Goal: Task Accomplishment & Management: Manage account settings

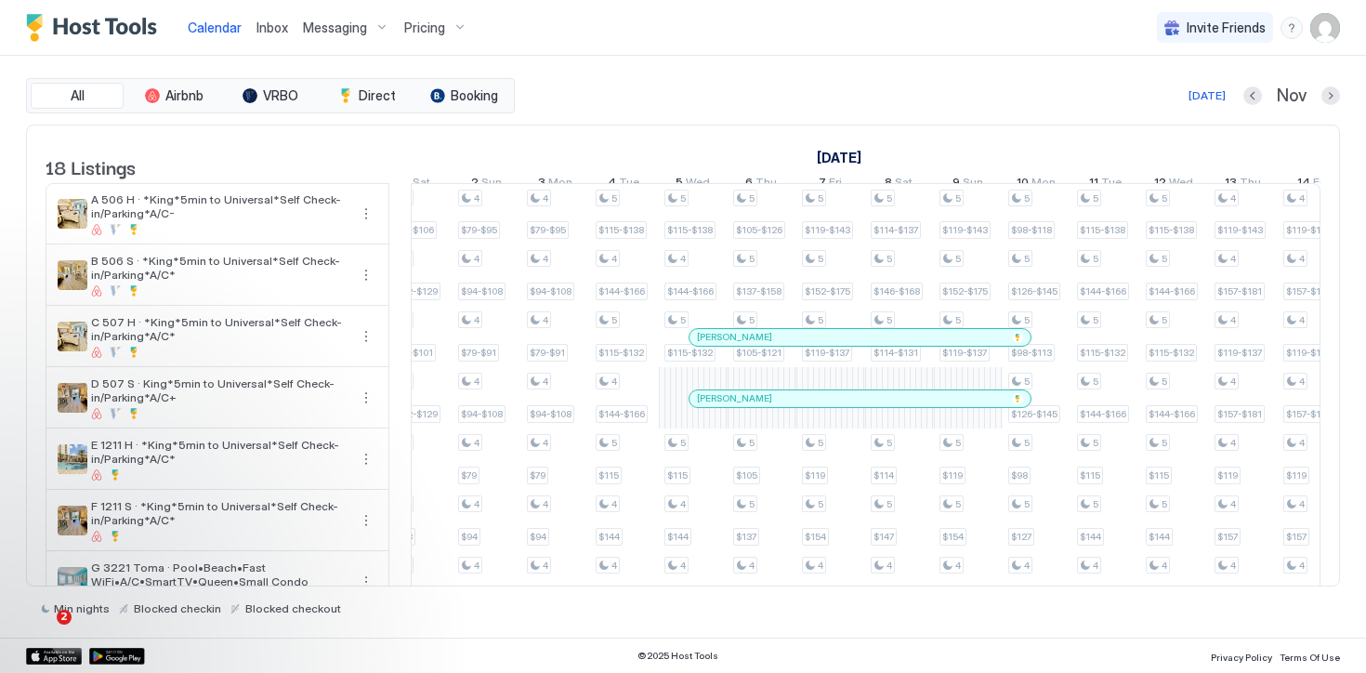
scroll to position [0, 1472]
click at [1204, 99] on div "[DATE]" at bounding box center [1206, 95] width 37 height 17
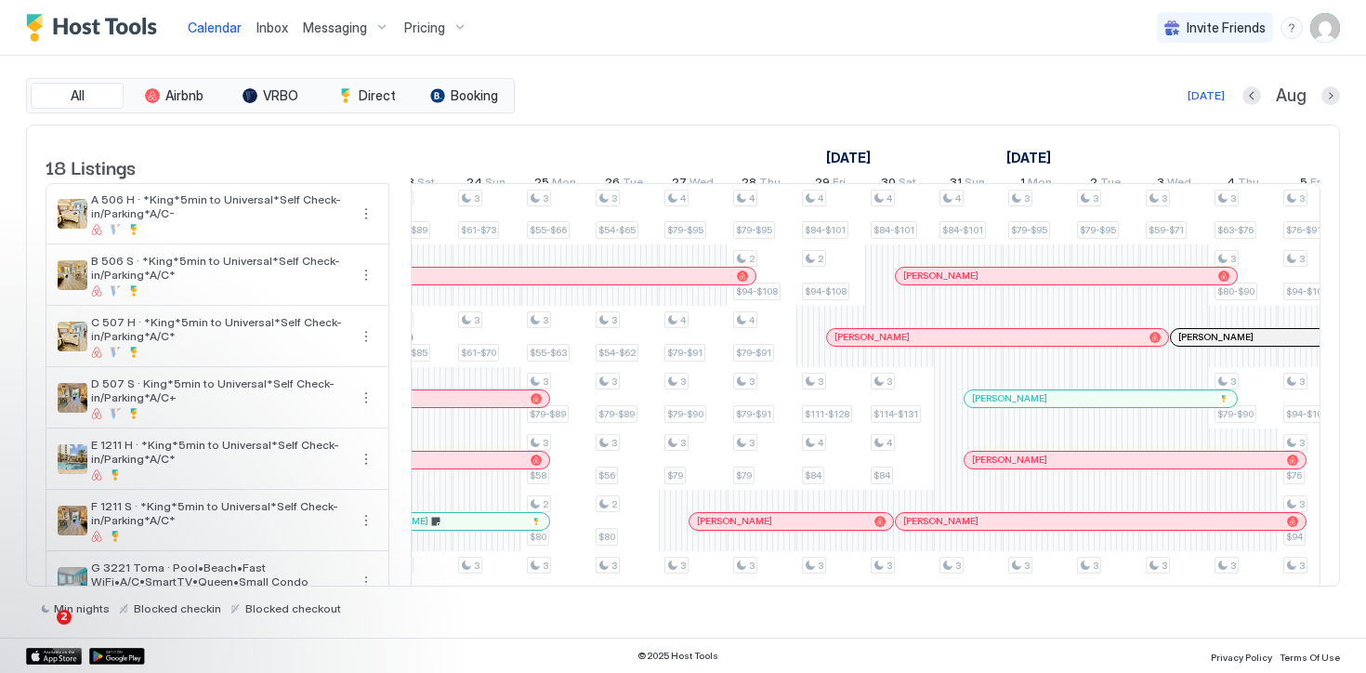
scroll to position [0, 1032]
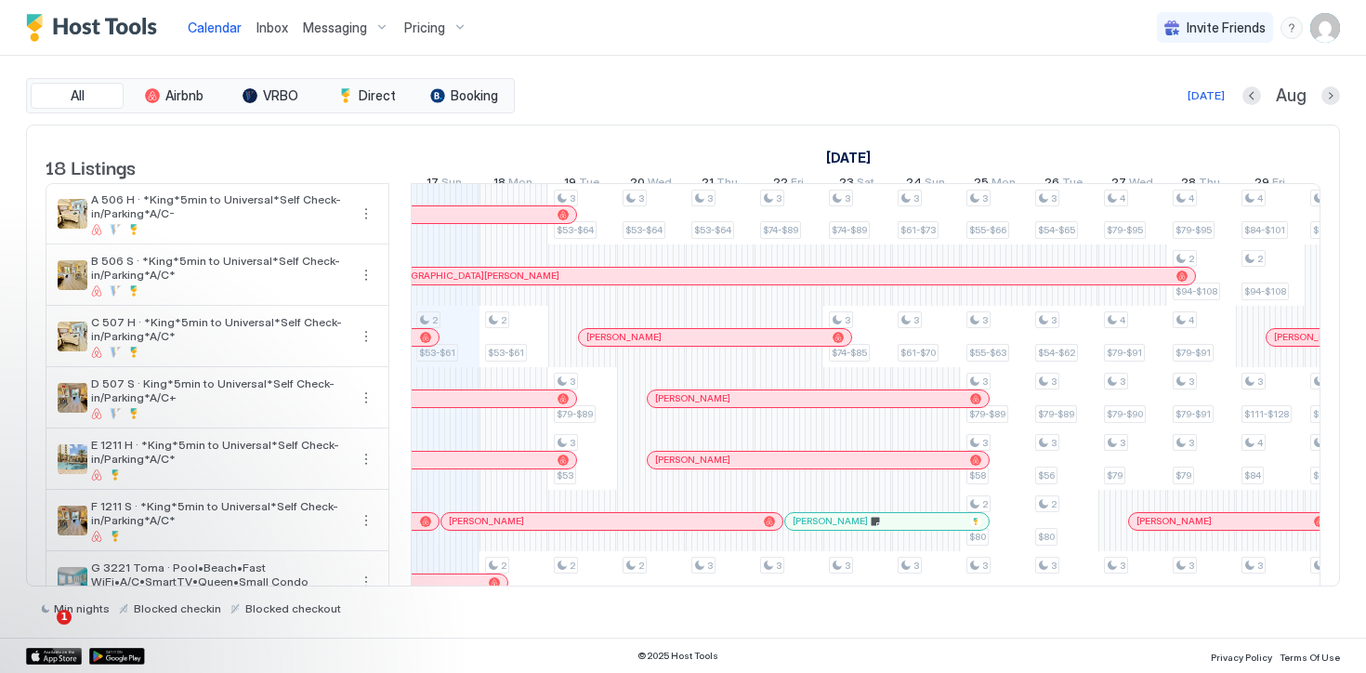
click at [347, 23] on span "Messaging" at bounding box center [335, 28] width 64 height 17
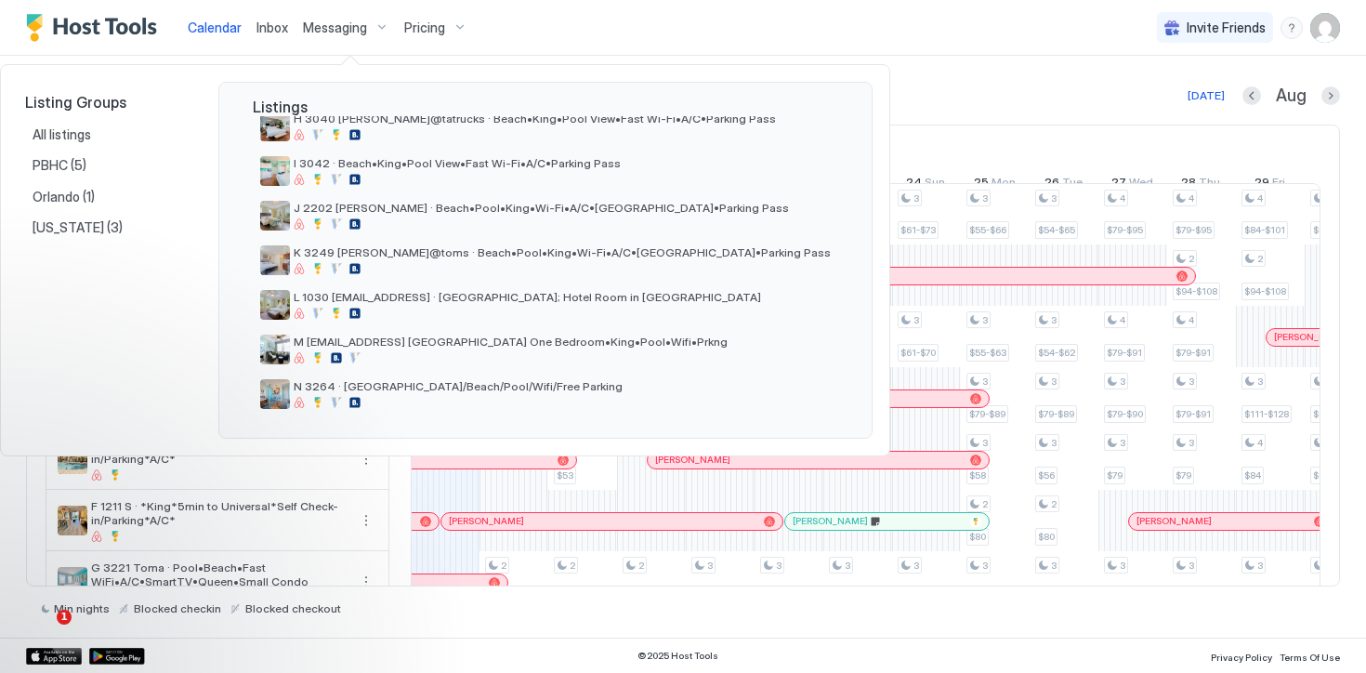
scroll to position [578, 0]
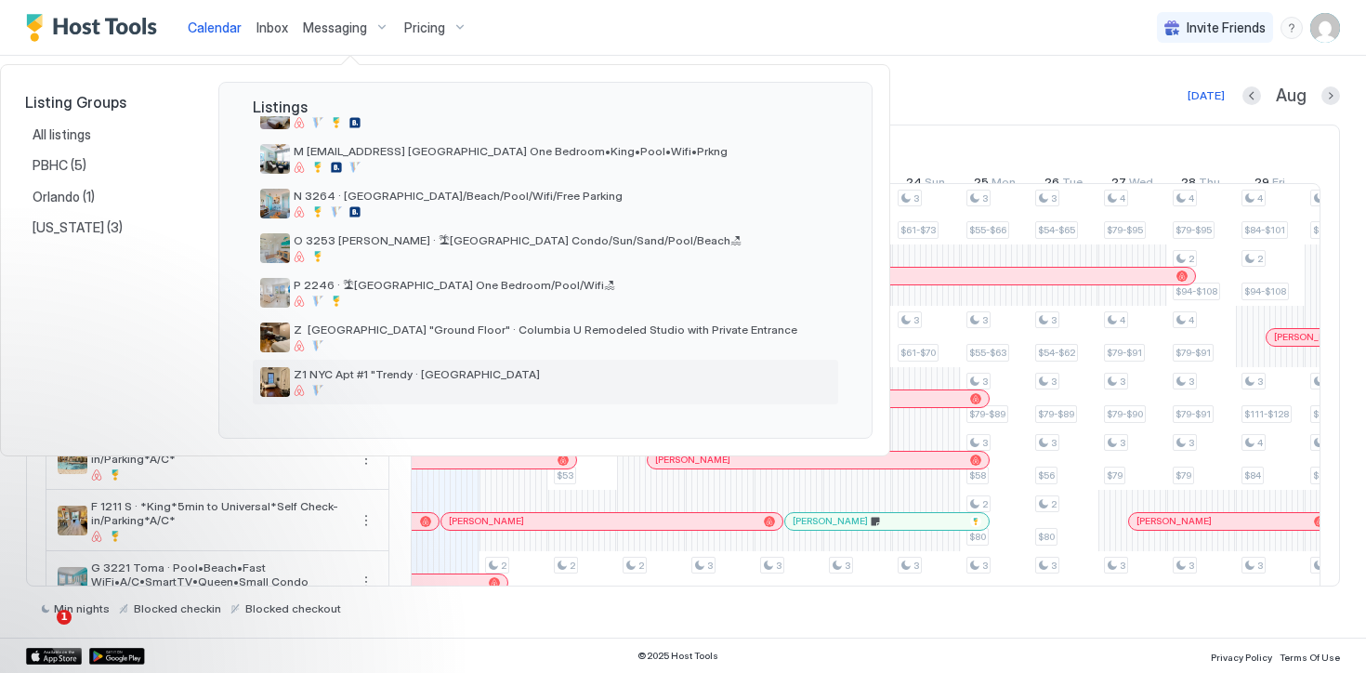
click at [362, 378] on span "Z1 NYC Apt #1 "Trendy · [GEOGRAPHIC_DATA]" at bounding box center [562, 374] width 537 height 14
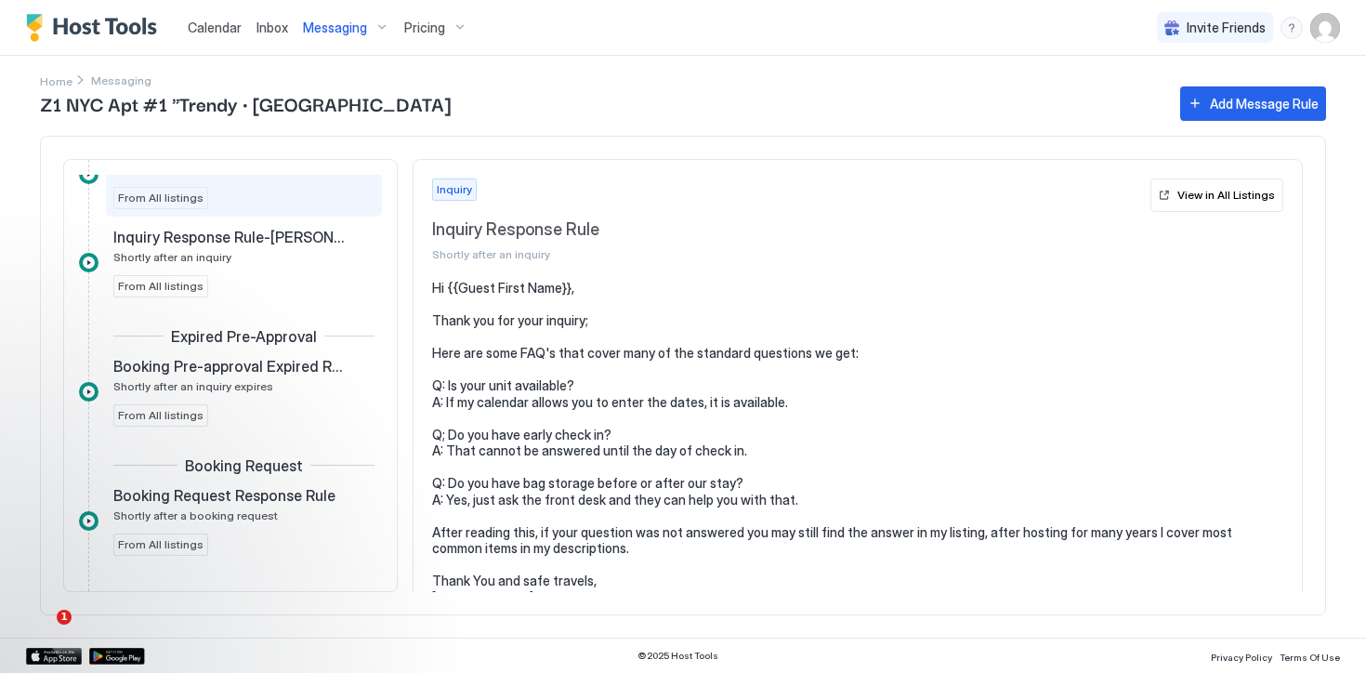
scroll to position [99, 0]
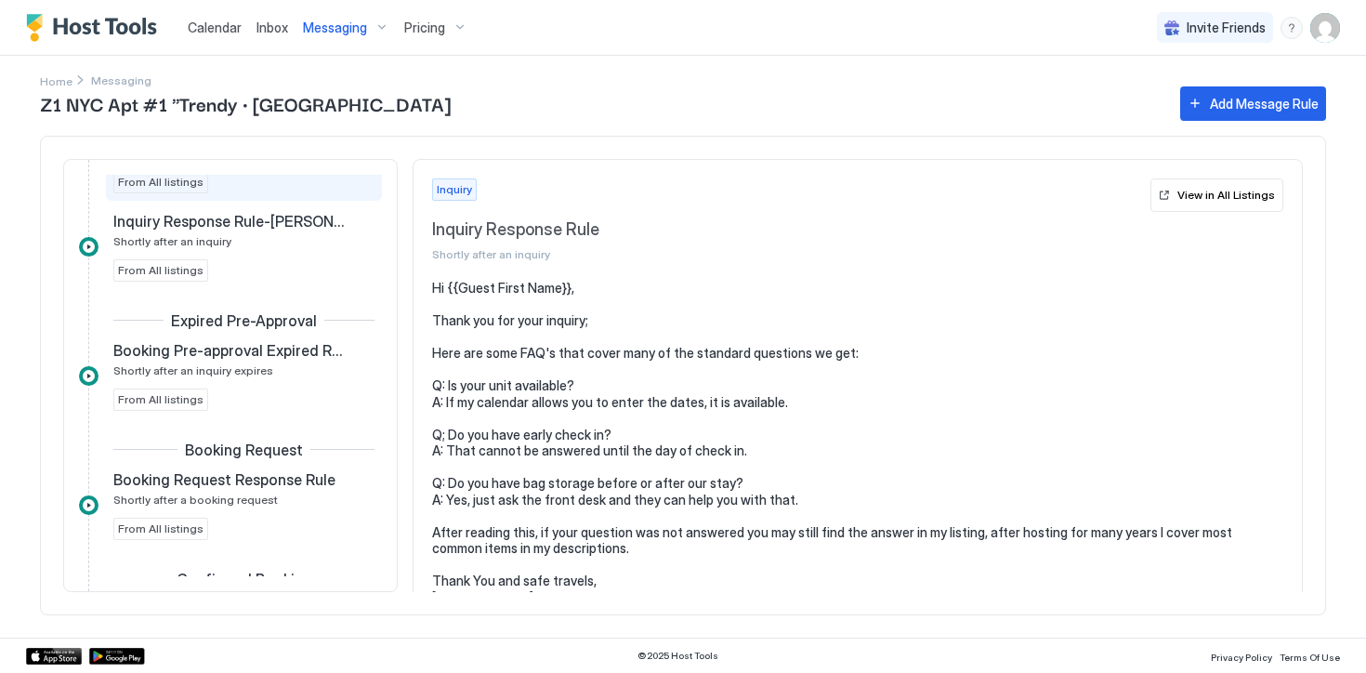
click at [208, 27] on span "Calendar" at bounding box center [215, 28] width 54 height 16
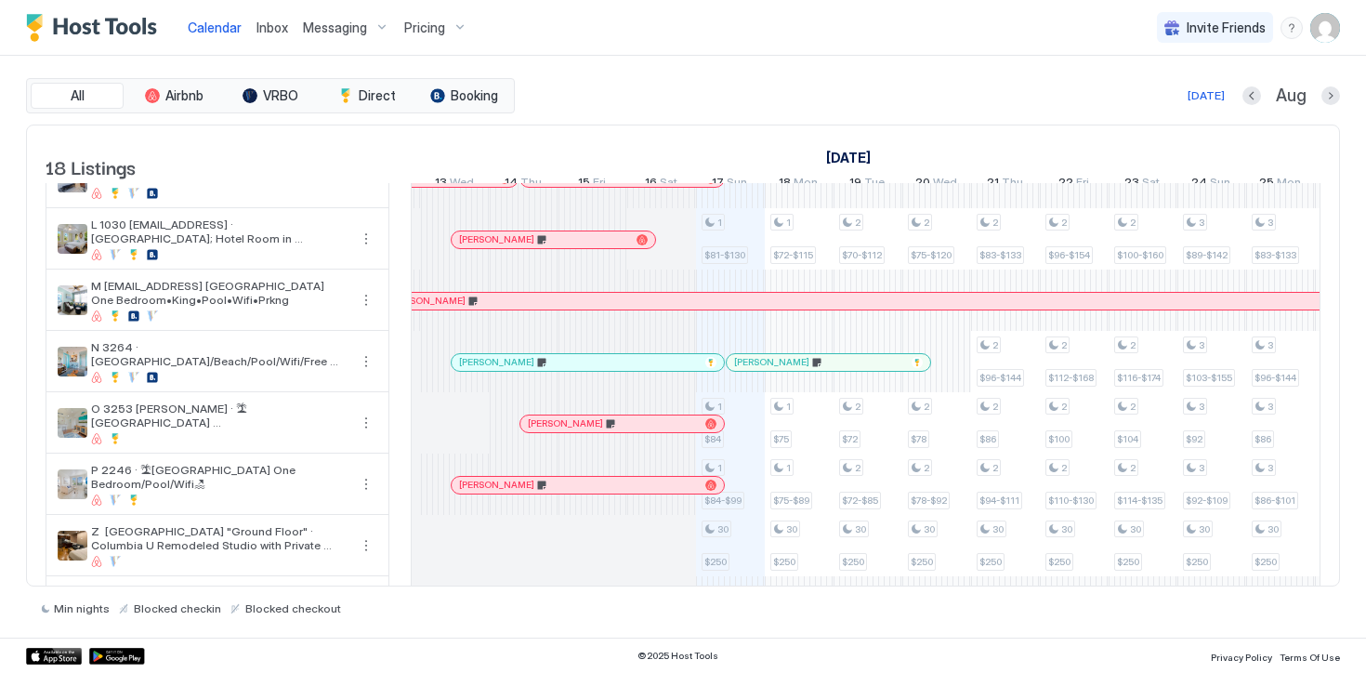
scroll to position [0, 622]
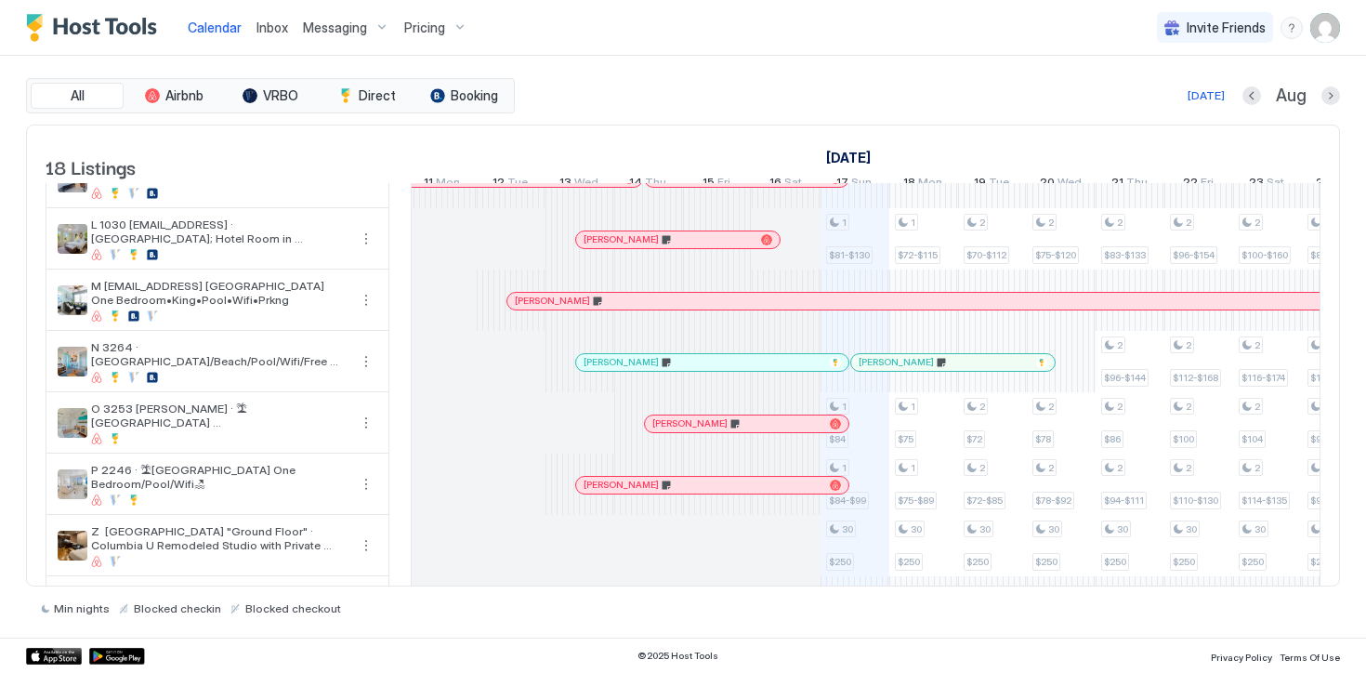
click at [704, 355] on div "[PERSON_NAME]" at bounding box center [682, 344] width 275 height 20
click at [712, 370] on div "[PERSON_NAME]" at bounding box center [712, 362] width 272 height 17
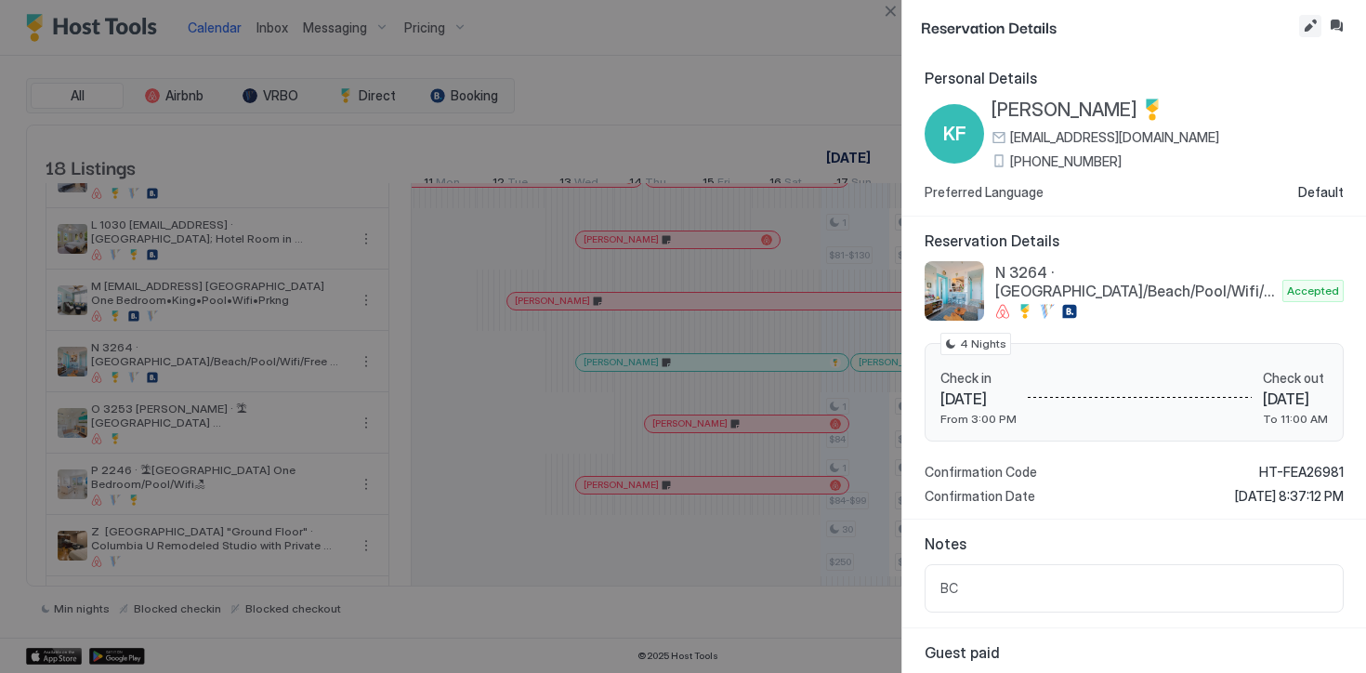
click at [1307, 27] on button "Edit reservation" at bounding box center [1310, 26] width 22 height 22
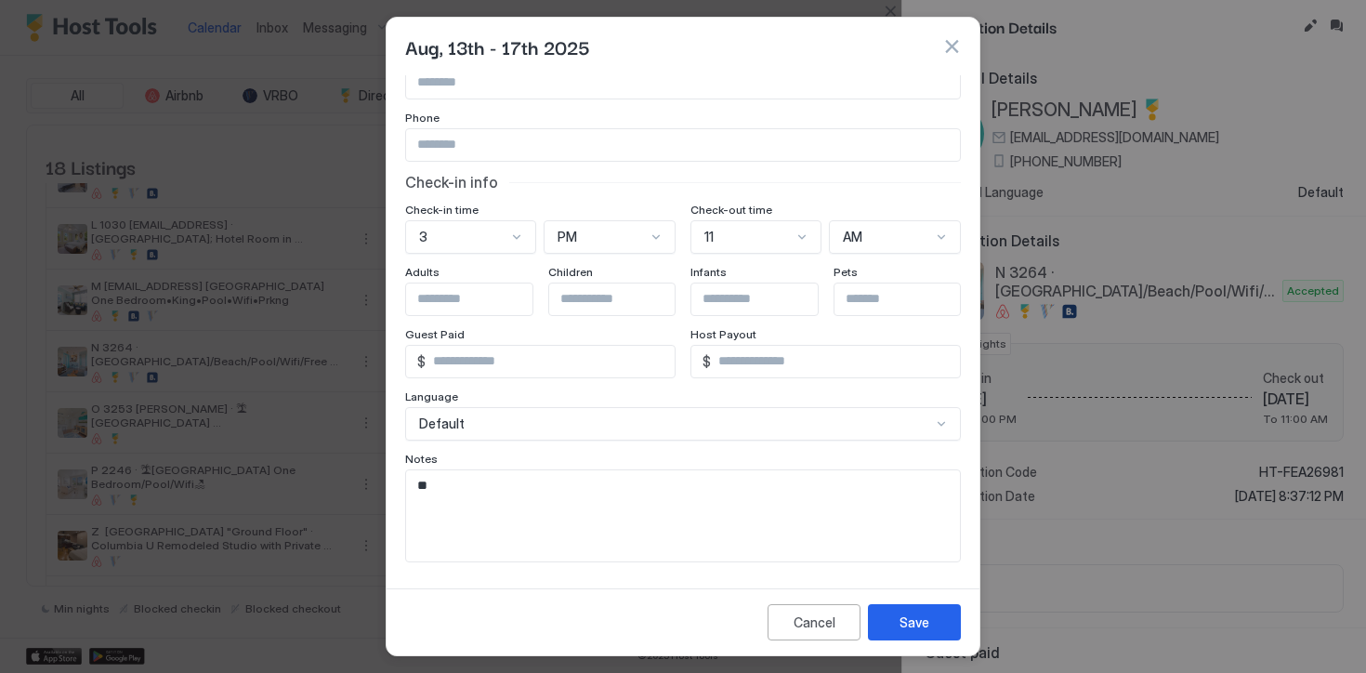
scroll to position [0, 0]
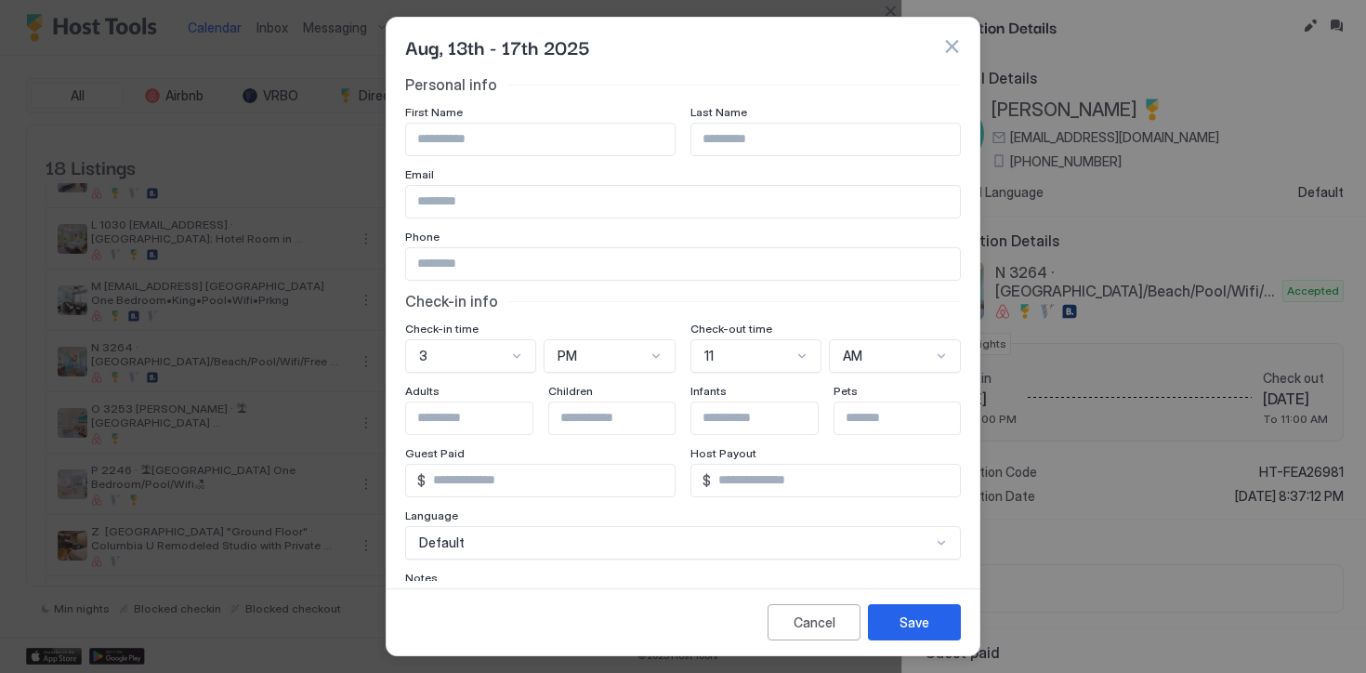
click at [955, 44] on button "button" at bounding box center [951, 46] width 19 height 19
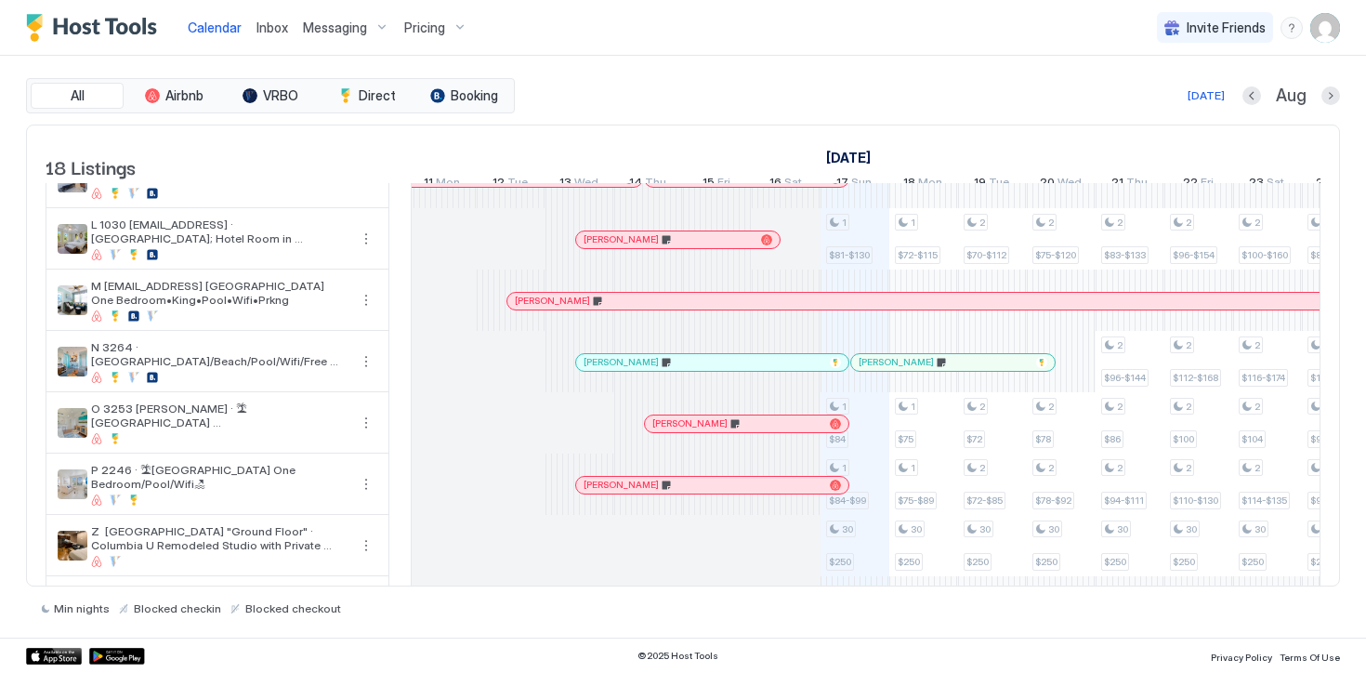
click at [328, 25] on span "Messaging" at bounding box center [335, 28] width 64 height 17
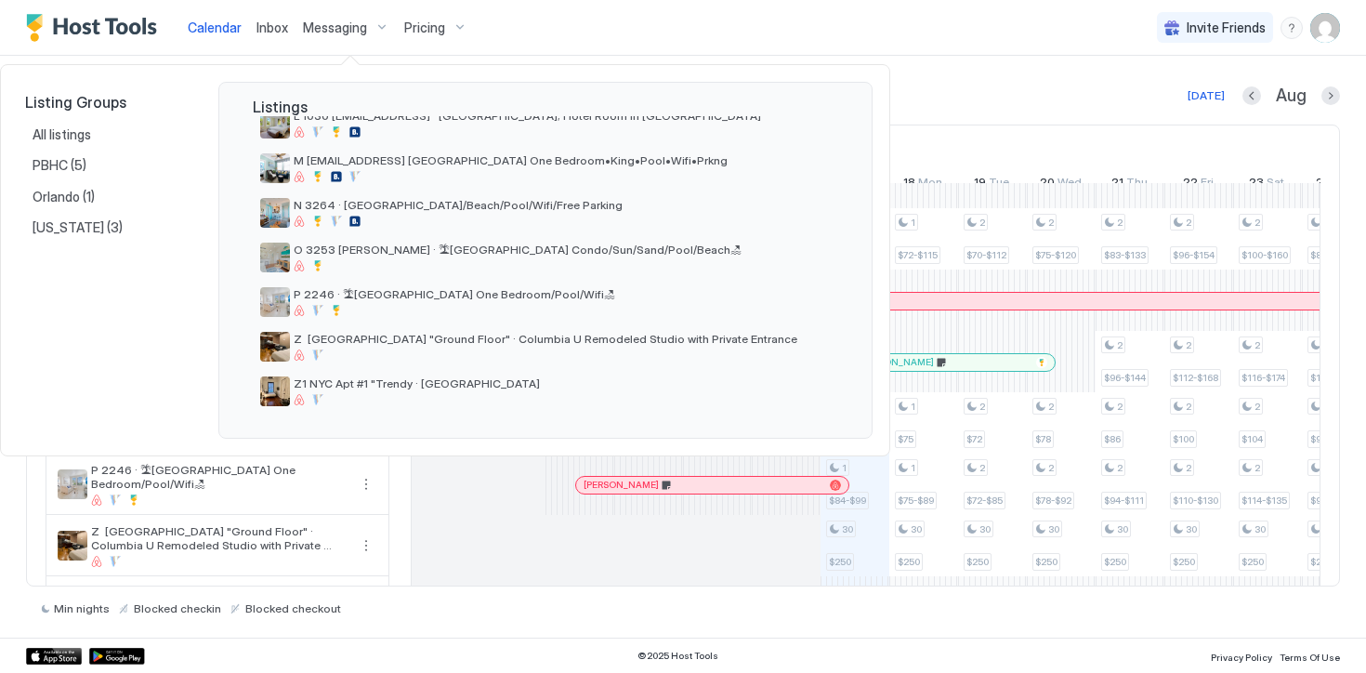
scroll to position [578, 0]
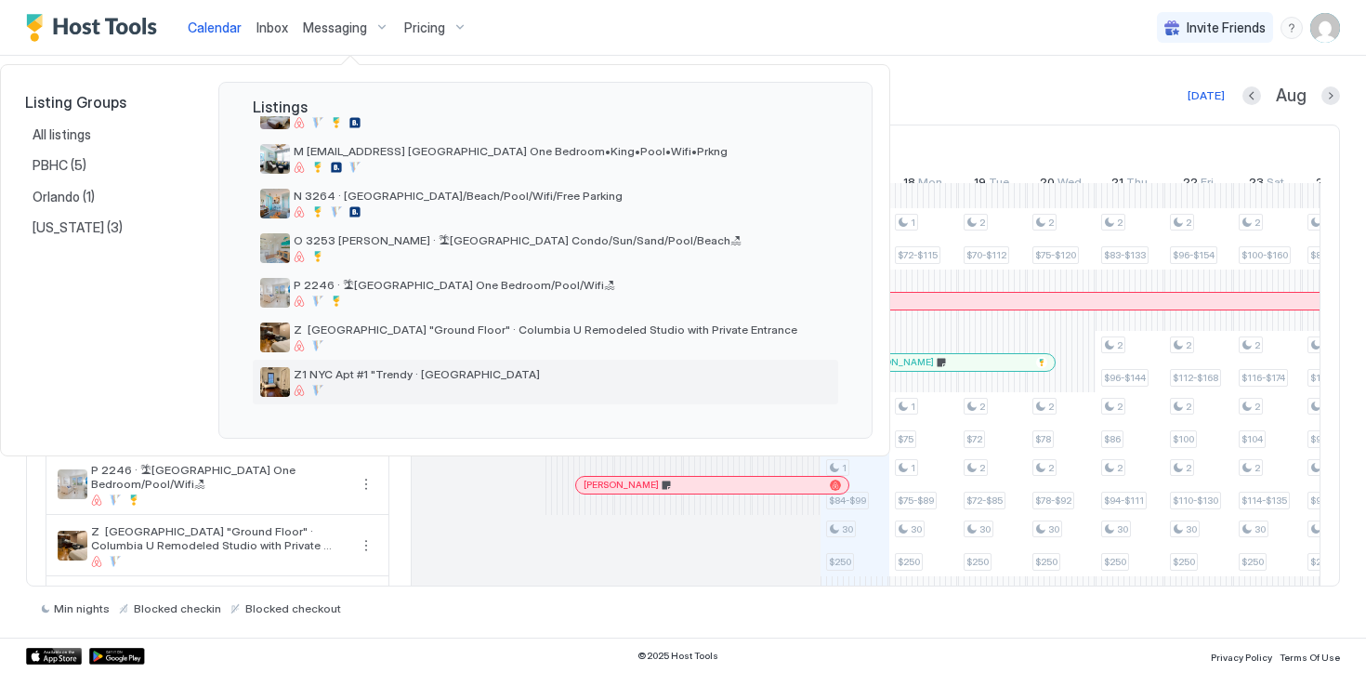
click at [352, 382] on div "Z1 NYC Apt #1 "Trendy · [GEOGRAPHIC_DATA]" at bounding box center [562, 381] width 537 height 29
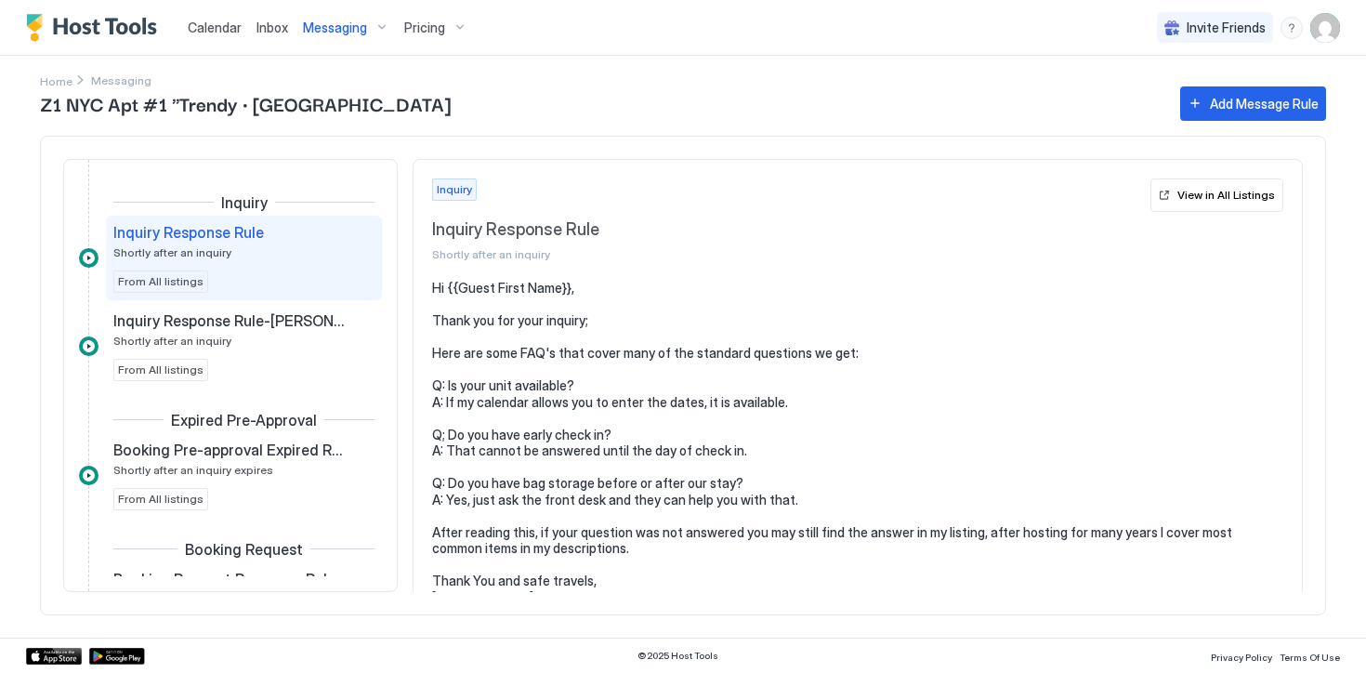
click at [216, 27] on span "Calendar" at bounding box center [215, 28] width 54 height 16
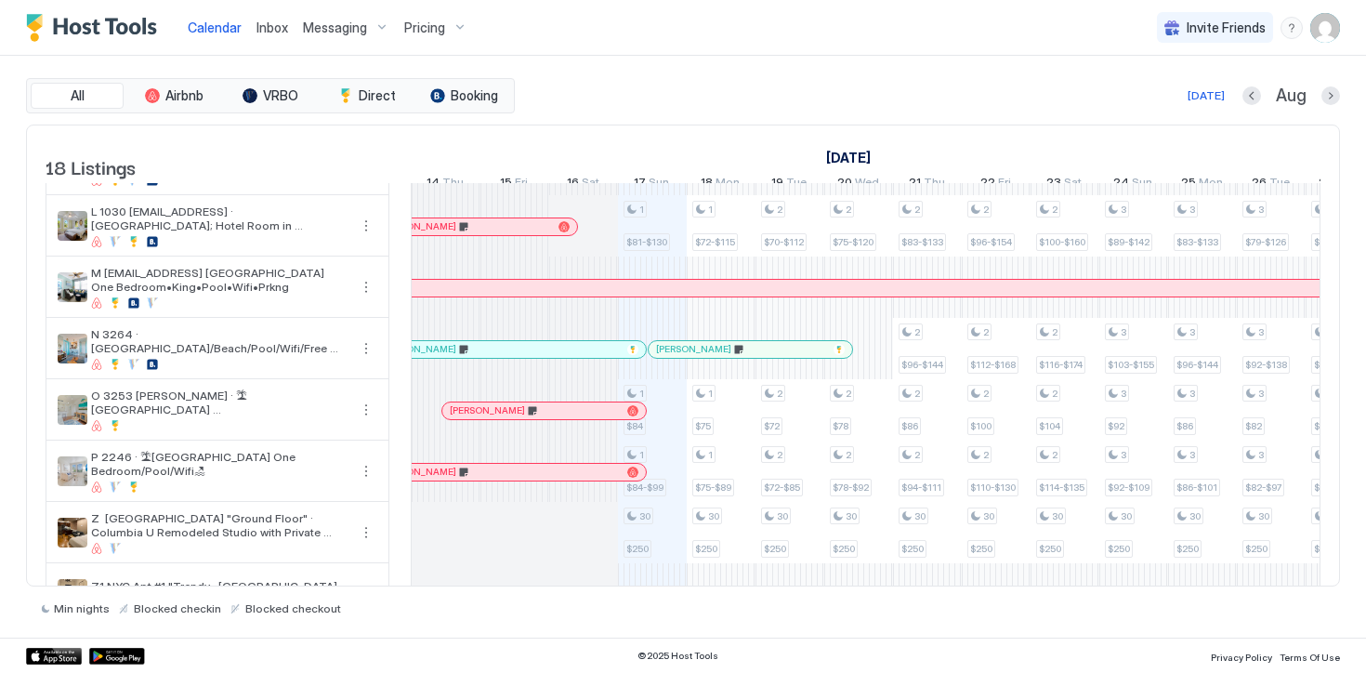
scroll to position [0, 787]
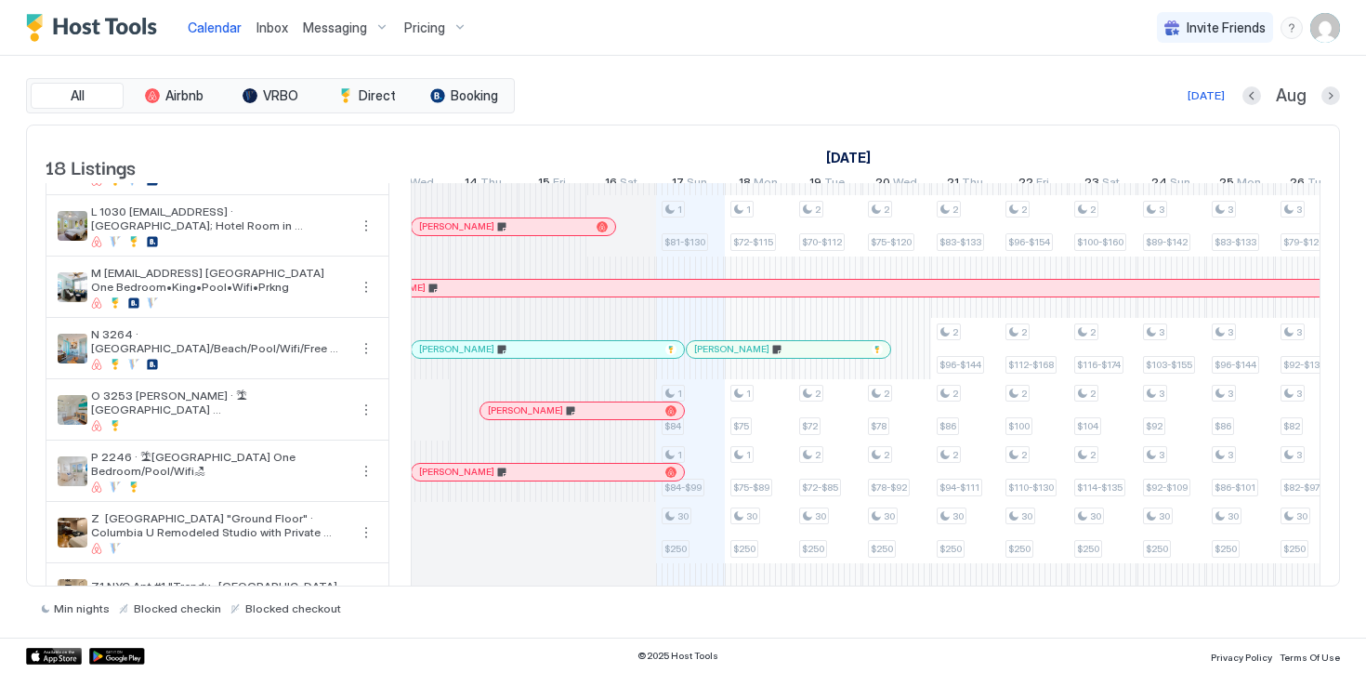
click at [557, 355] on div "[PERSON_NAME]" at bounding box center [538, 349] width 239 height 12
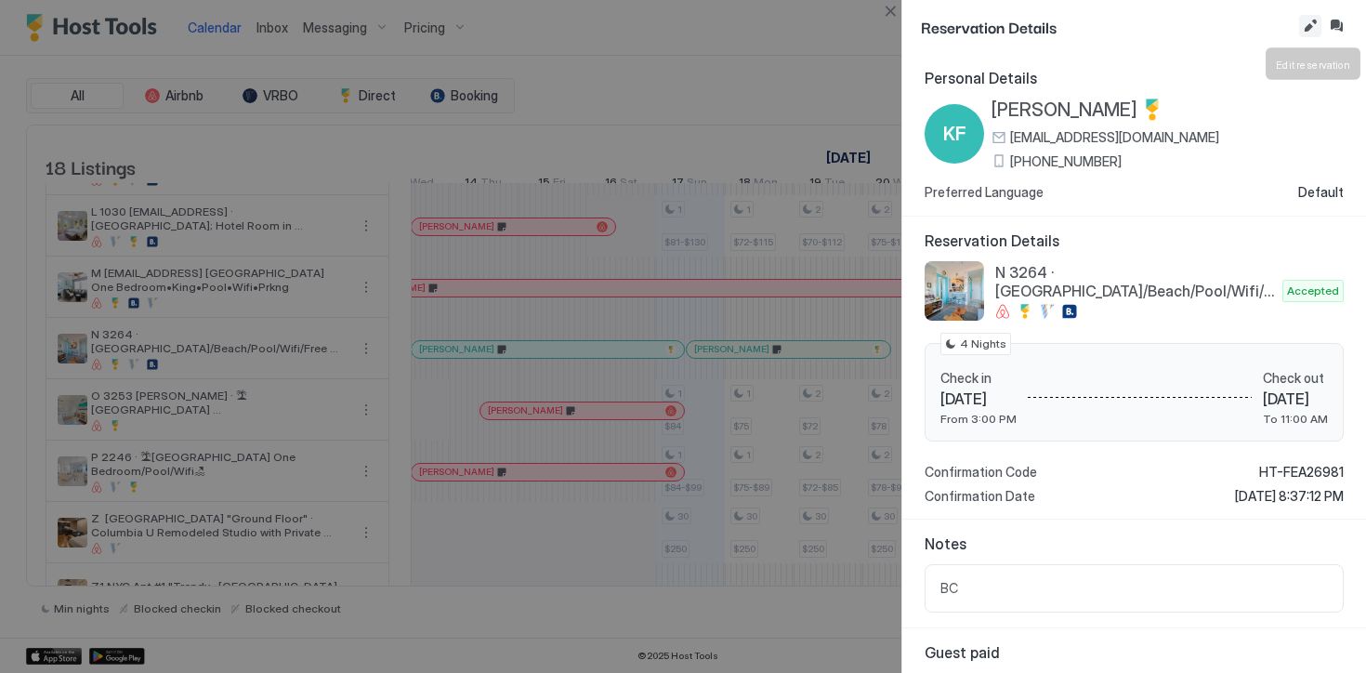
click at [1310, 21] on button "Edit reservation" at bounding box center [1310, 26] width 22 height 22
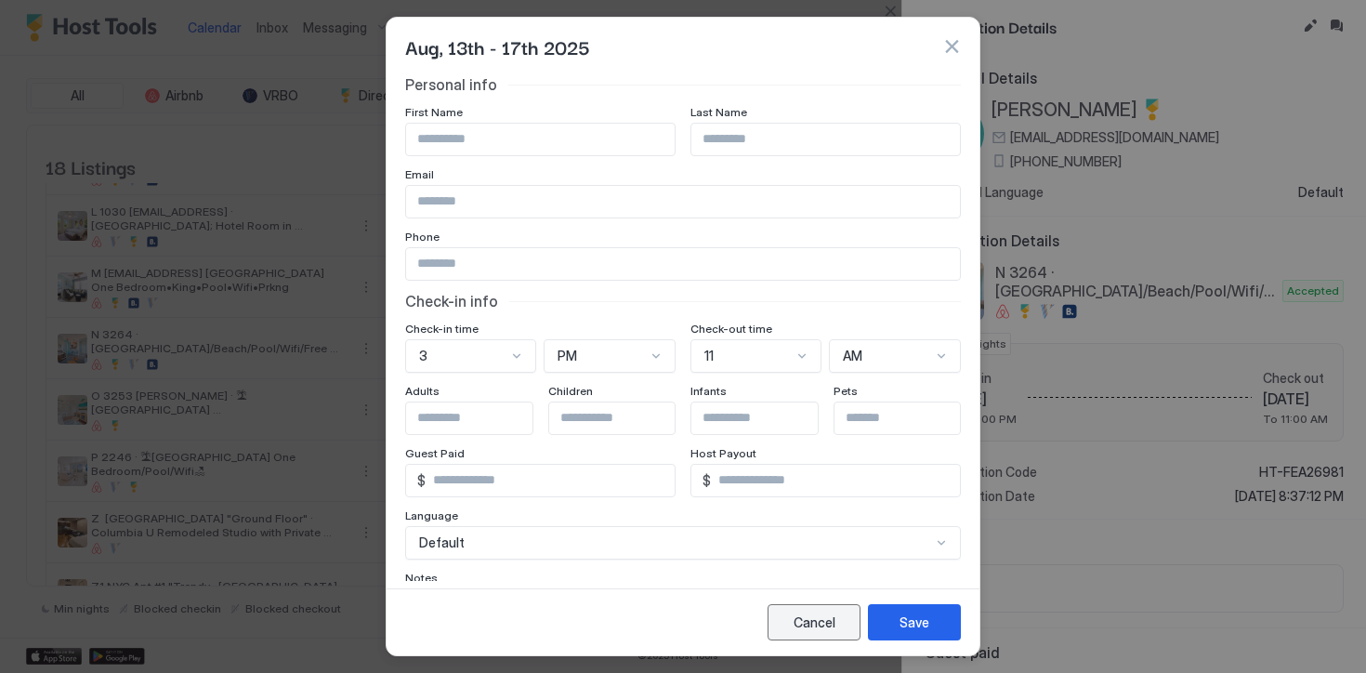
click at [795, 619] on div "Cancel" at bounding box center [814, 622] width 42 height 20
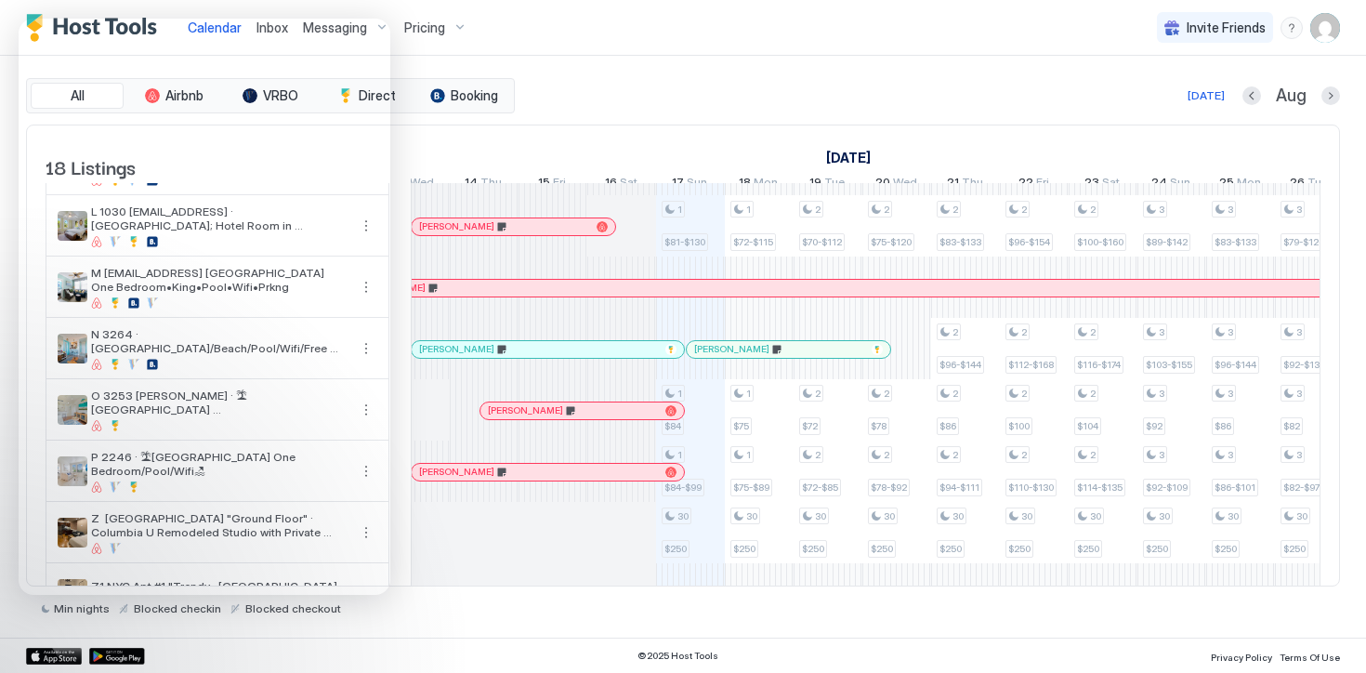
click at [543, 234] on div at bounding box center [542, 226] width 15 height 15
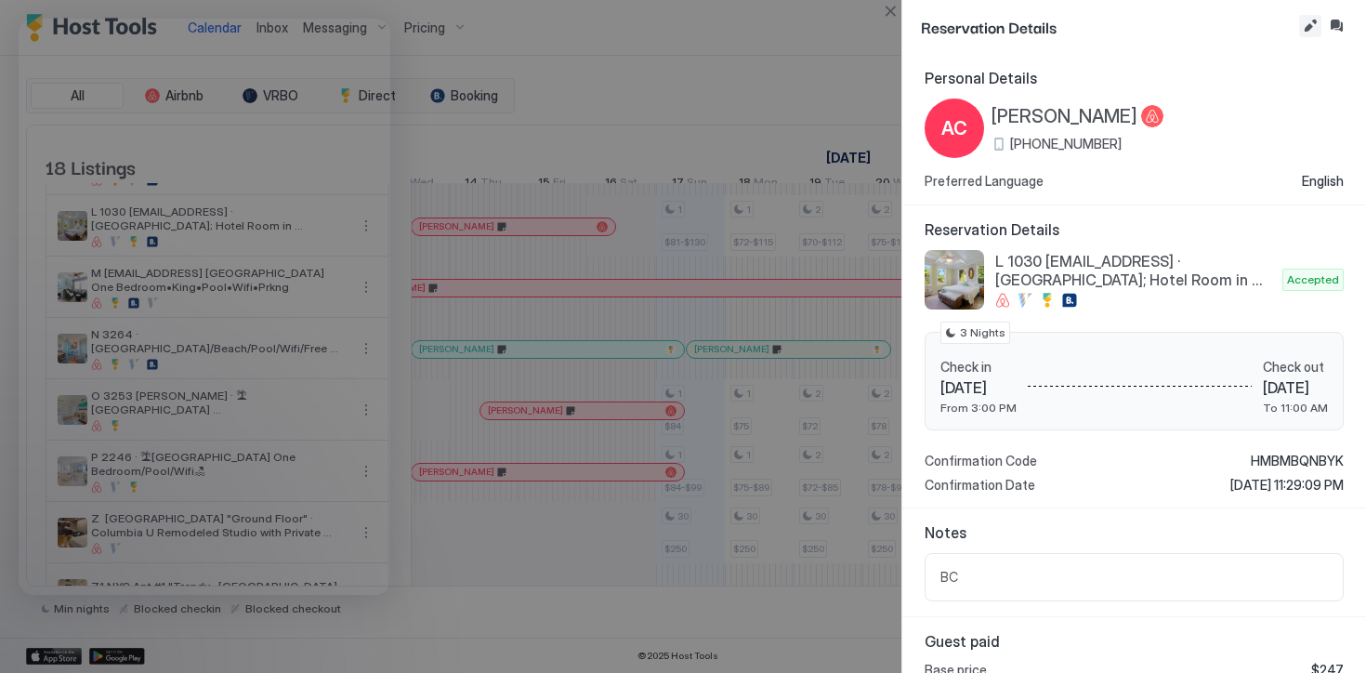
click at [1313, 24] on button "Edit reservation" at bounding box center [1310, 26] width 22 height 22
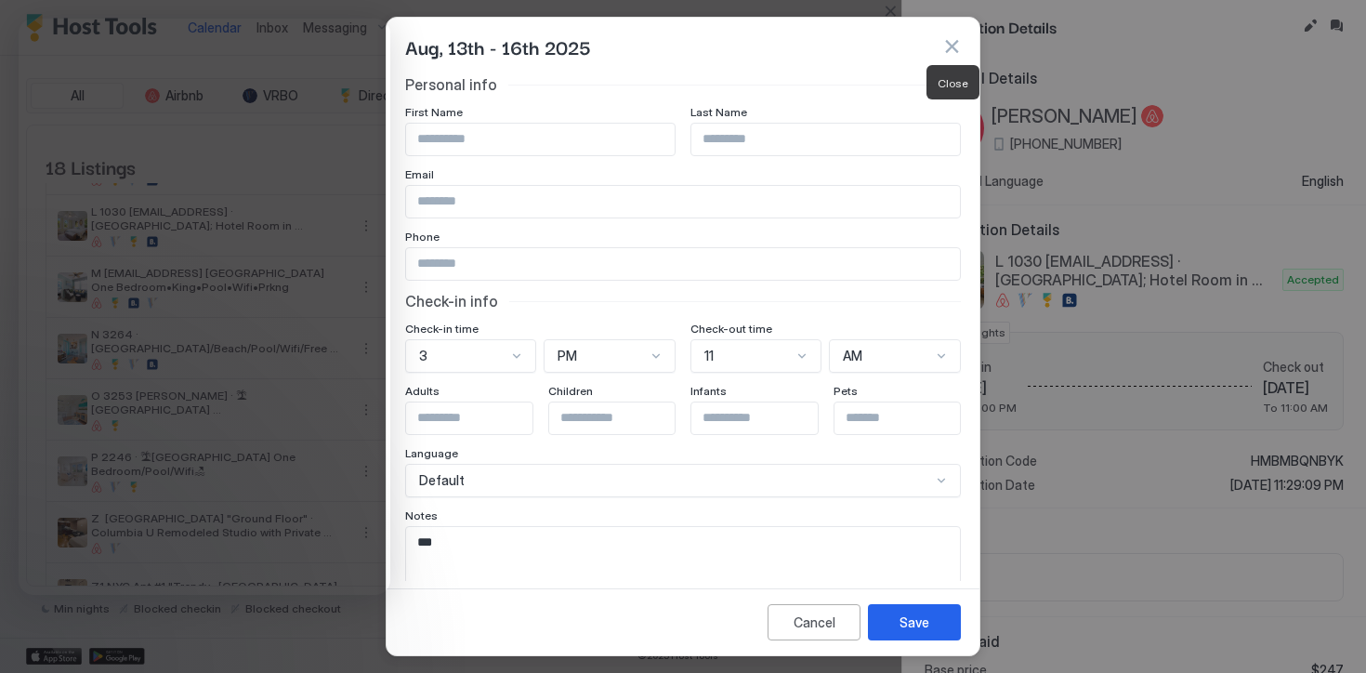
click at [950, 46] on button "button" at bounding box center [951, 46] width 19 height 19
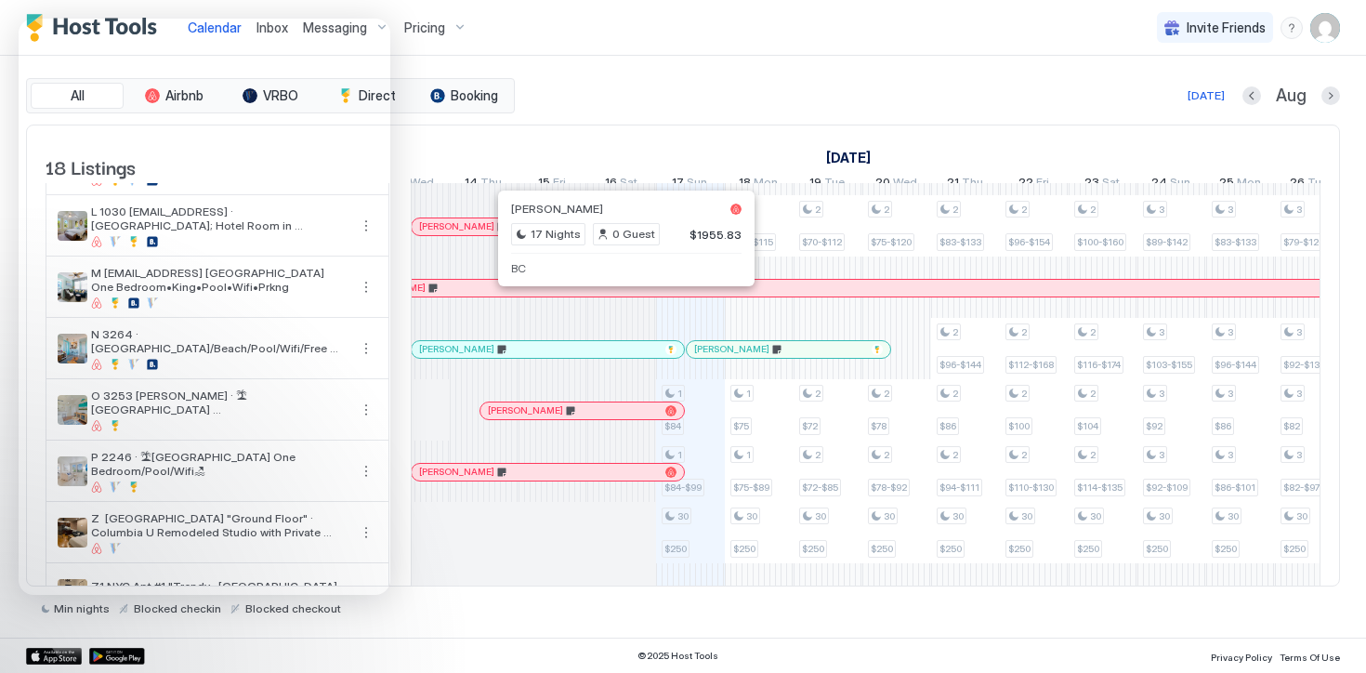
click at [619, 295] on div at bounding box center [618, 288] width 15 height 15
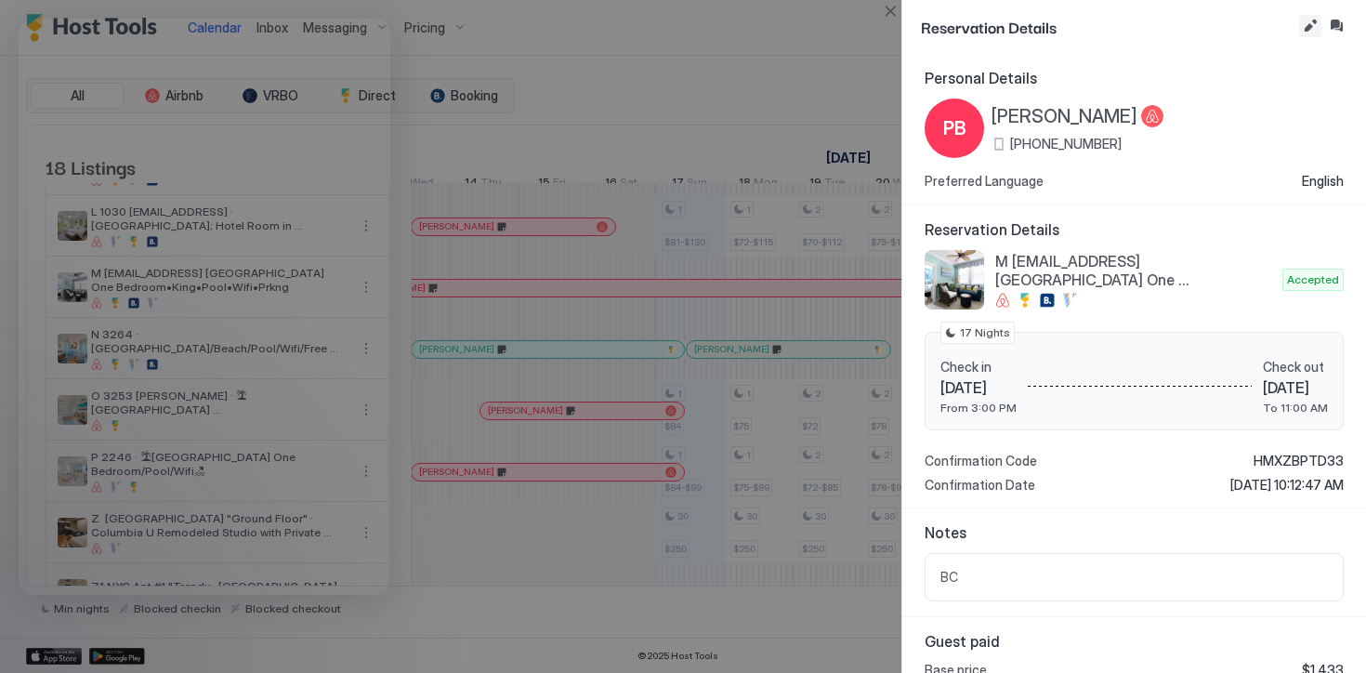
click at [1314, 26] on button "Edit reservation" at bounding box center [1310, 26] width 22 height 22
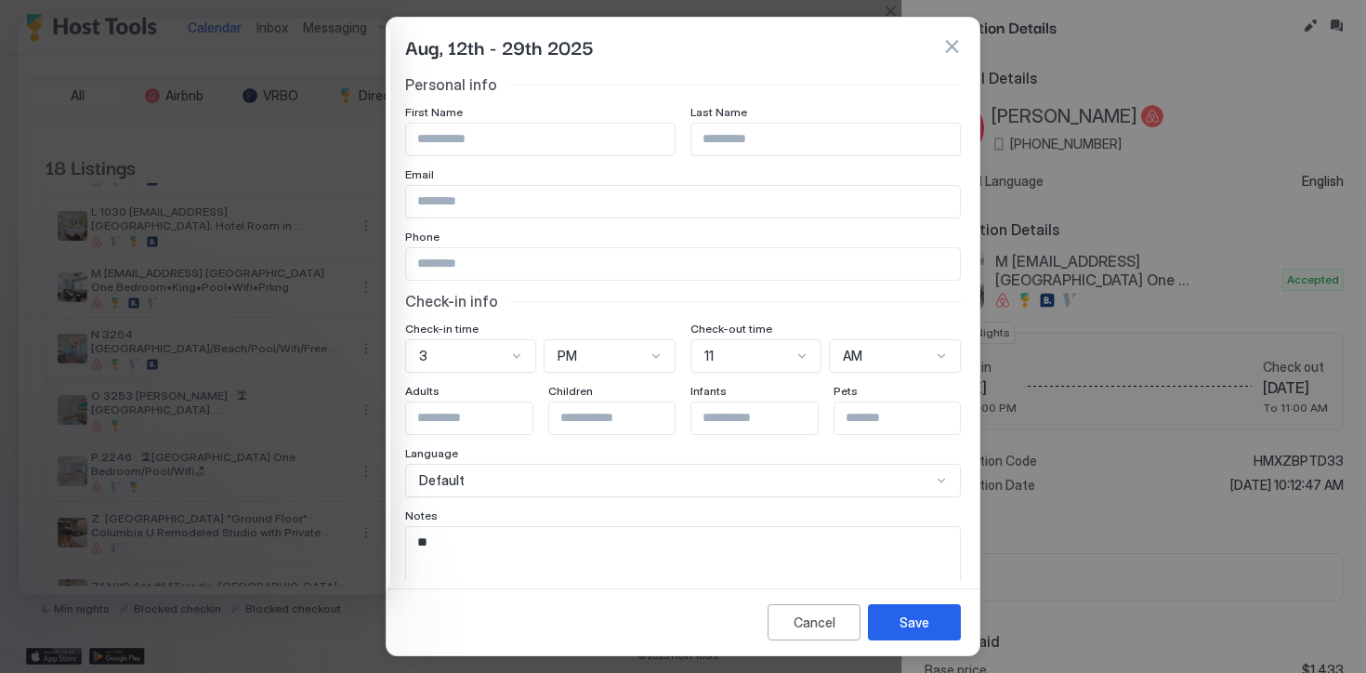
click at [950, 41] on button "button" at bounding box center [951, 46] width 19 height 19
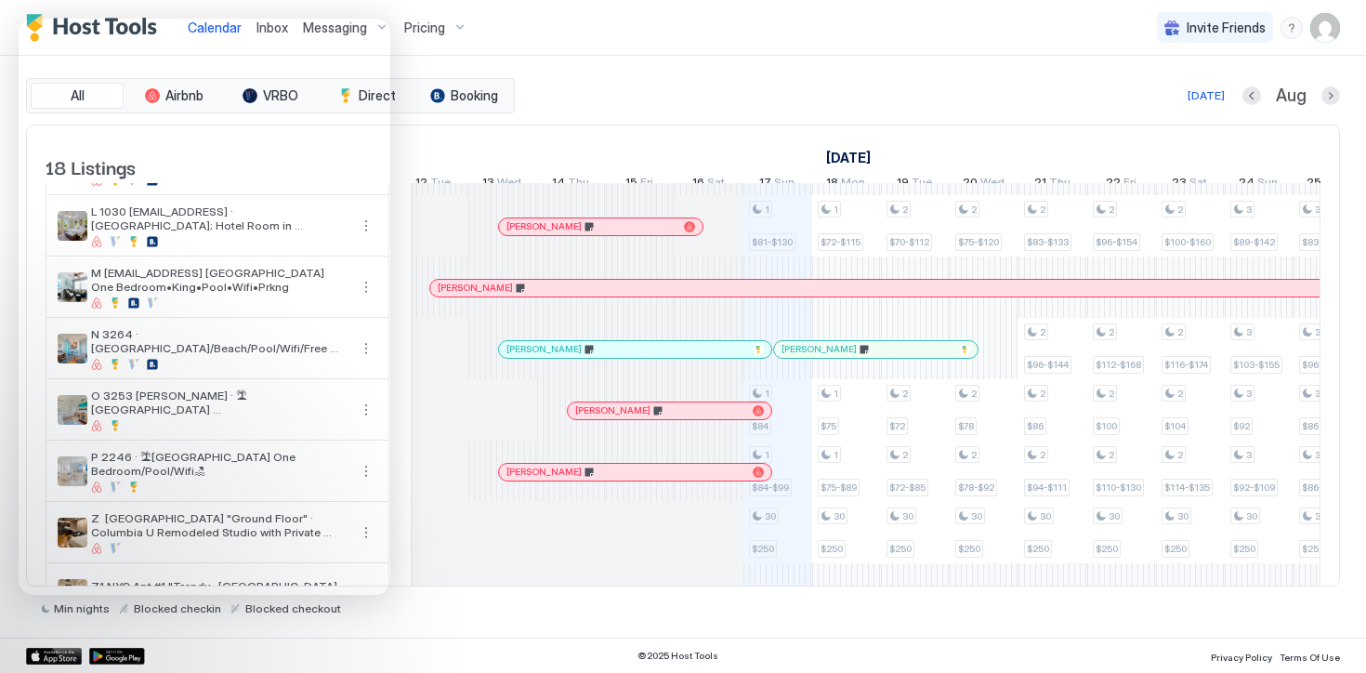
scroll to position [0, 691]
click at [609, 357] on div at bounding box center [608, 349] width 15 height 15
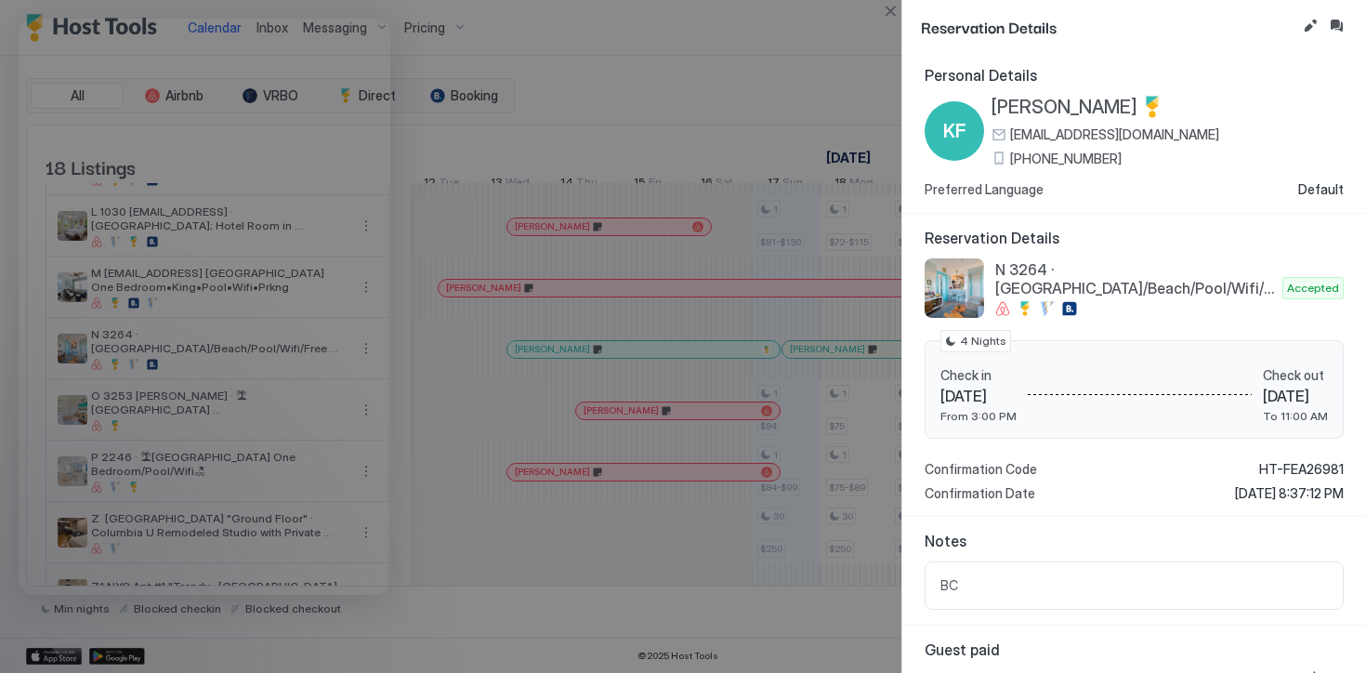
scroll to position [0, 0]
click at [1335, 25] on button "Inbox" at bounding box center [1336, 26] width 22 height 22
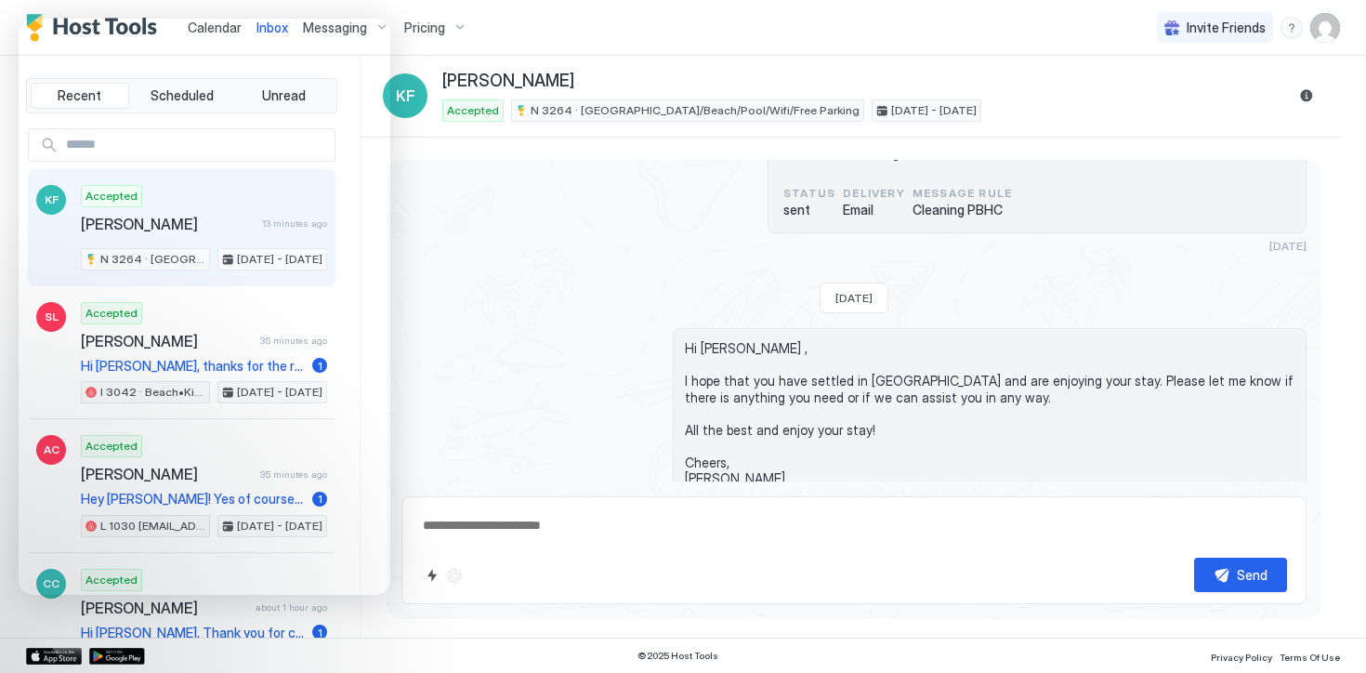
scroll to position [1336, 0]
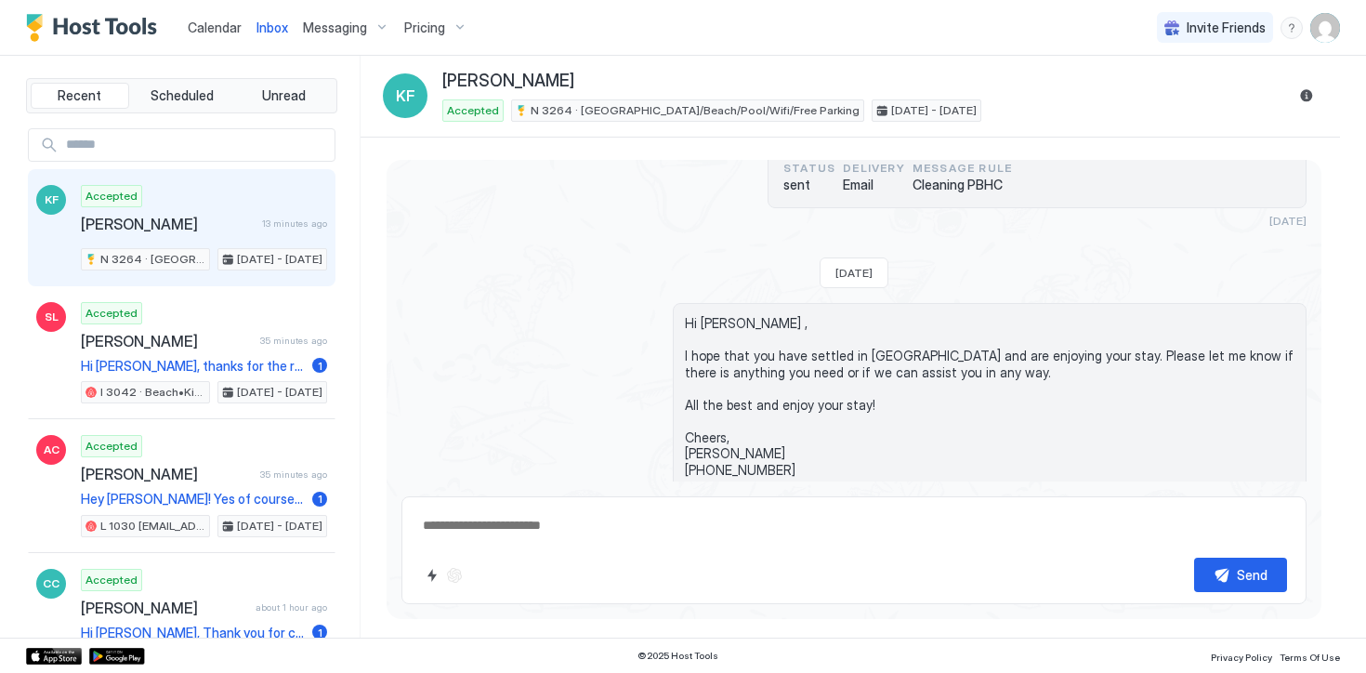
click at [201, 23] on span "Calendar" at bounding box center [215, 28] width 54 height 16
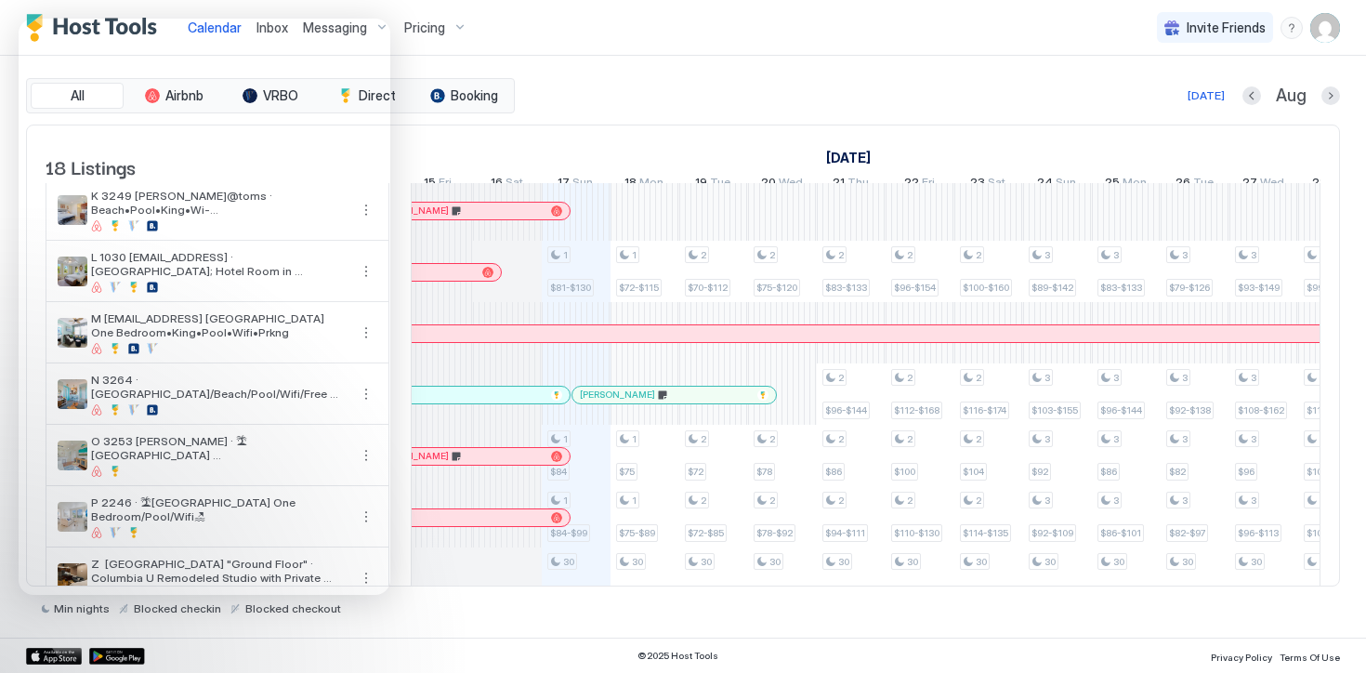
scroll to position [0, 847]
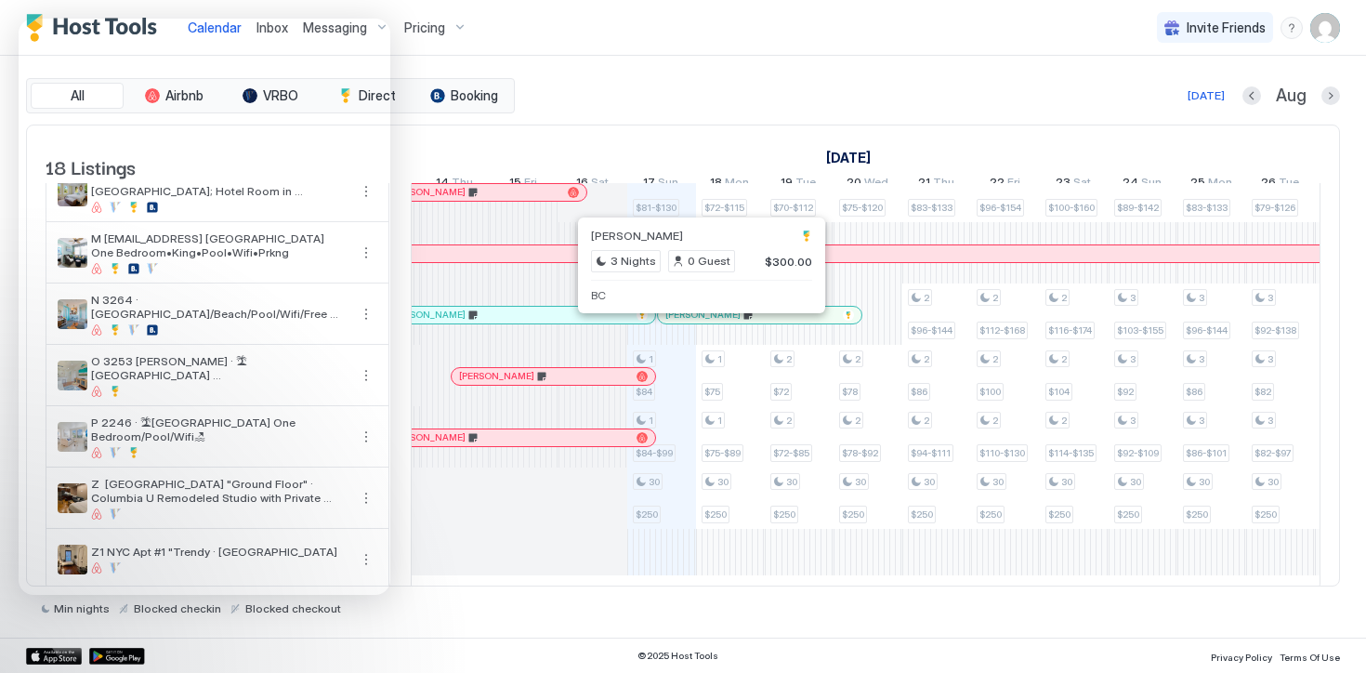
click at [695, 322] on div at bounding box center [695, 315] width 15 height 15
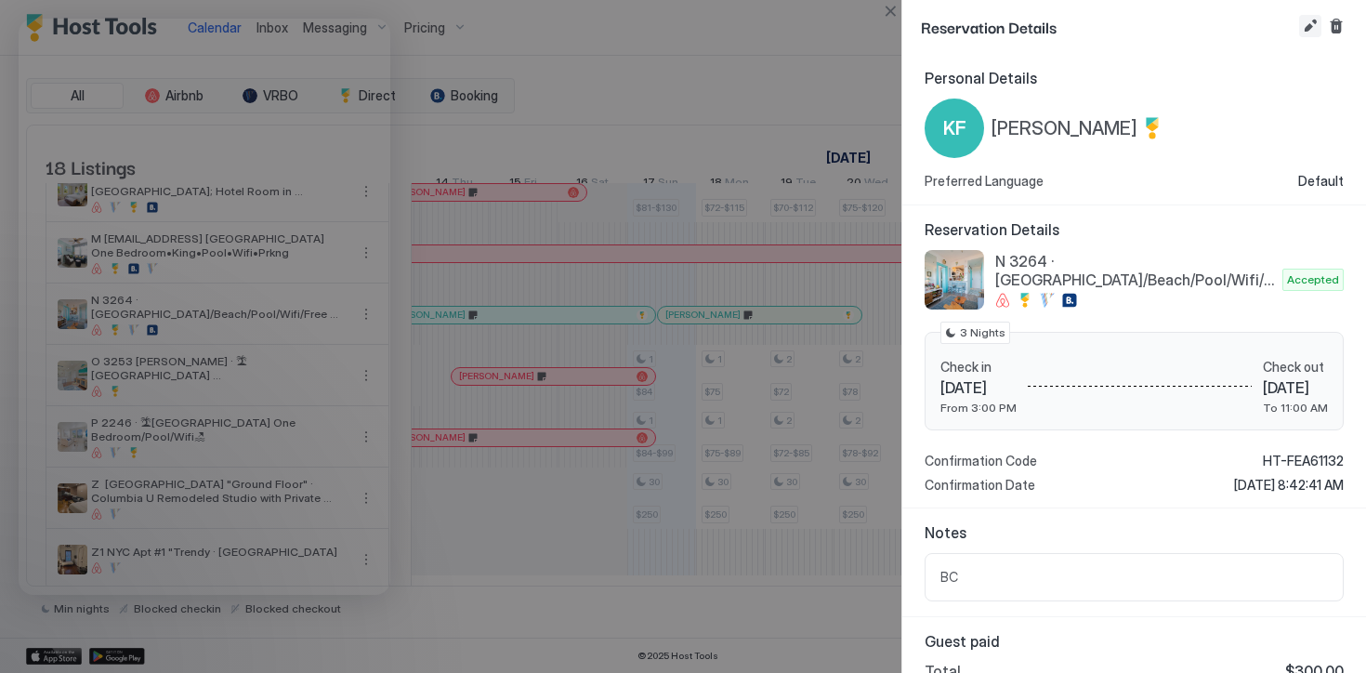
click at [1304, 32] on button "Edit reservation" at bounding box center [1310, 26] width 22 height 22
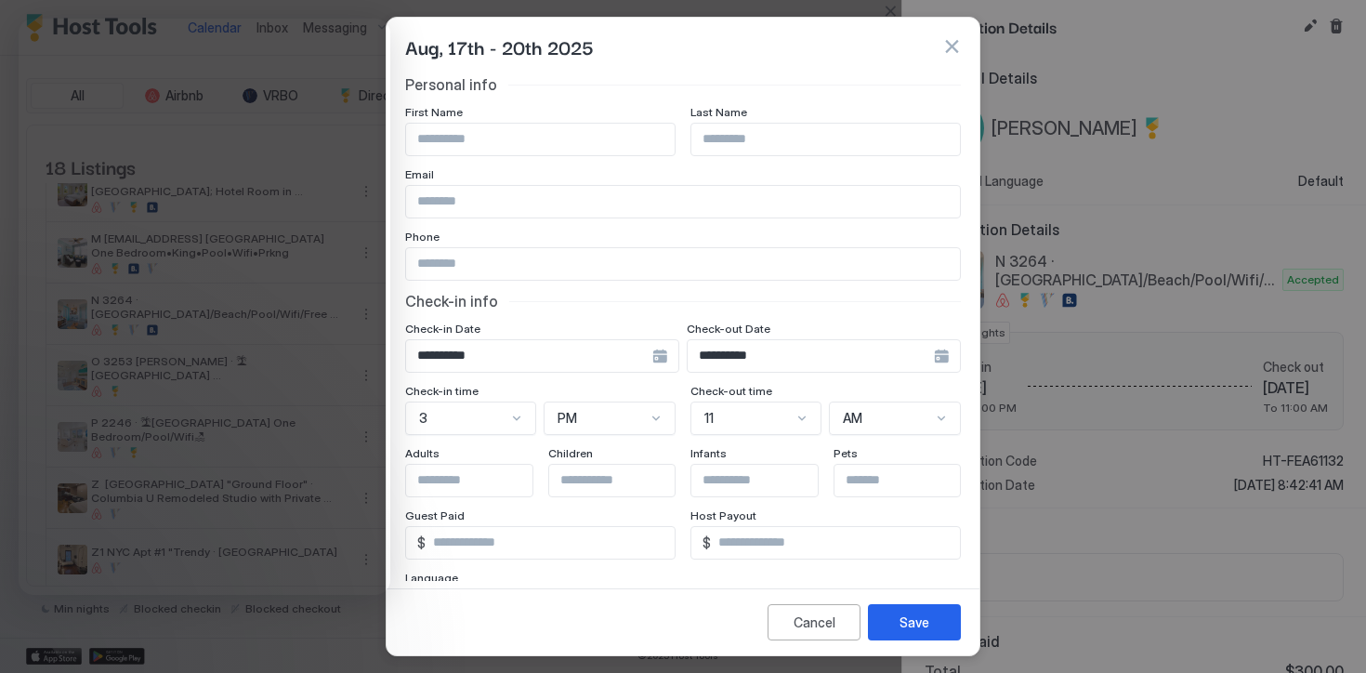
click at [958, 47] on button "button" at bounding box center [951, 46] width 19 height 19
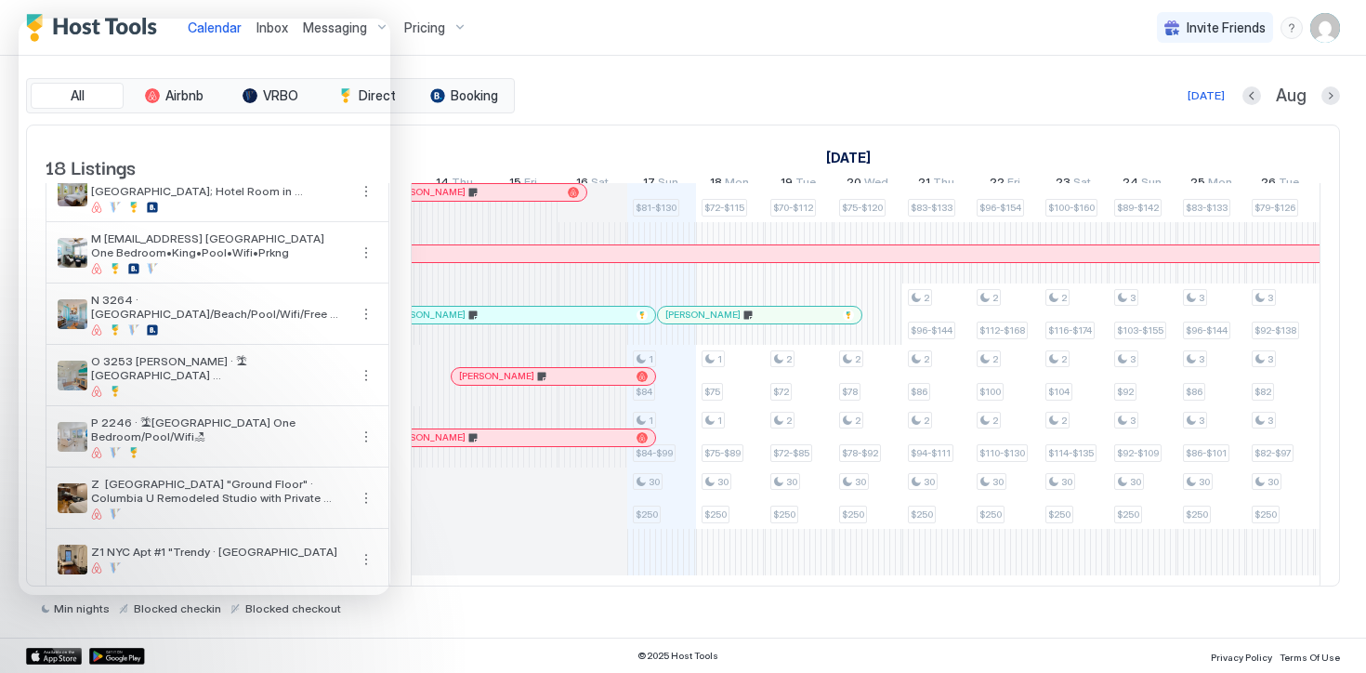
click at [616, 322] on div at bounding box center [616, 315] width 15 height 15
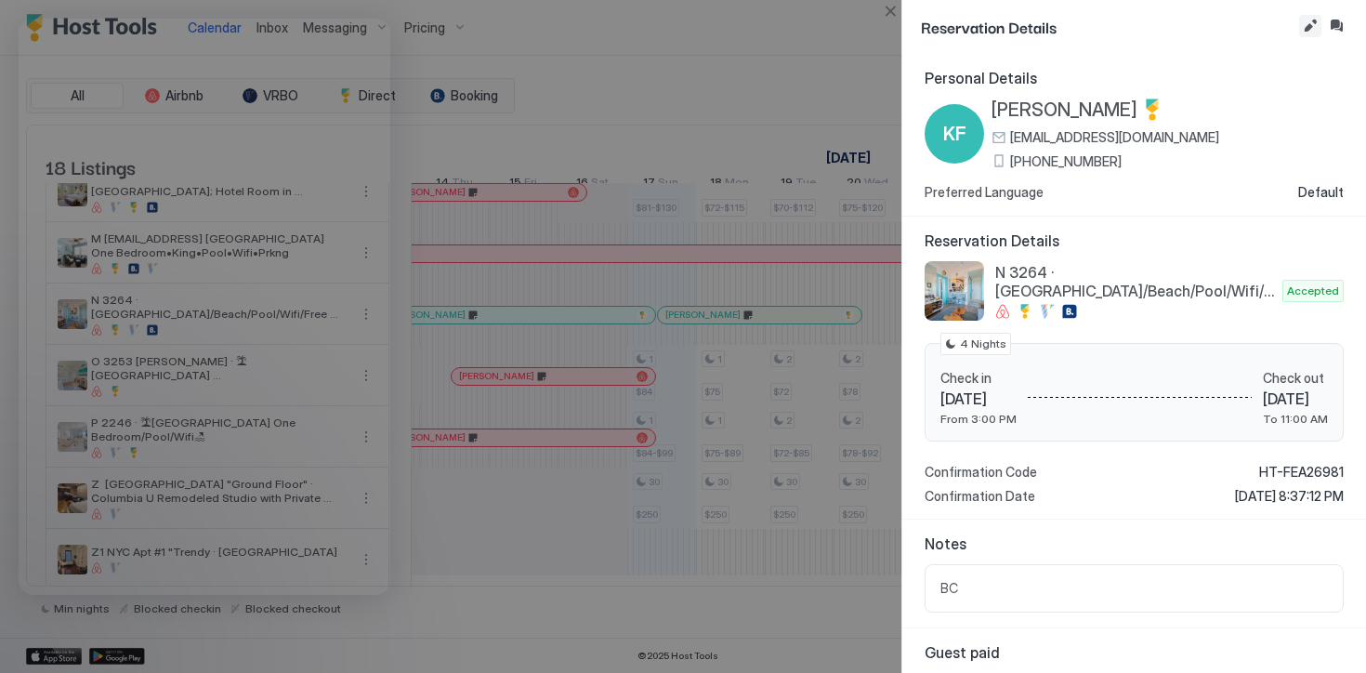
click at [1307, 23] on button "Edit reservation" at bounding box center [1310, 26] width 22 height 22
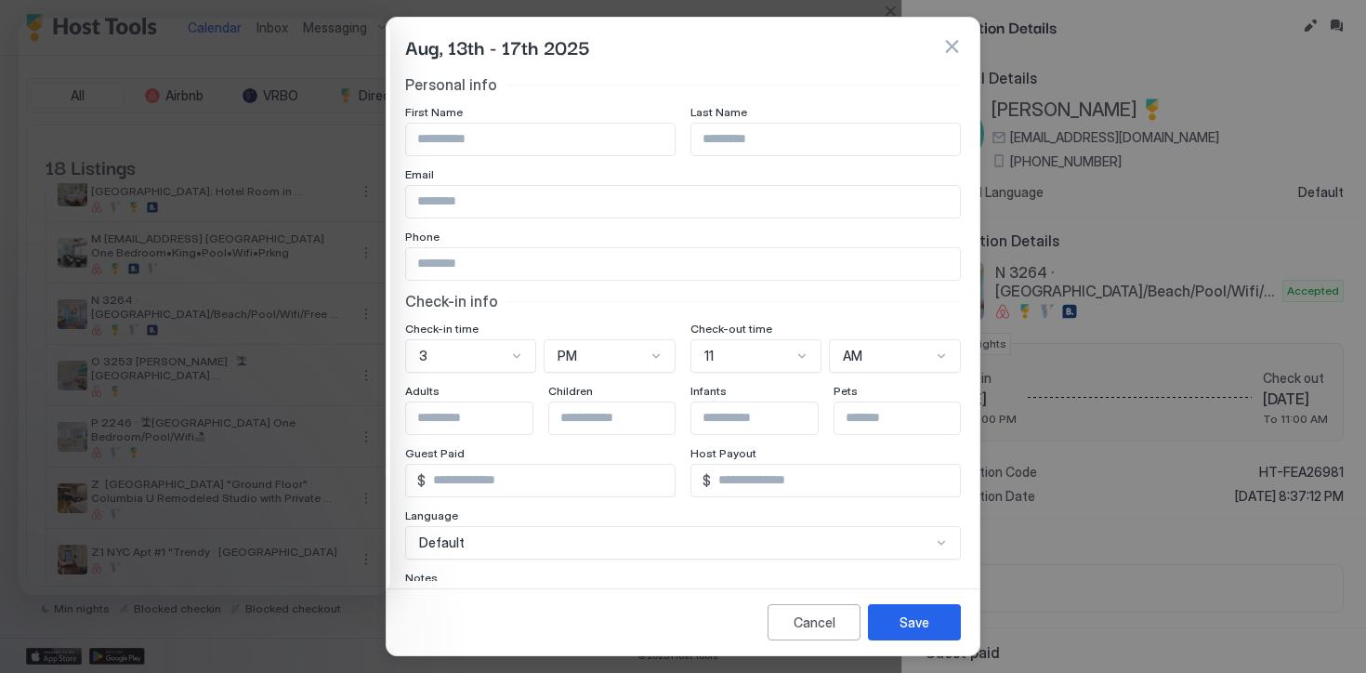
click at [958, 46] on button "button" at bounding box center [951, 46] width 19 height 19
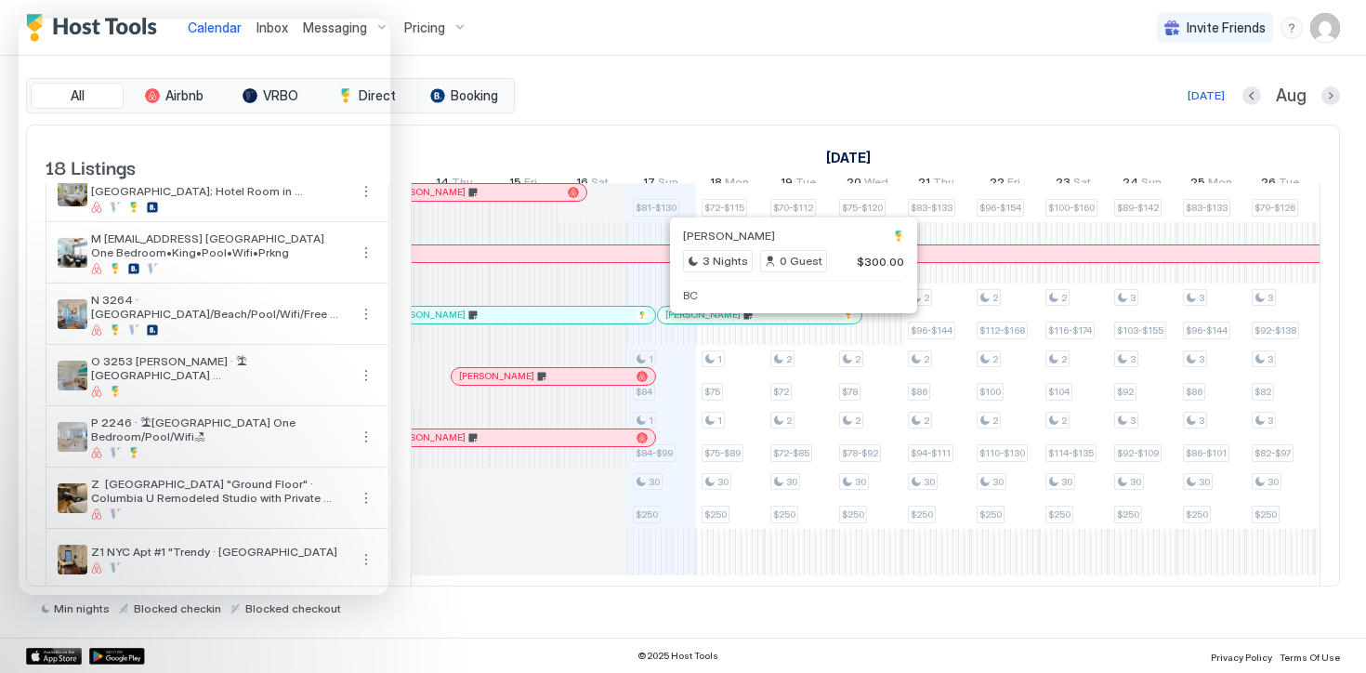
click at [788, 322] on div at bounding box center [787, 315] width 15 height 15
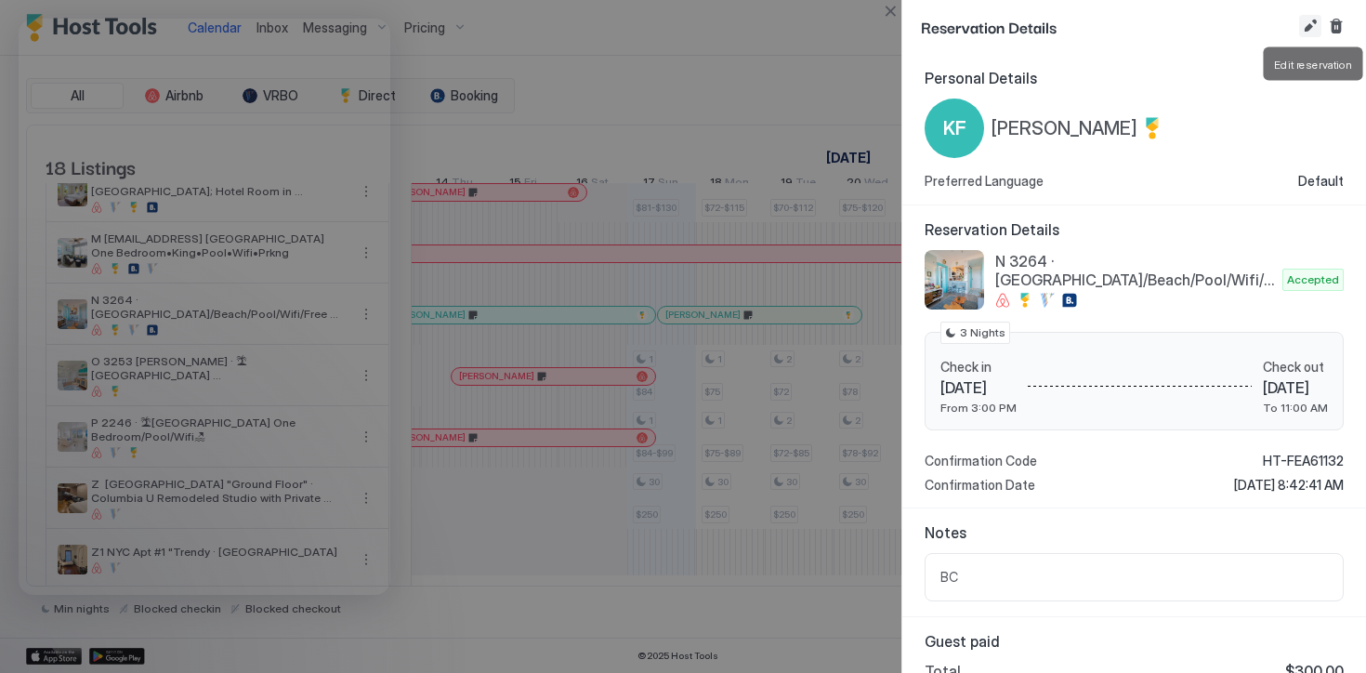
click at [1311, 20] on button "Edit reservation" at bounding box center [1310, 26] width 22 height 22
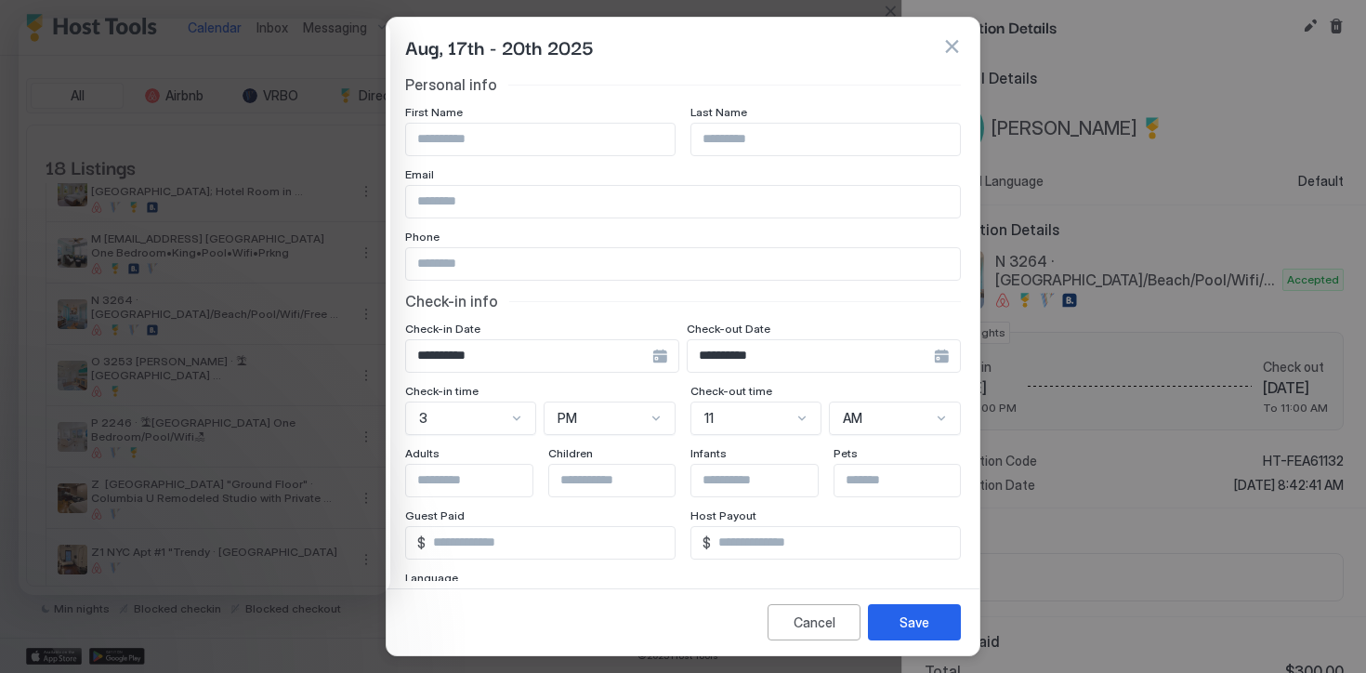
click at [679, 354] on div "**********" at bounding box center [542, 355] width 274 height 33
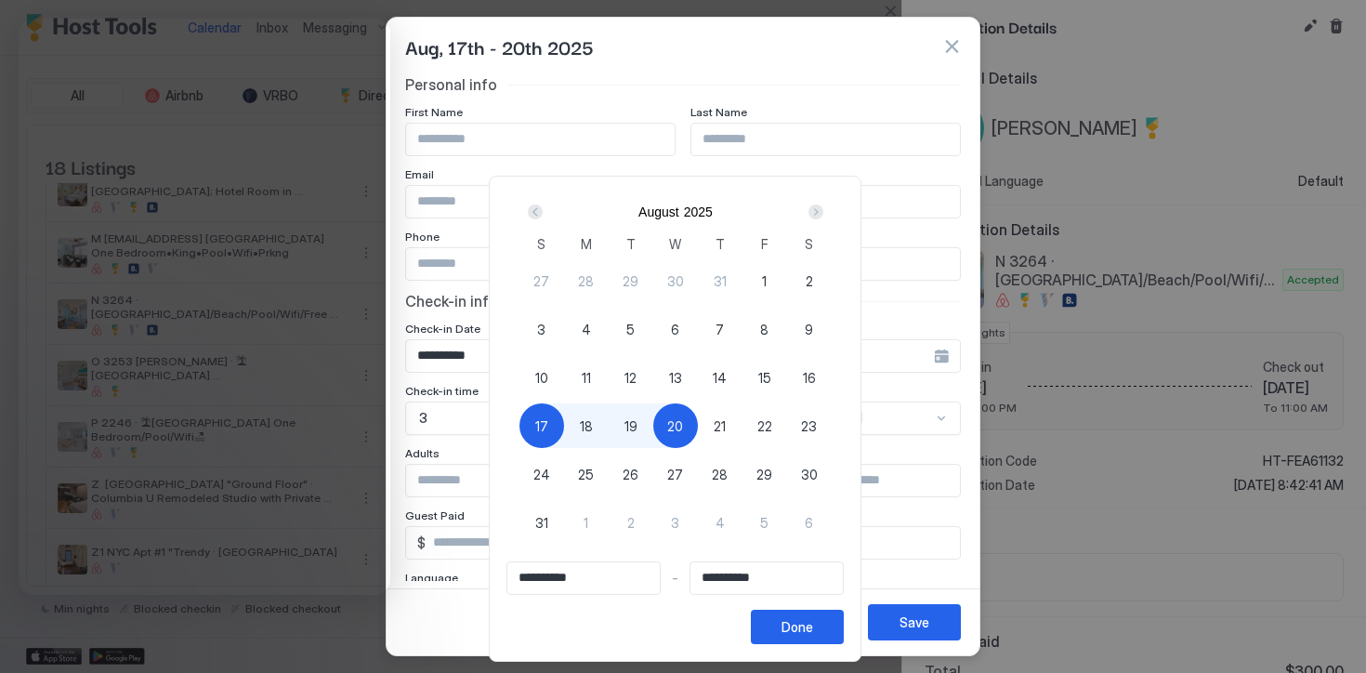
click at [726, 425] on span "21" at bounding box center [720, 426] width 12 height 20
type input "**********"
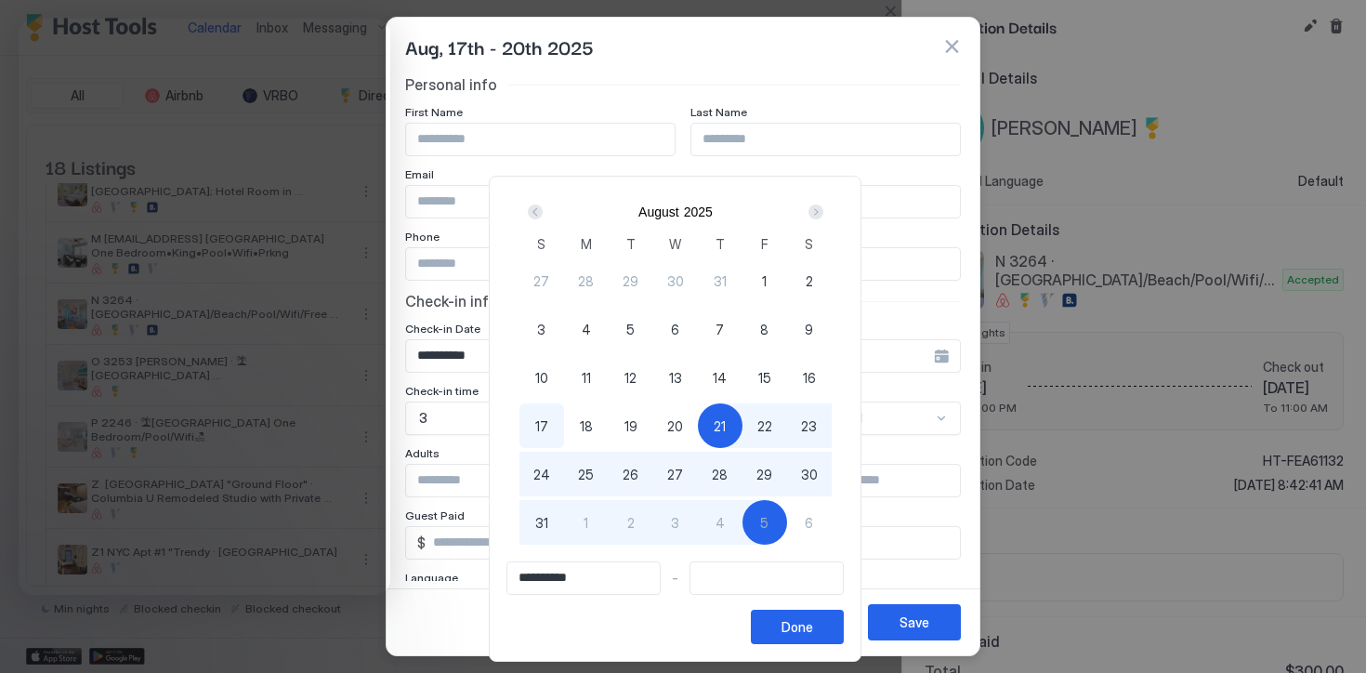
type input "**********"
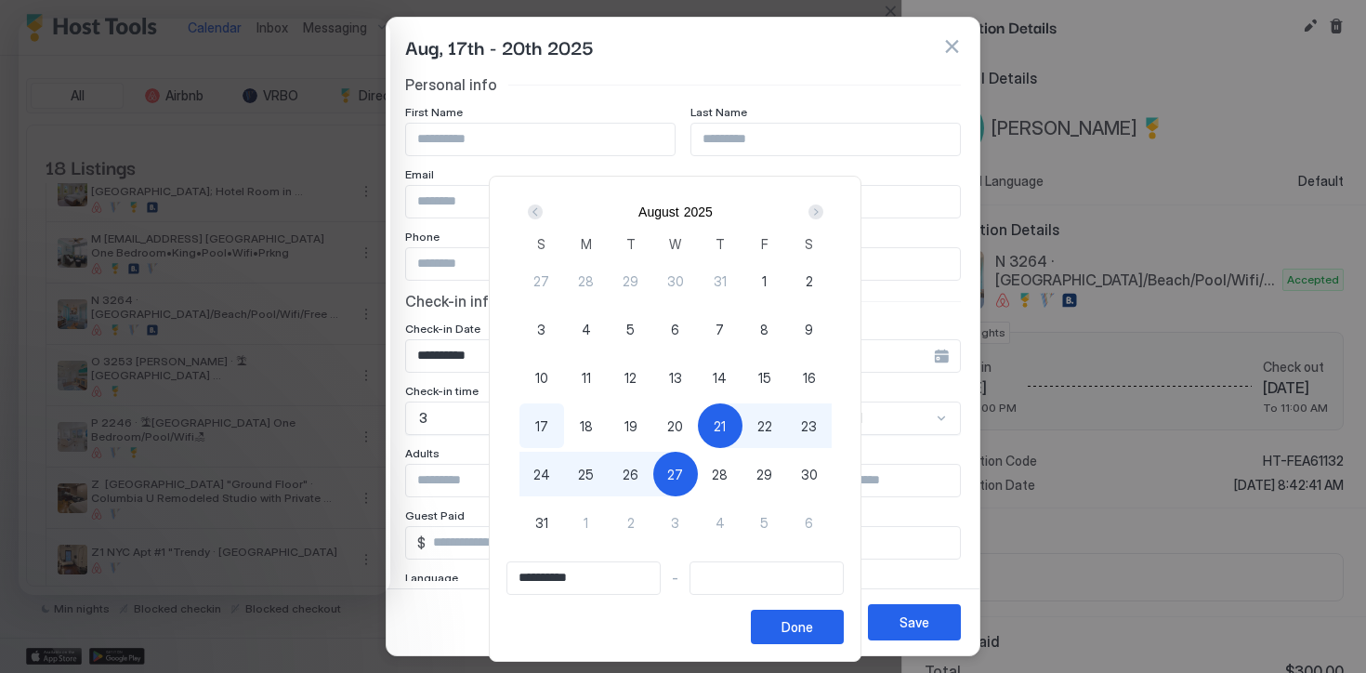
click at [543, 418] on div "17" at bounding box center [541, 425] width 45 height 45
type input "**********"
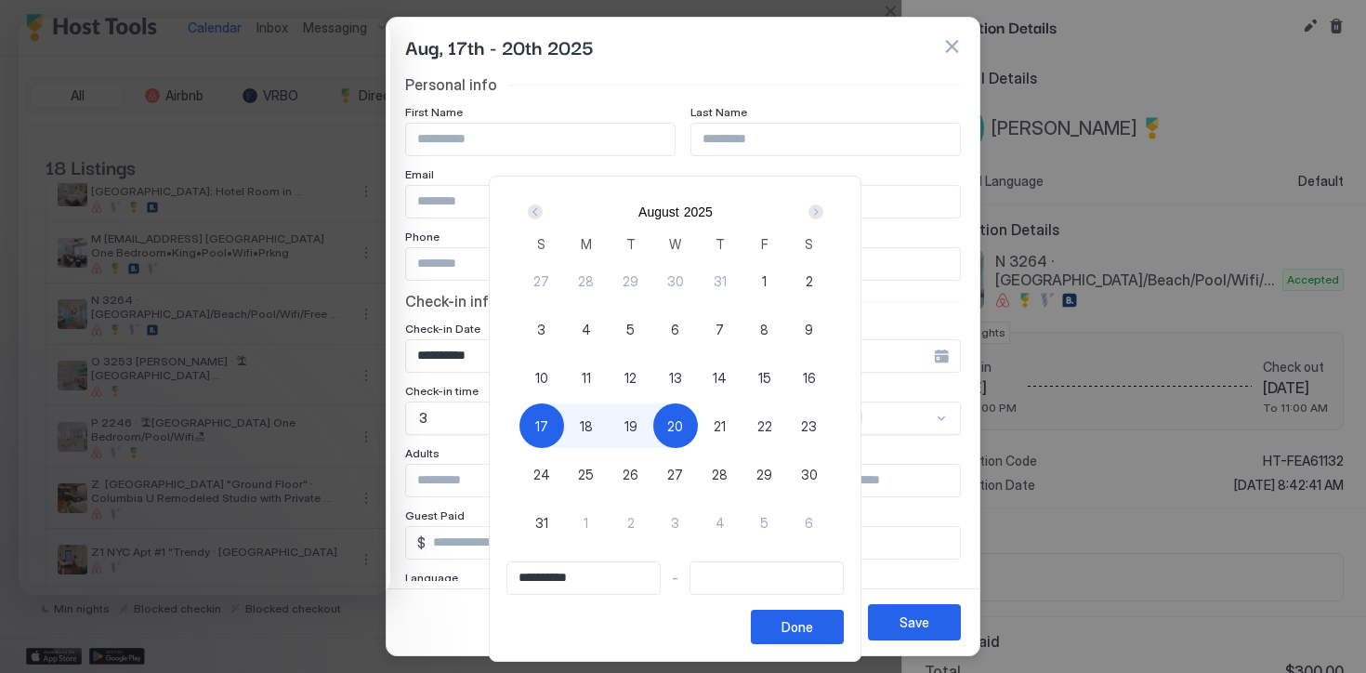
type input "**********"
click at [735, 423] on div "21" at bounding box center [720, 425] width 45 height 45
type input "**********"
click at [813, 630] on div "Done" at bounding box center [797, 627] width 32 height 20
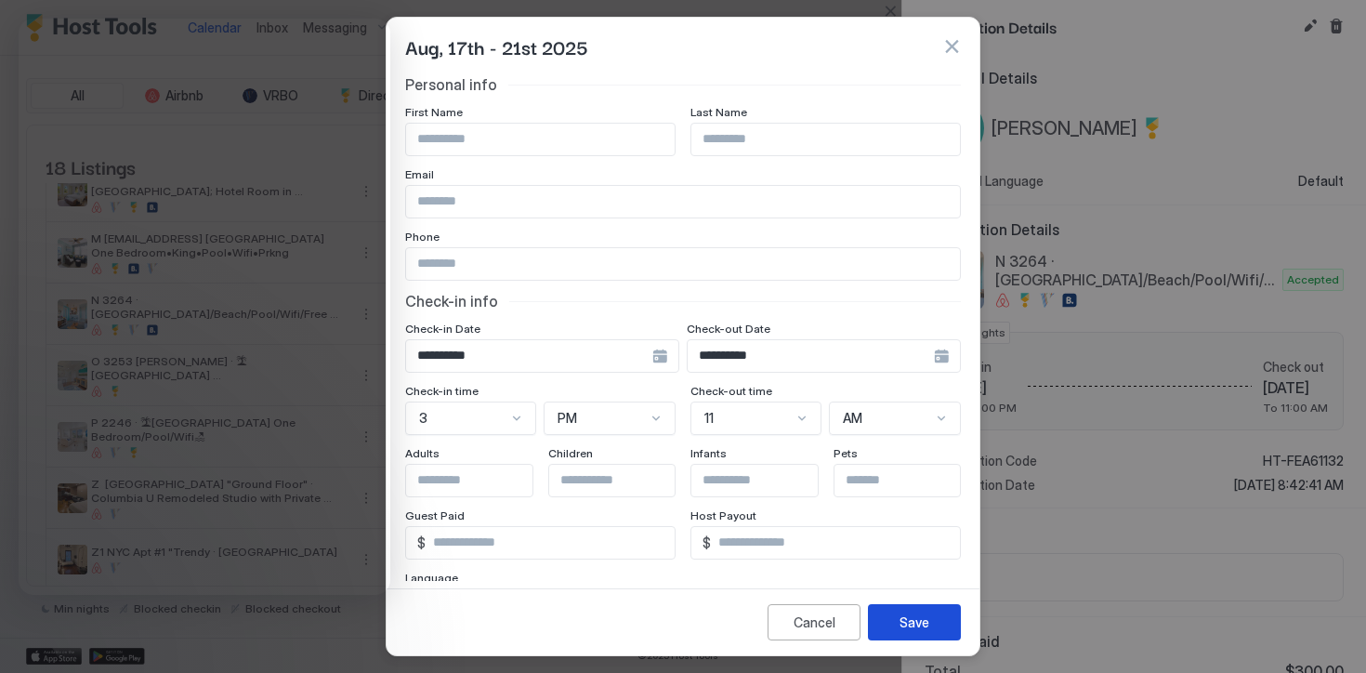
click at [918, 614] on div "Save" at bounding box center [914, 622] width 30 height 20
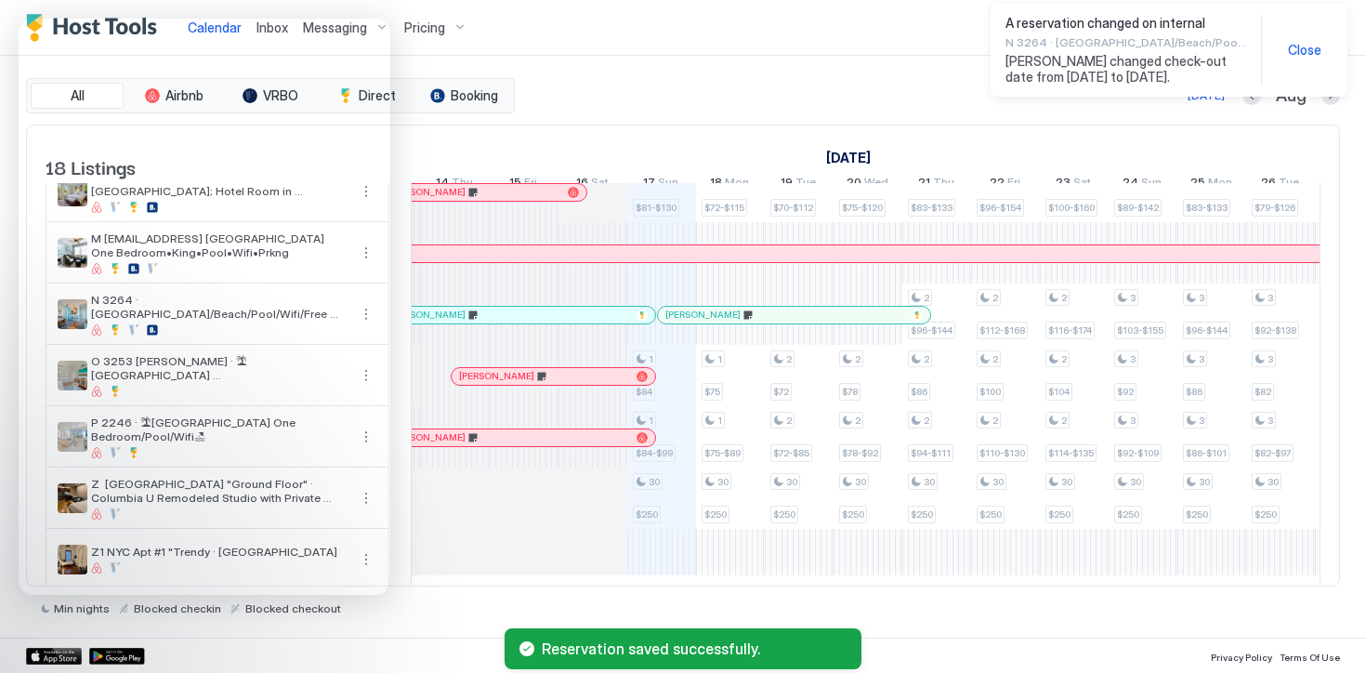
click at [1295, 46] on span "Close" at bounding box center [1304, 50] width 33 height 17
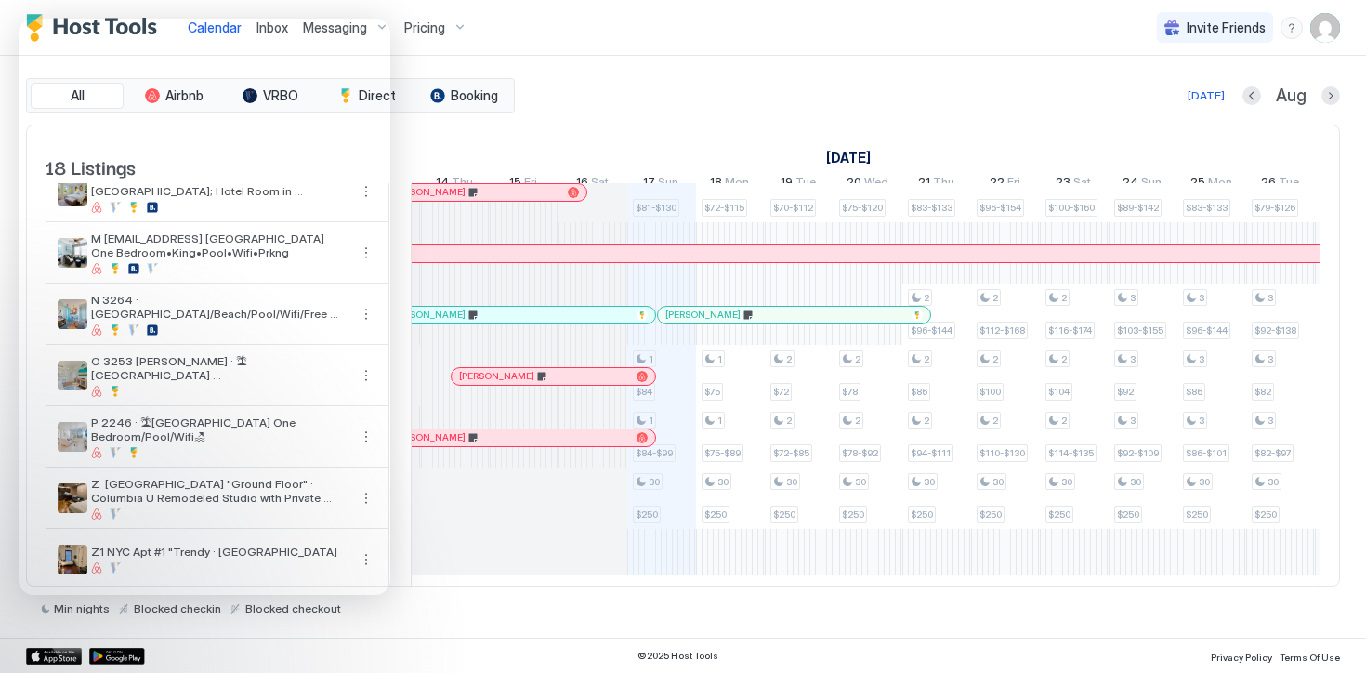
click at [693, 322] on div at bounding box center [691, 315] width 15 height 15
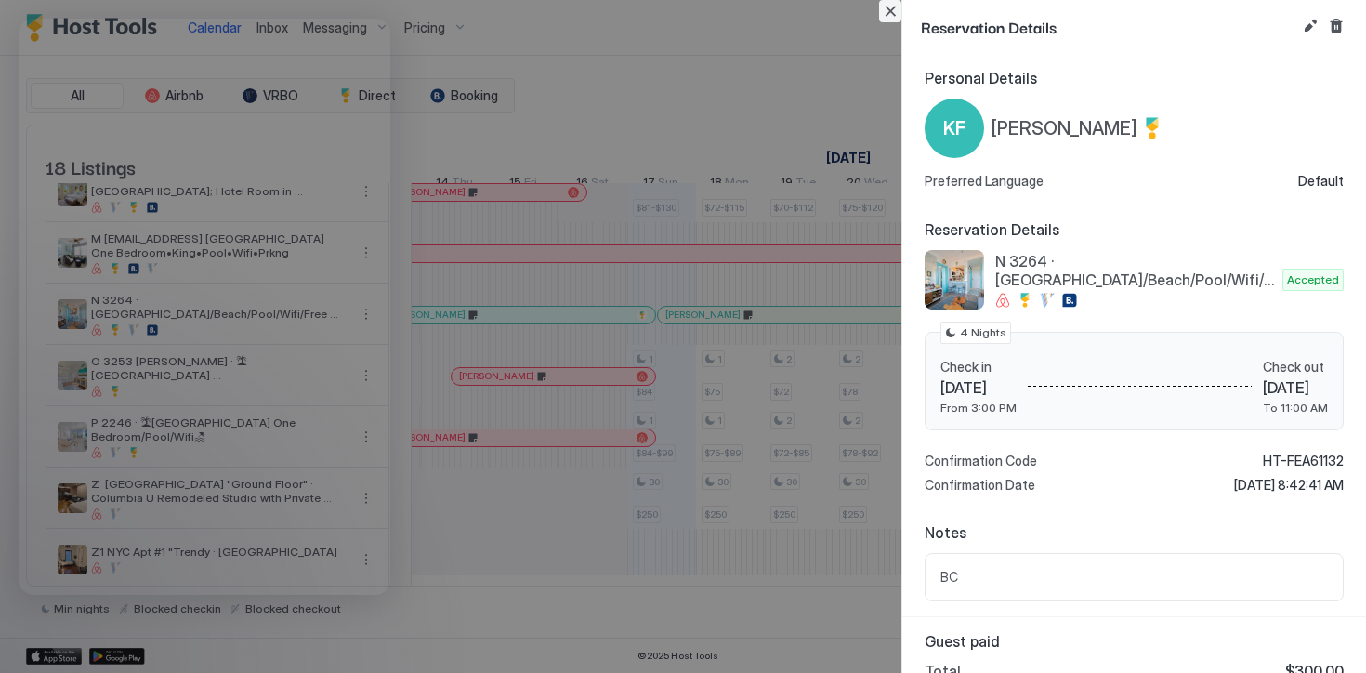
click at [891, 14] on button "Close" at bounding box center [890, 11] width 22 height 22
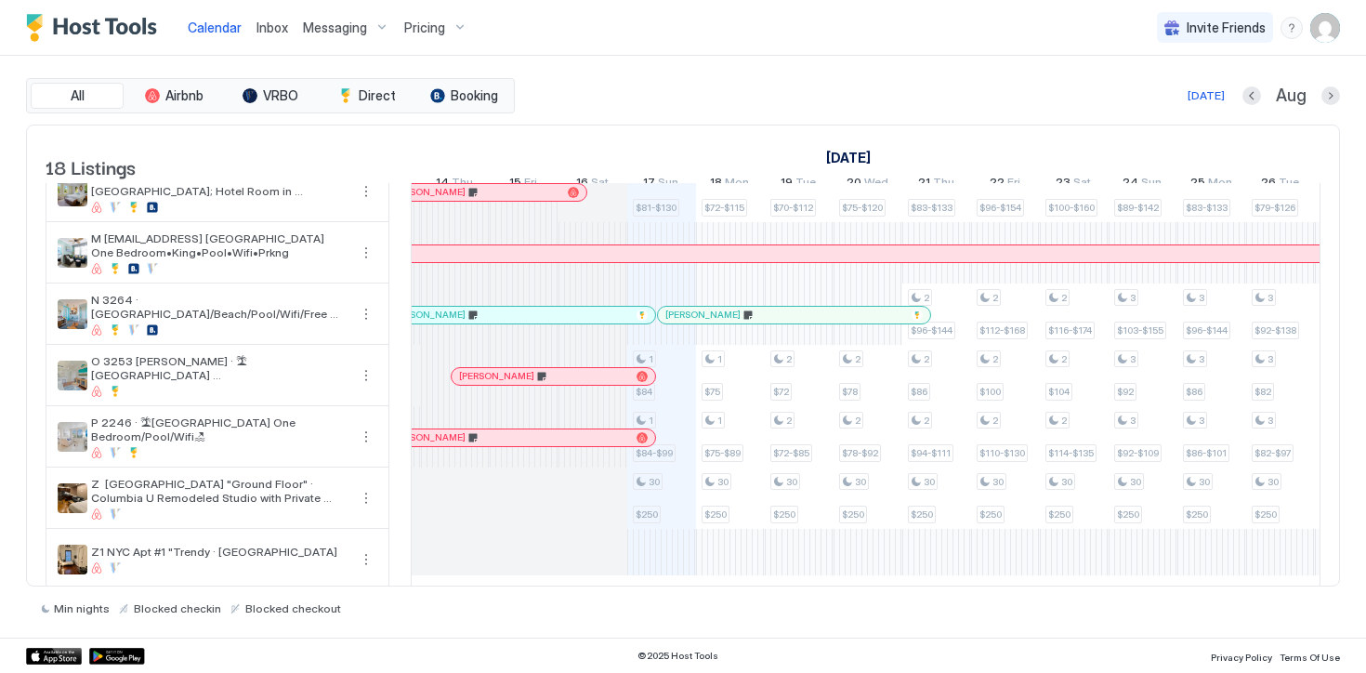
click at [354, 30] on span "Messaging" at bounding box center [335, 28] width 64 height 17
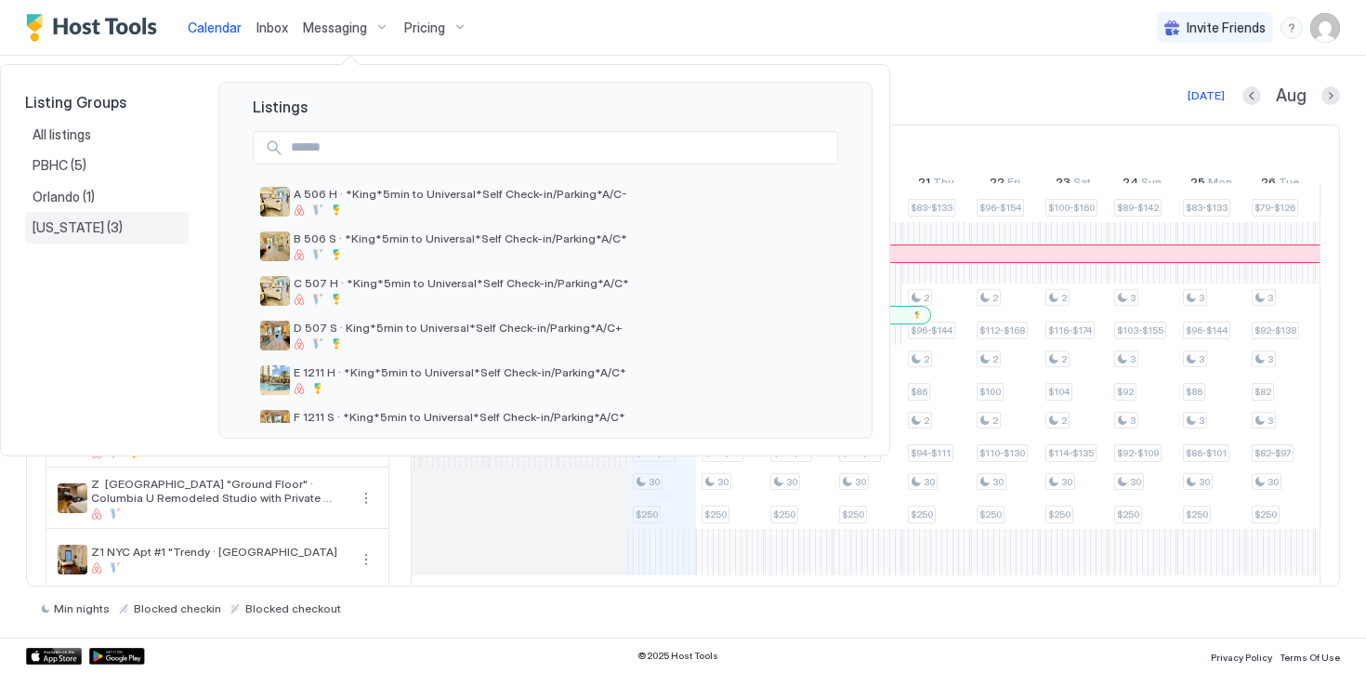
click at [72, 227] on span "[US_STATE]" at bounding box center [70, 227] width 74 height 17
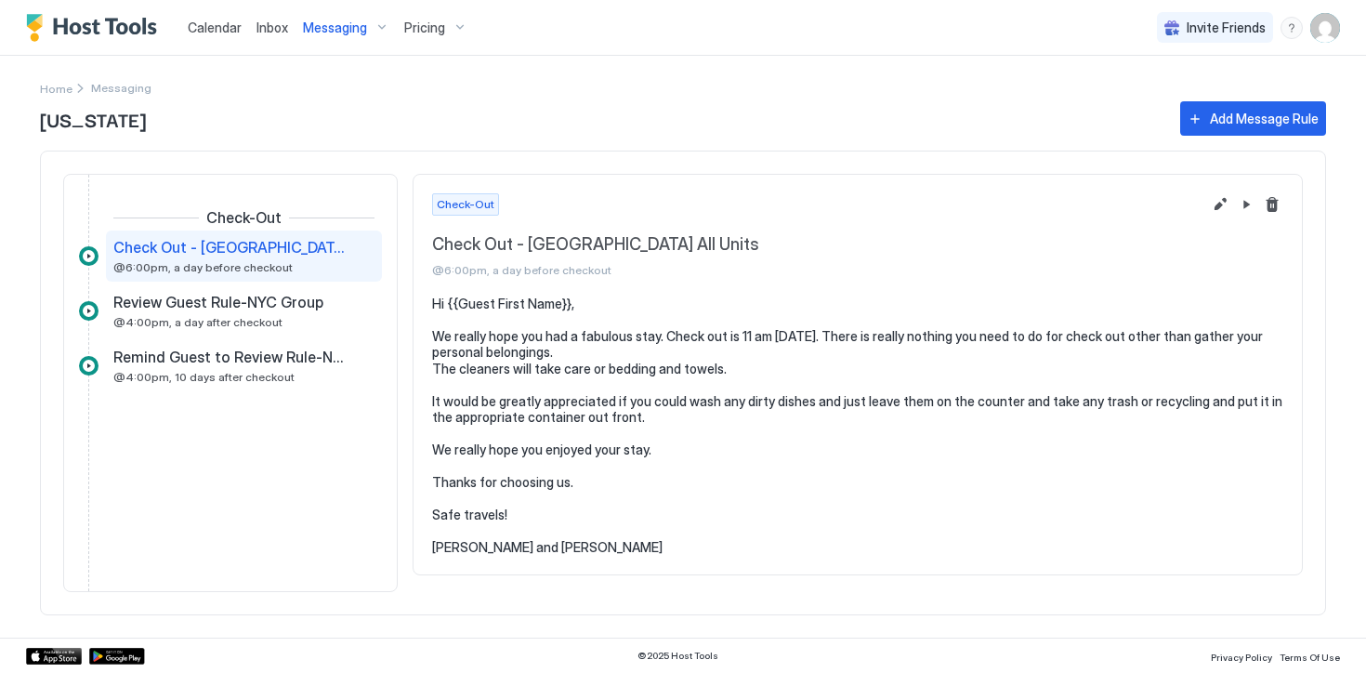
click at [347, 20] on span "Messaging" at bounding box center [335, 28] width 64 height 17
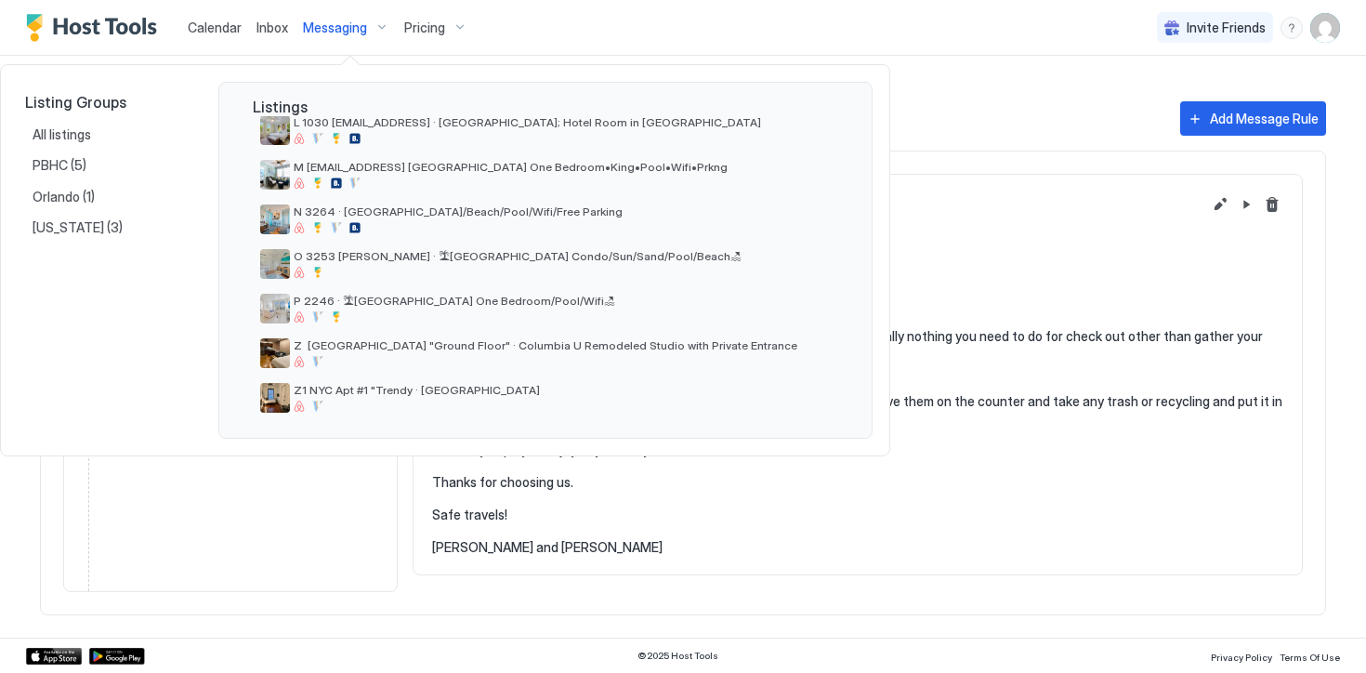
scroll to position [578, 0]
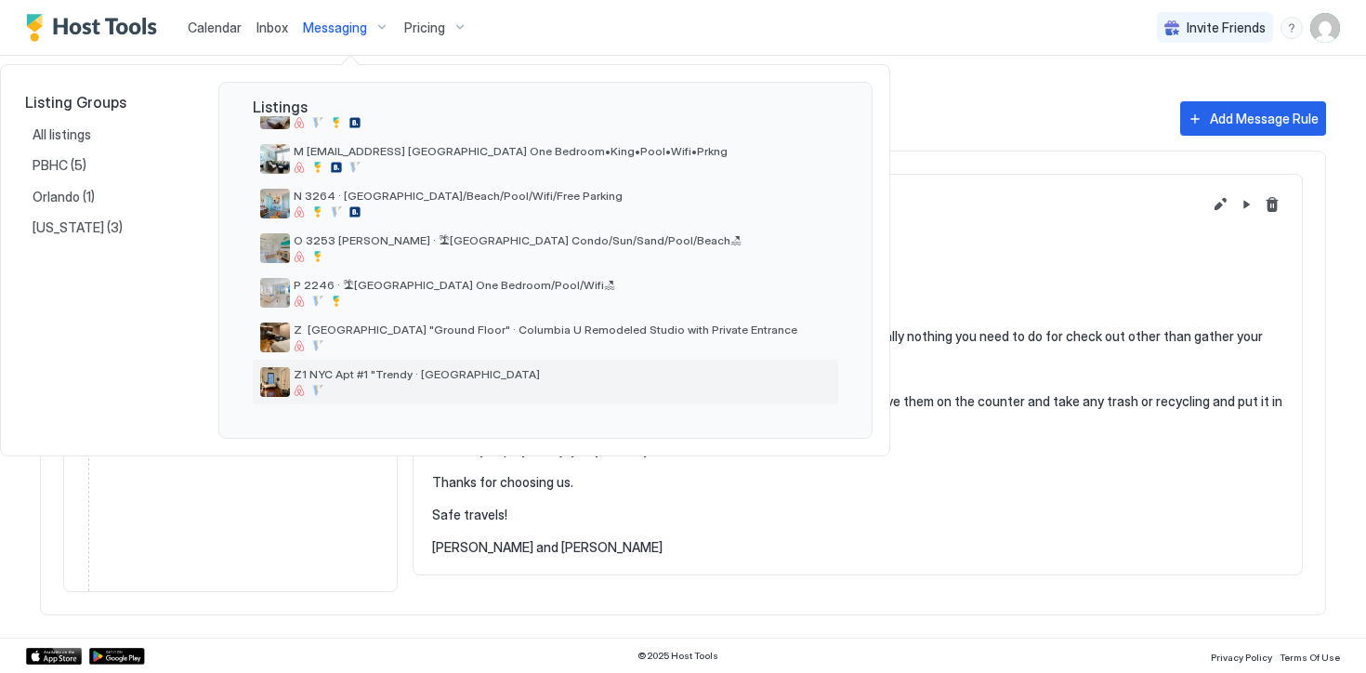
click at [349, 369] on span "Z1 NYC Apt #1 "Trendy · [GEOGRAPHIC_DATA]" at bounding box center [562, 374] width 537 height 14
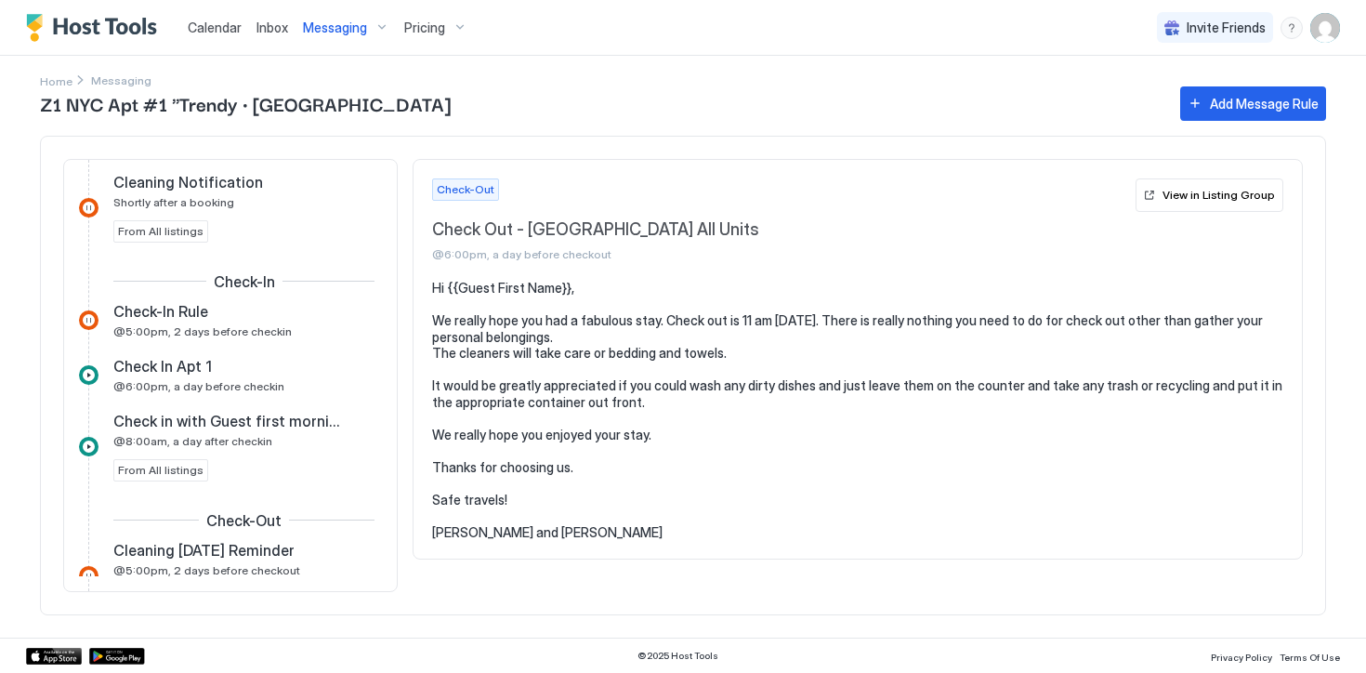
scroll to position [612, 0]
click at [220, 372] on div "Check In Apt 1" at bounding box center [230, 368] width 235 height 19
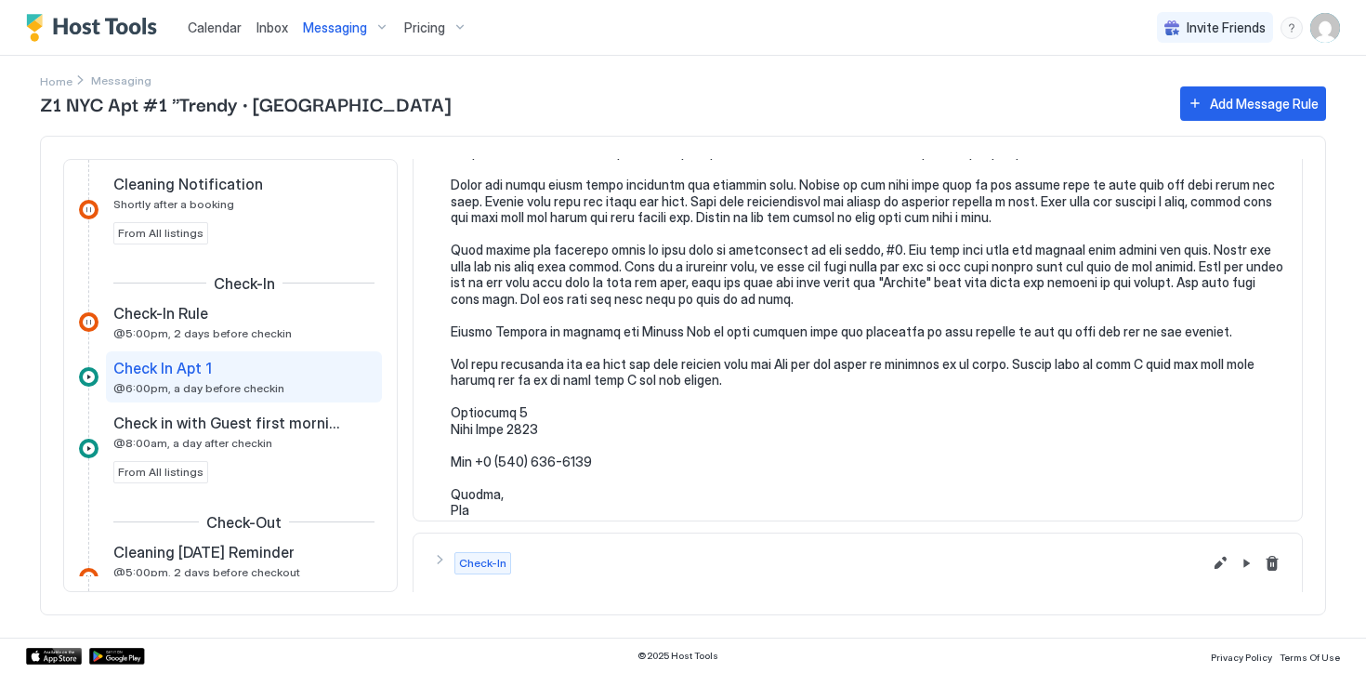
scroll to position [555, 0]
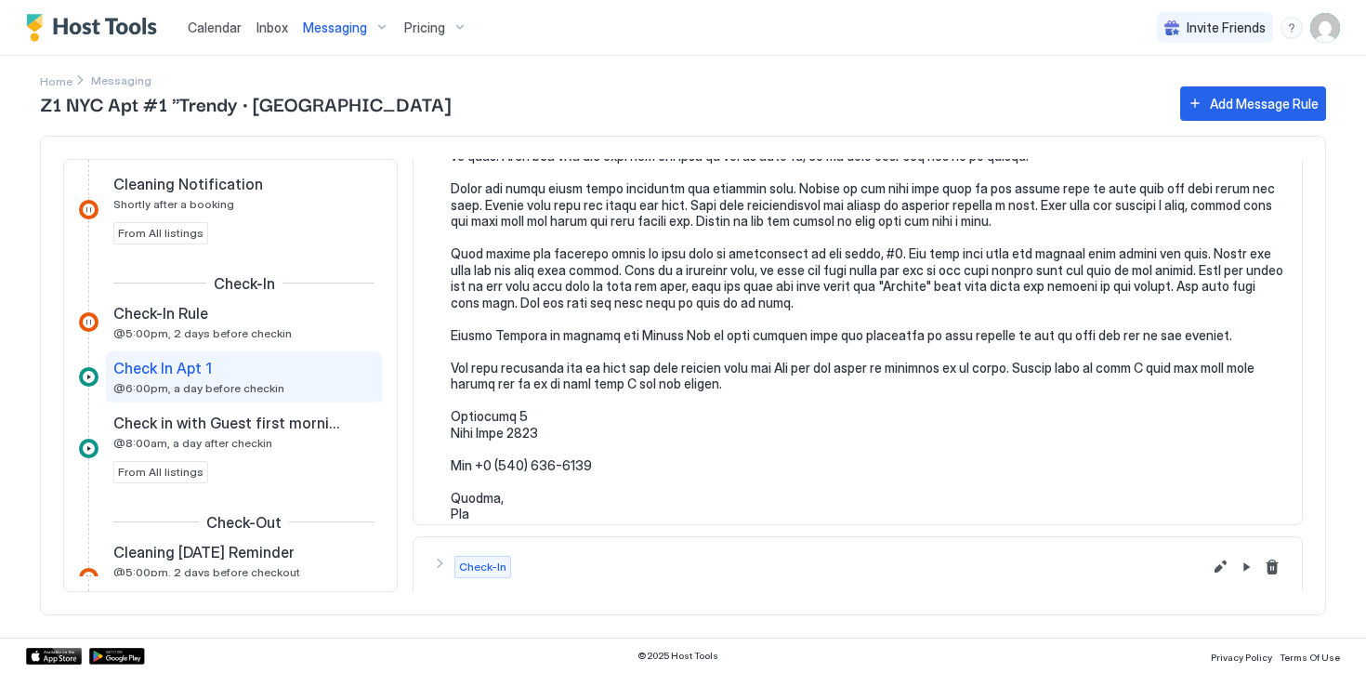
click at [549, 407] on pre at bounding box center [867, 123] width 832 height 797
click at [549, 418] on pre at bounding box center [867, 123] width 832 height 797
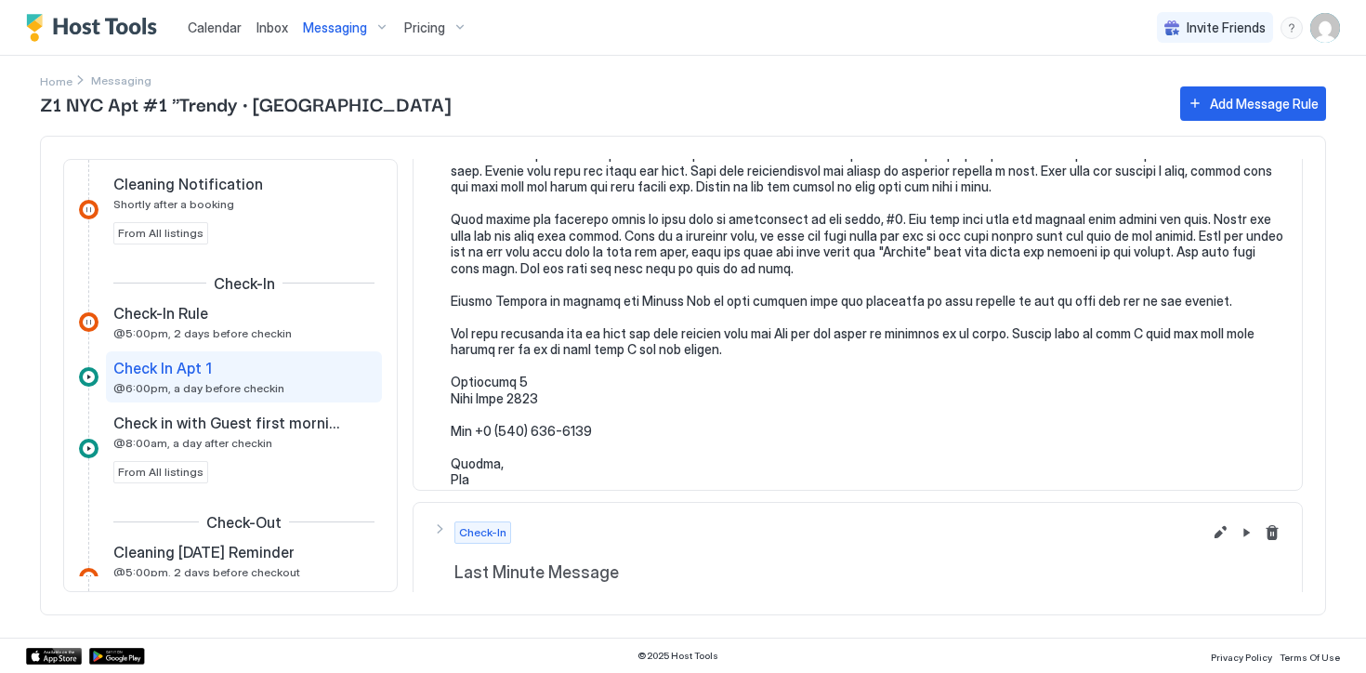
scroll to position [622, 0]
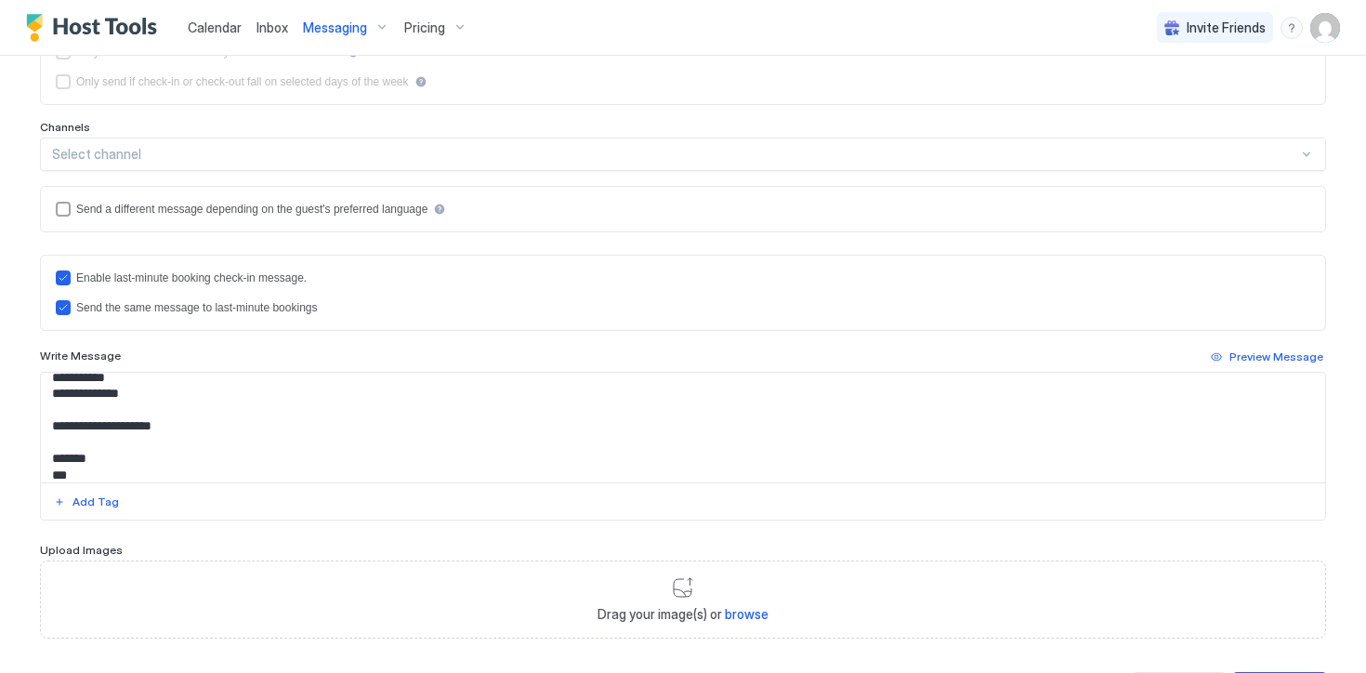
scroll to position [549, 0]
click at [151, 426] on textarea "Input Field" at bounding box center [683, 428] width 1284 height 110
paste textarea "****"
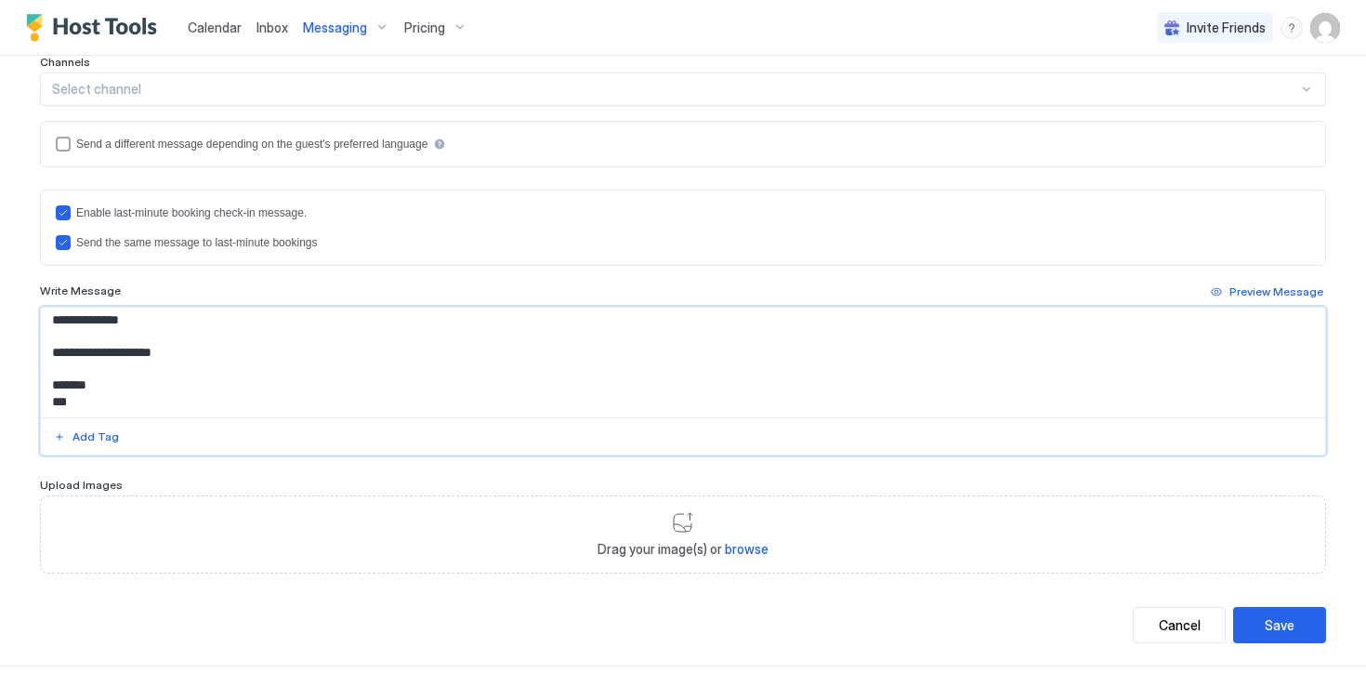
scroll to position [452, 0]
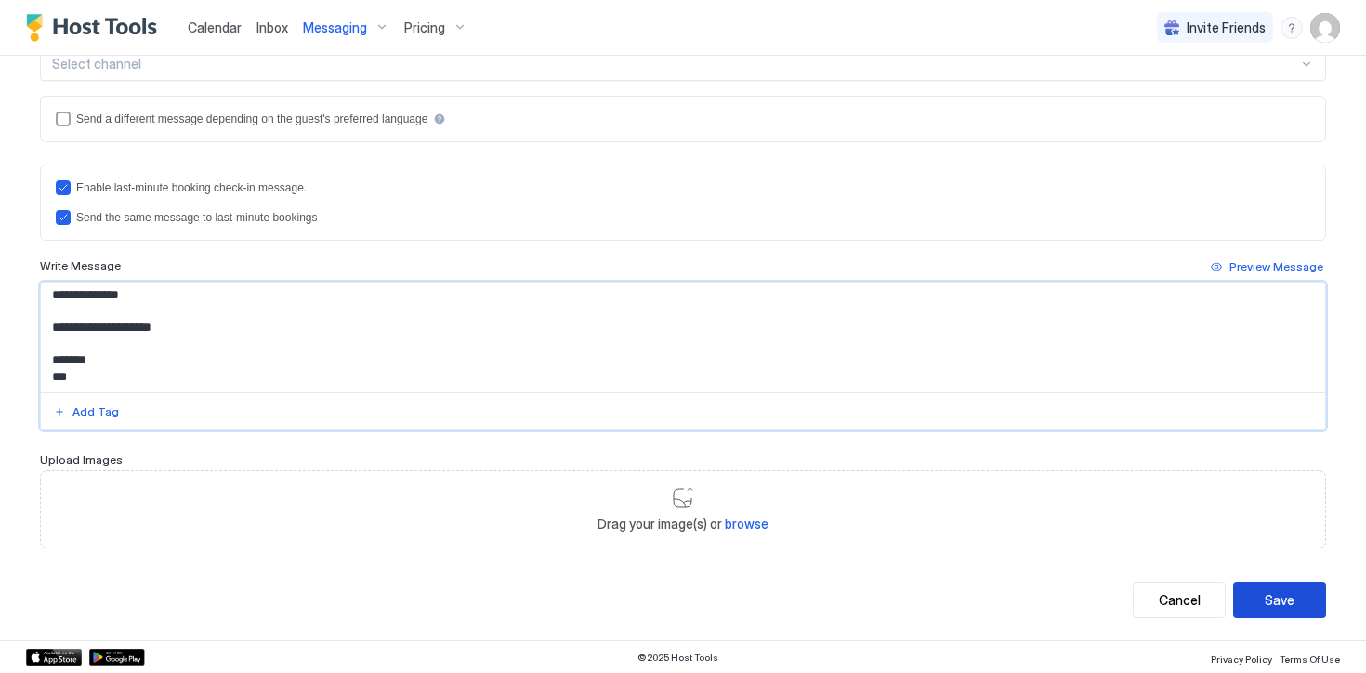
type textarea "**********"
click at [1285, 601] on div "Save" at bounding box center [1279, 600] width 30 height 20
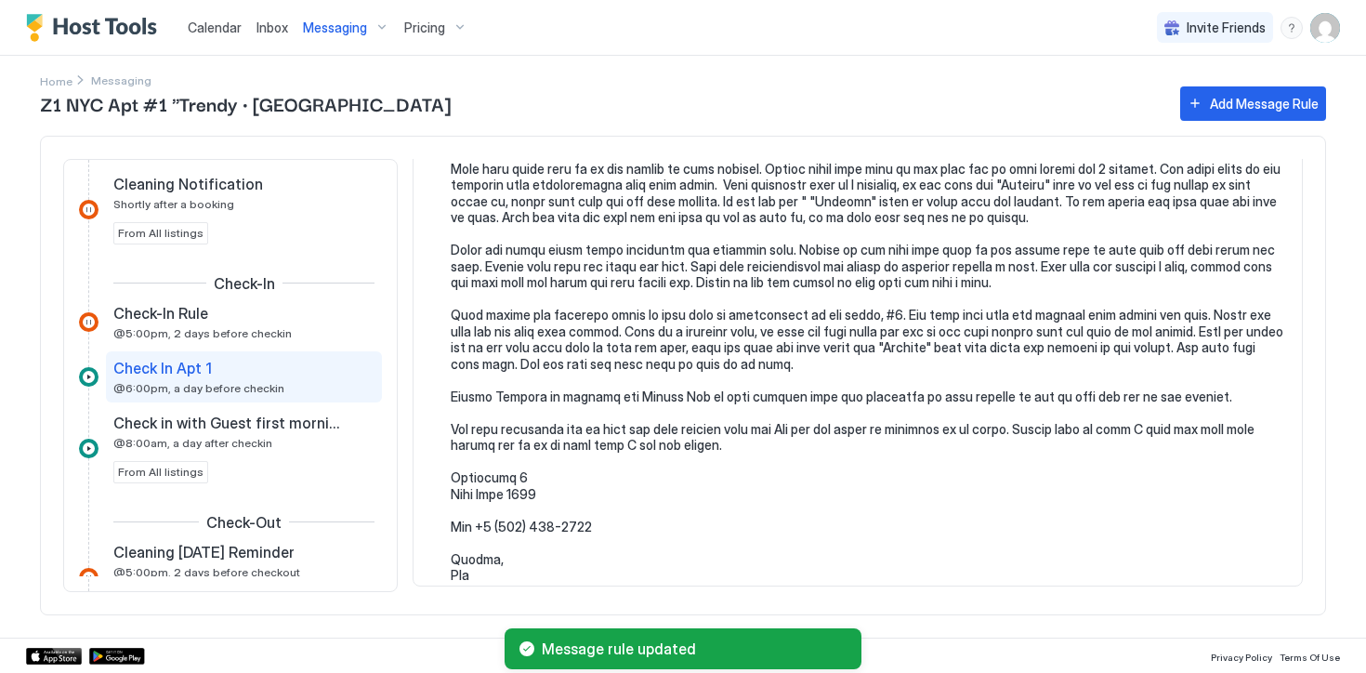
scroll to position [622, 0]
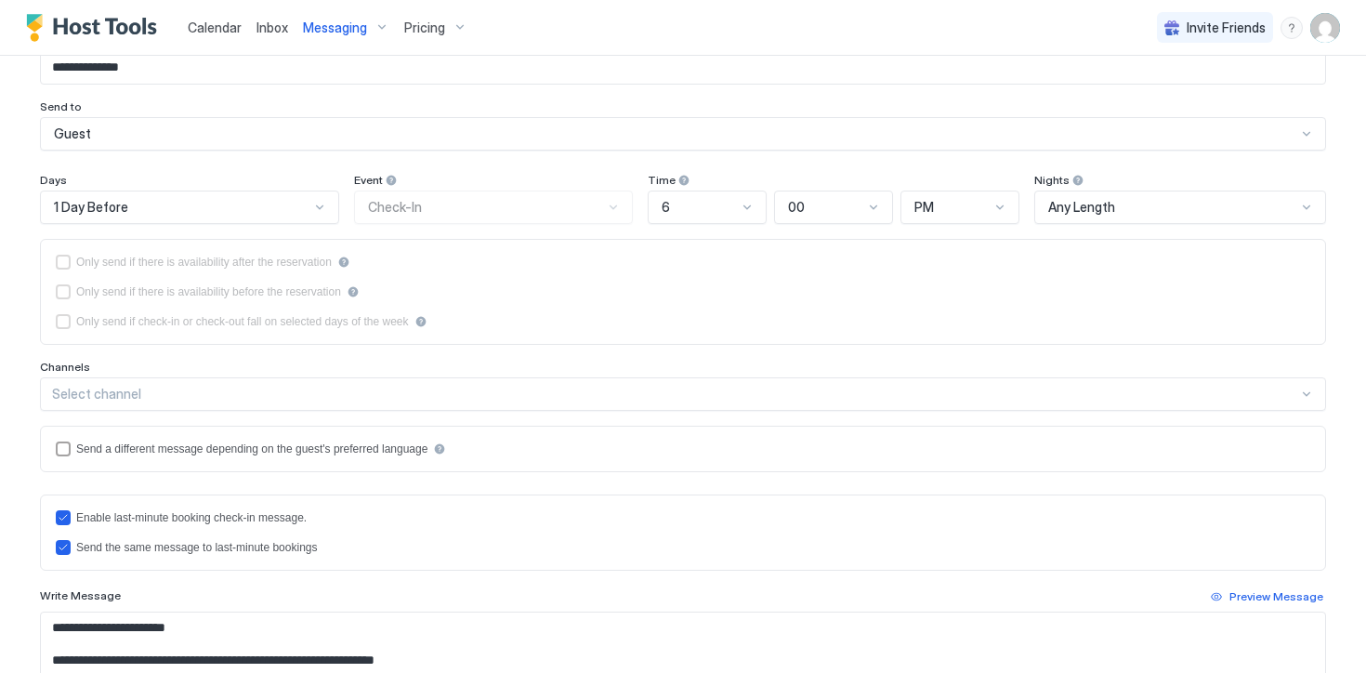
scroll to position [175, 0]
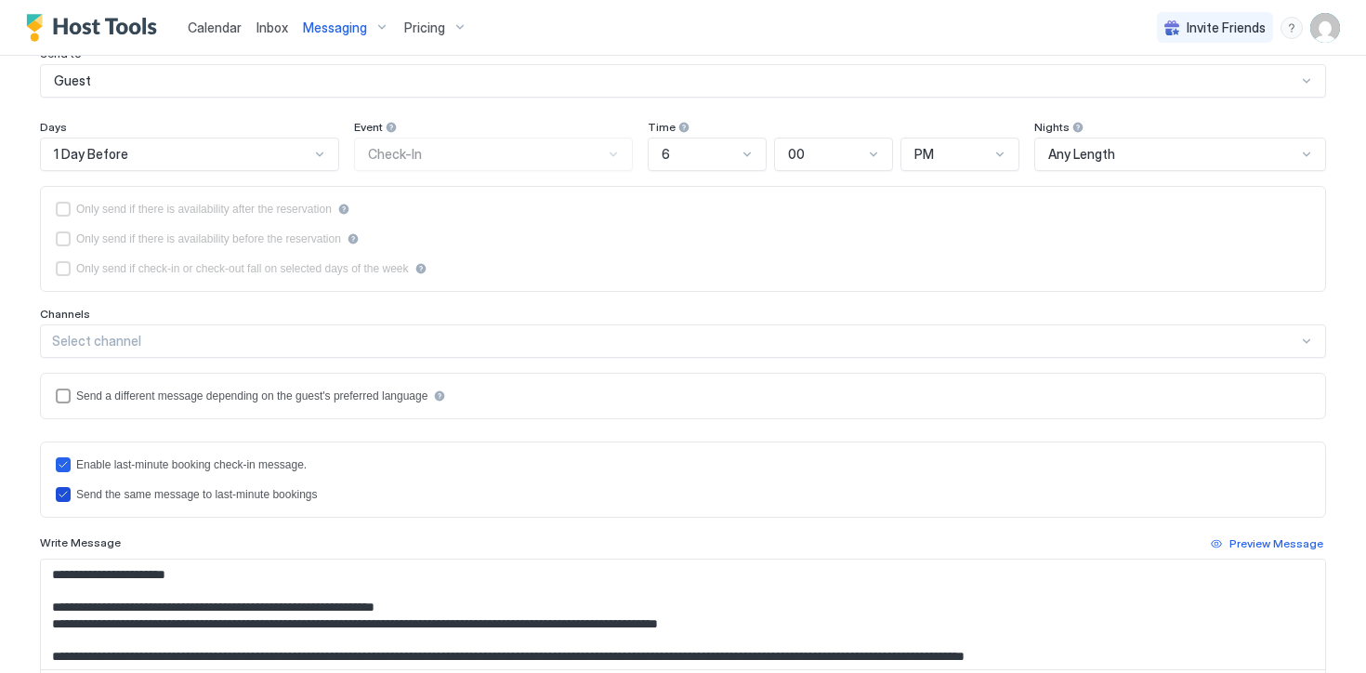
click at [66, 491] on icon "lastMinuteMessageIsTheSame" at bounding box center [62, 494] width 7 height 6
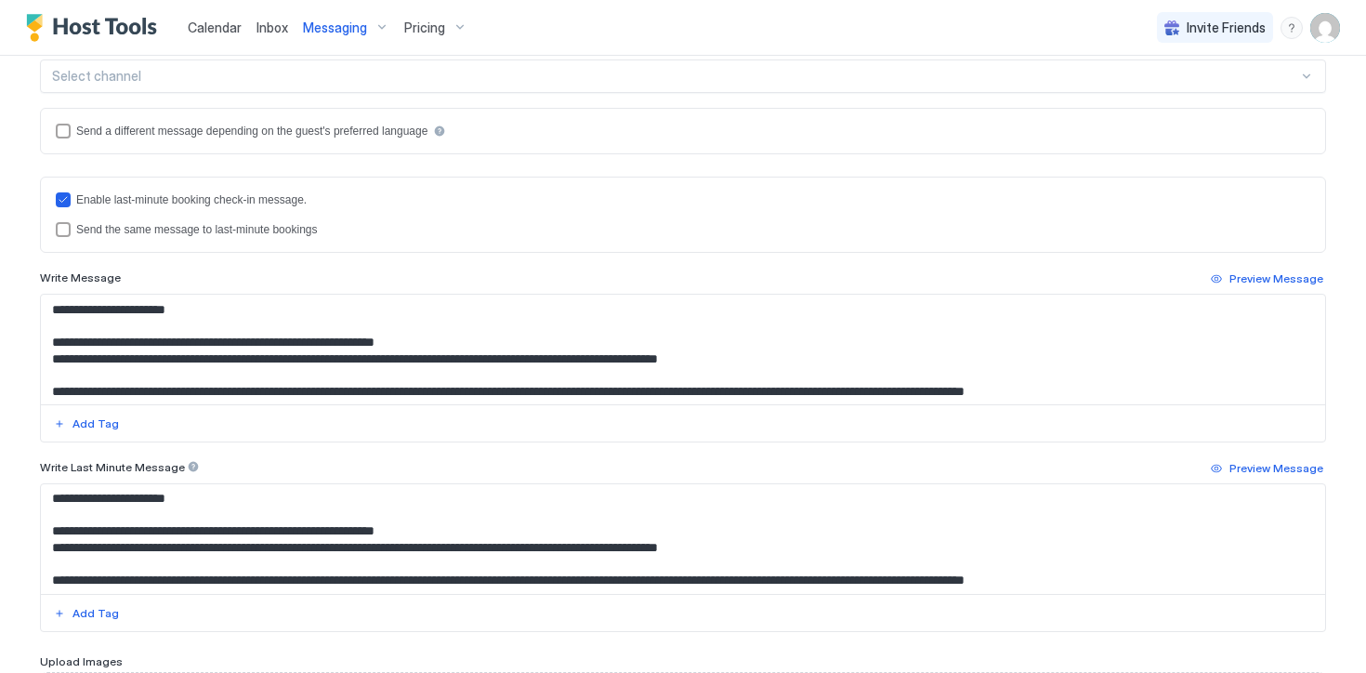
scroll to position [0, 0]
click at [209, 510] on textarea "Input Field" at bounding box center [683, 539] width 1284 height 110
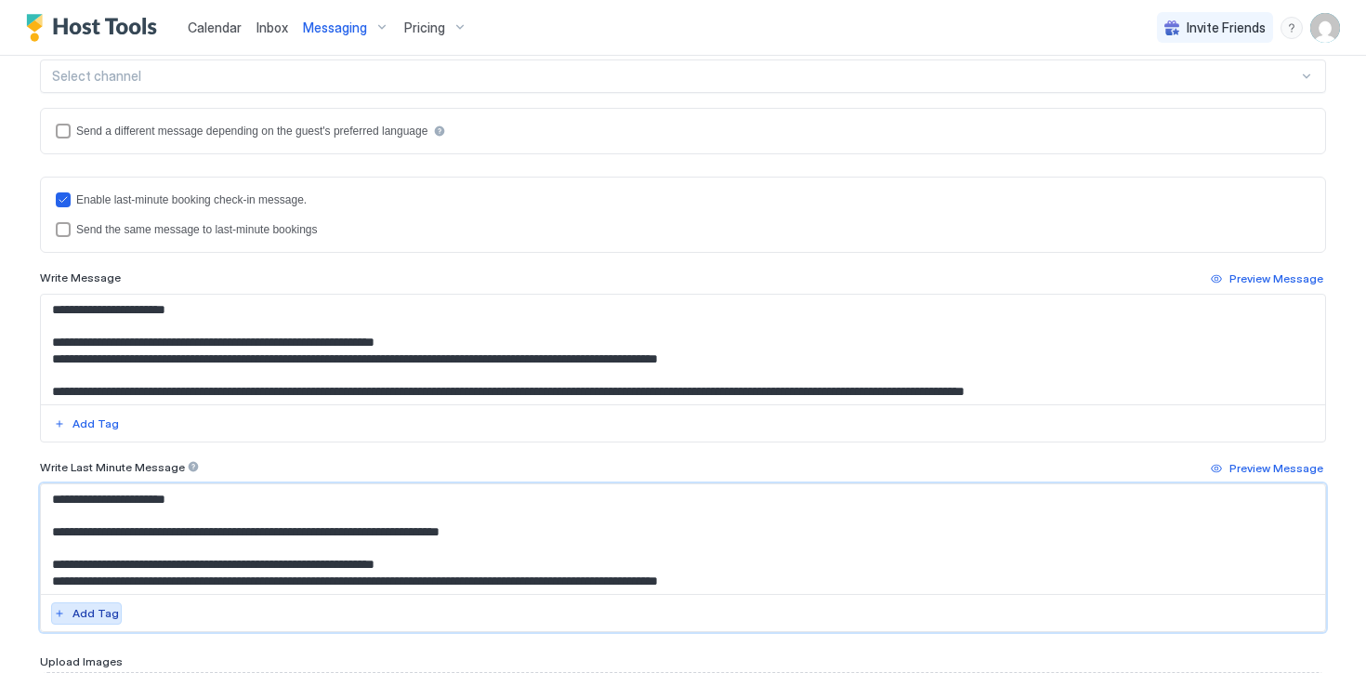
click at [98, 618] on div "Add Tag" at bounding box center [95, 613] width 46 height 17
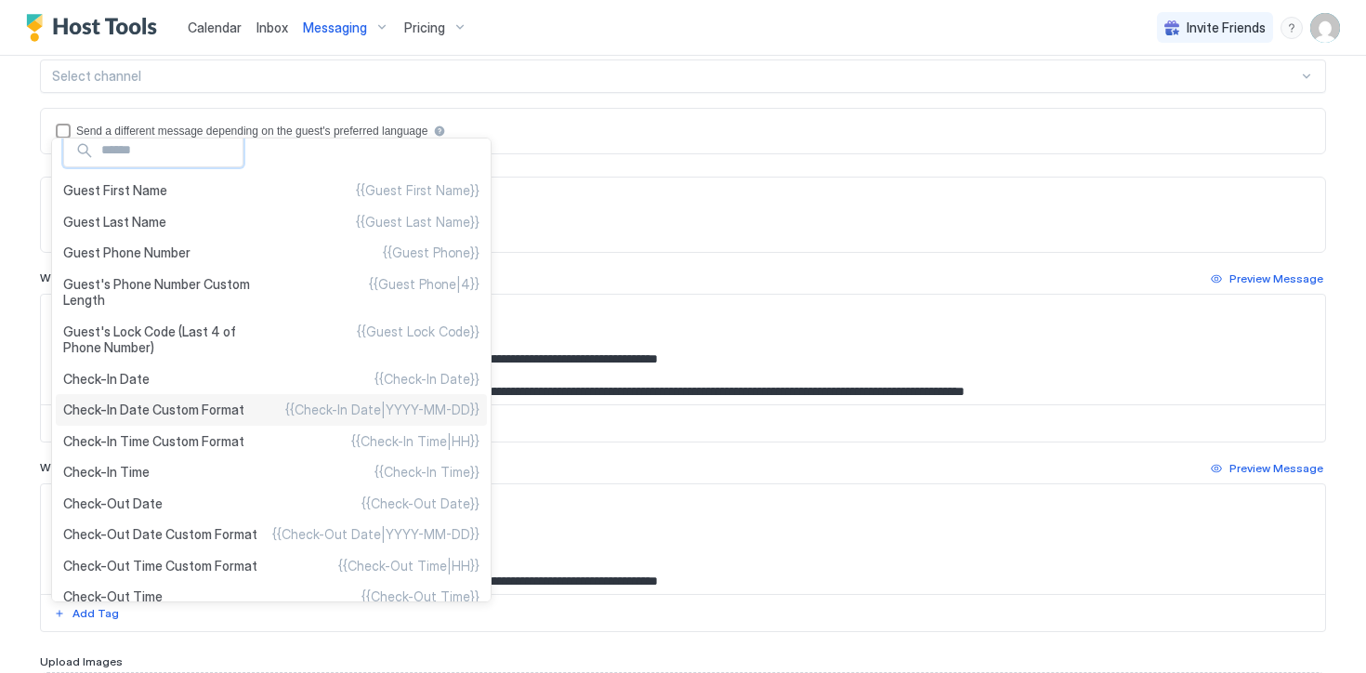
scroll to position [20, 0]
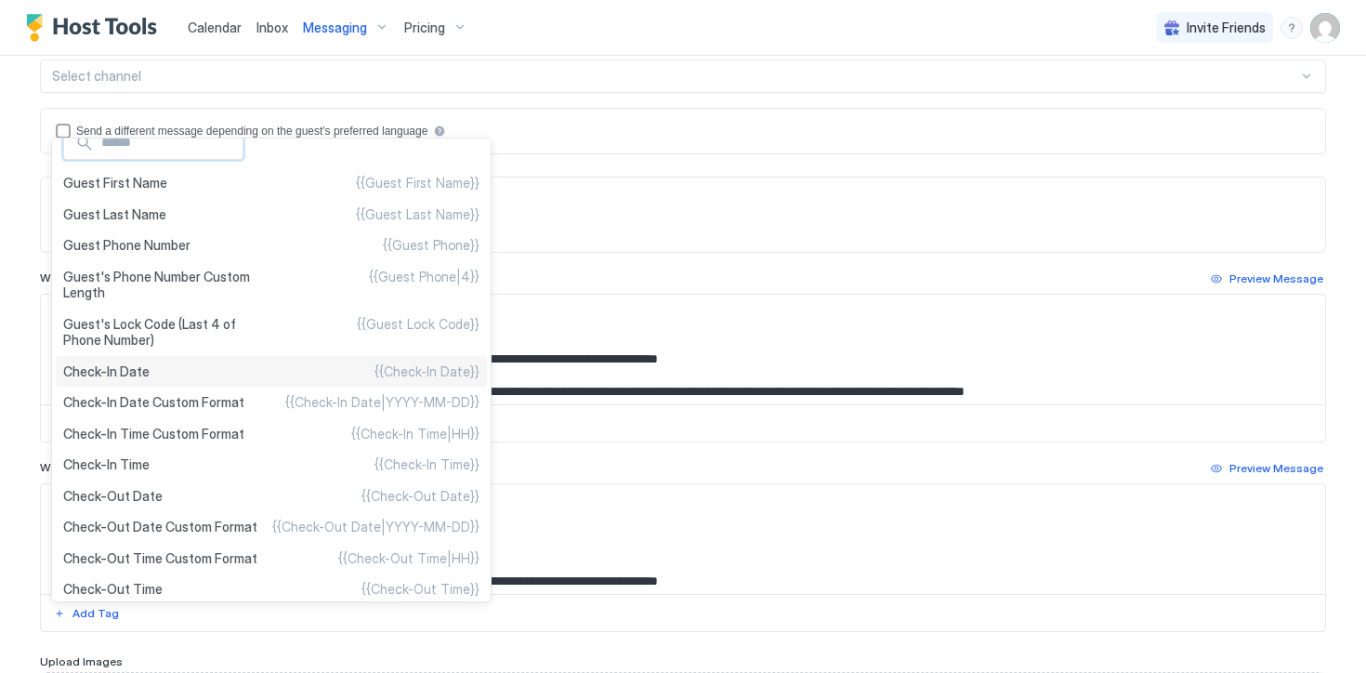
click at [232, 367] on div "Check-In Date {{Check-In Date}}" at bounding box center [271, 372] width 431 height 32
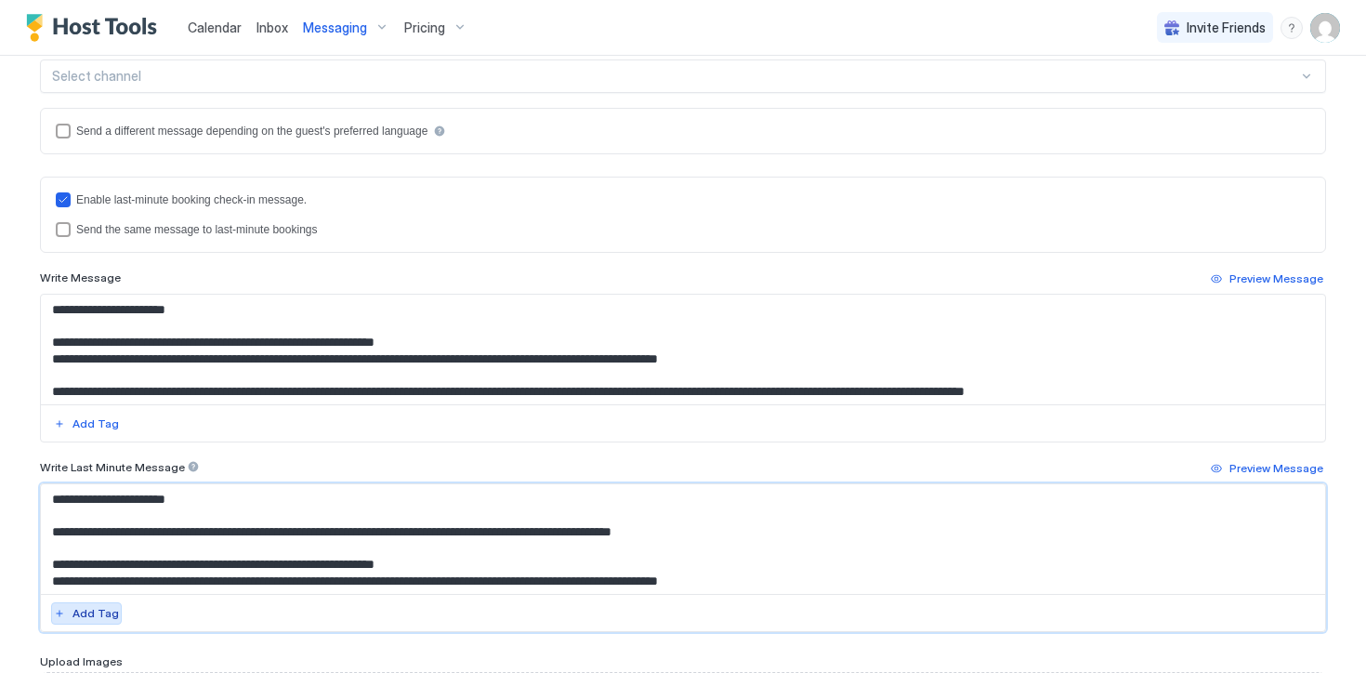
click at [86, 613] on div "Add Tag" at bounding box center [95, 613] width 46 height 17
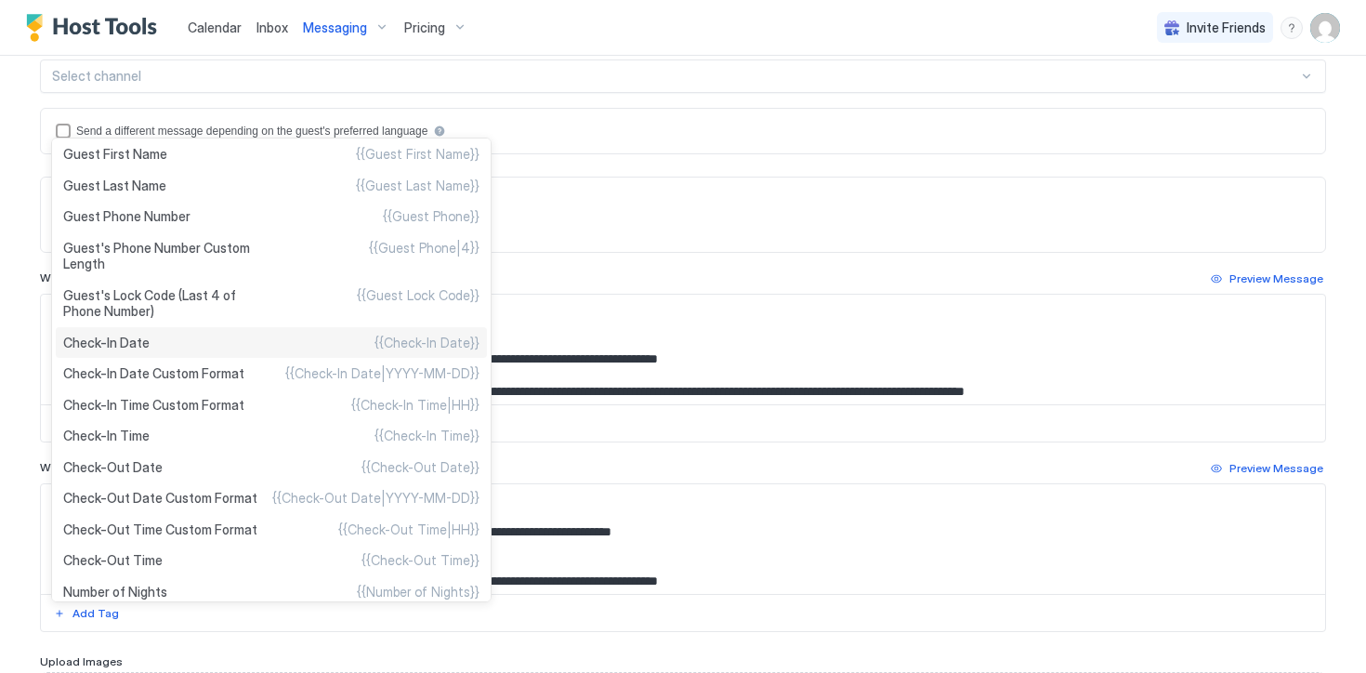
scroll to position [54, 0]
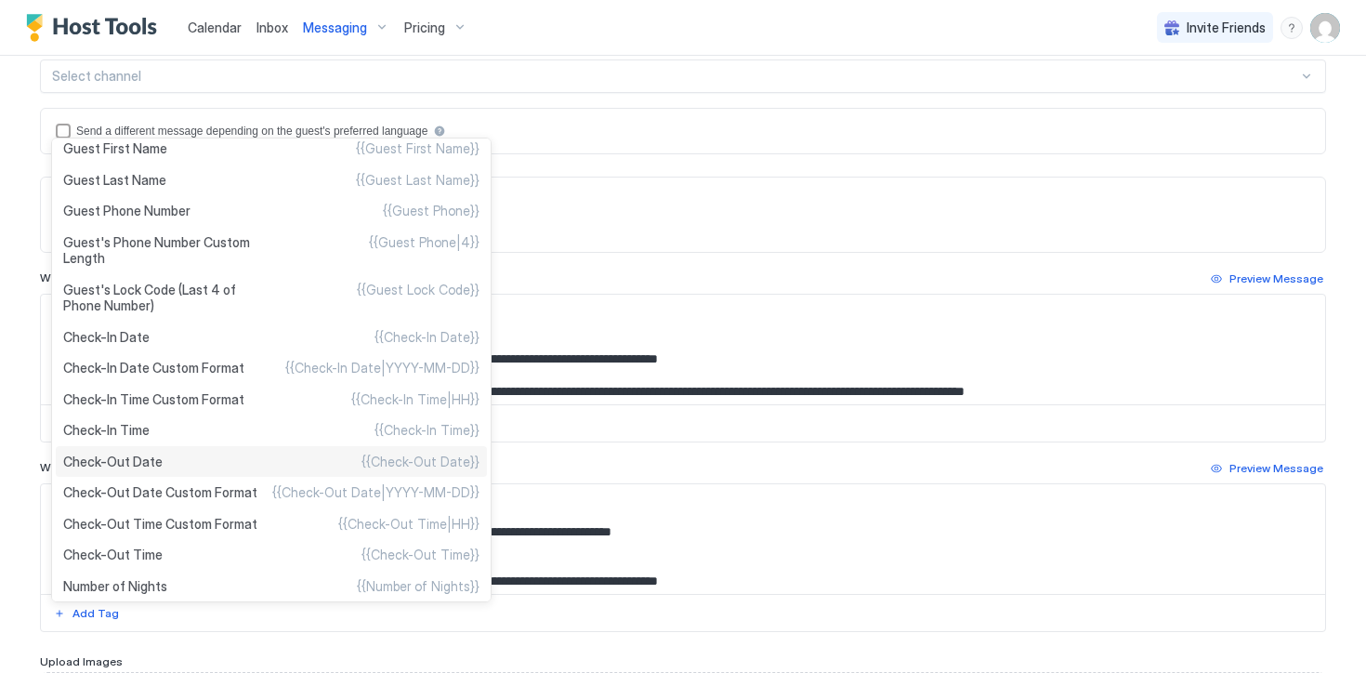
click at [361, 461] on span "{{Check-Out Date}}" at bounding box center [420, 461] width 118 height 17
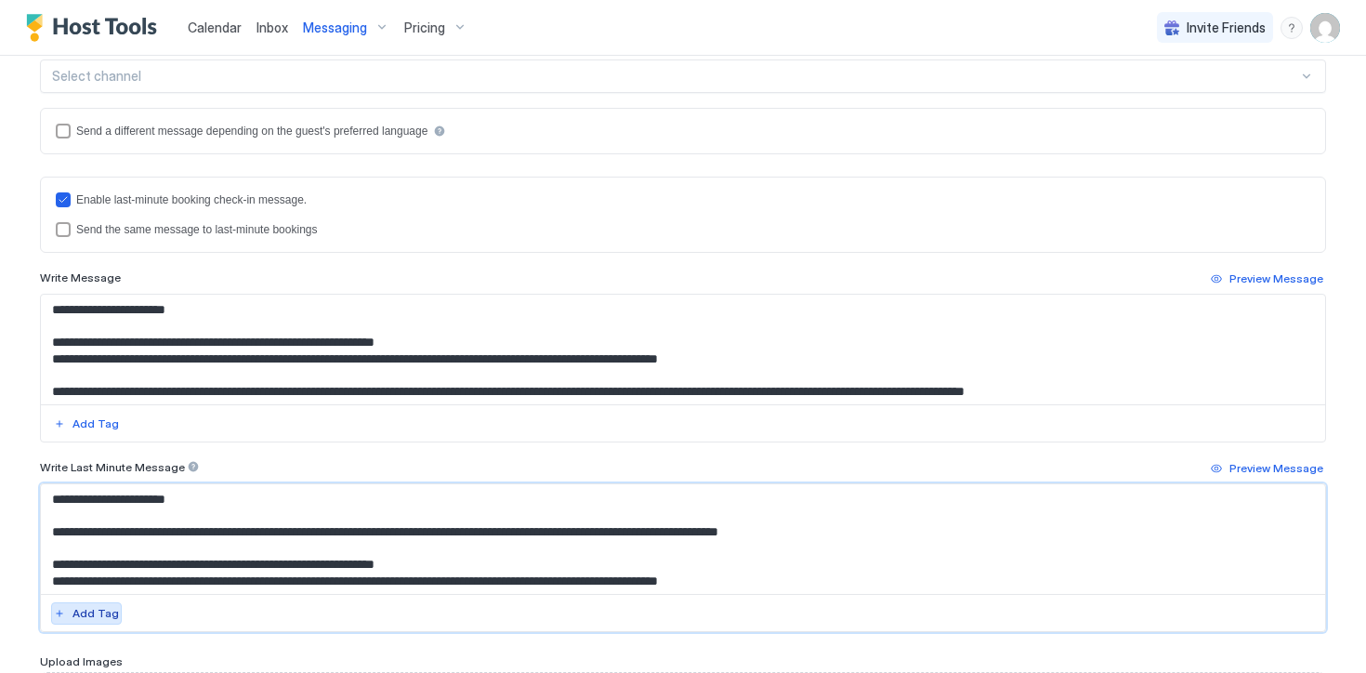
click at [98, 609] on div "Add Tag" at bounding box center [95, 613] width 46 height 17
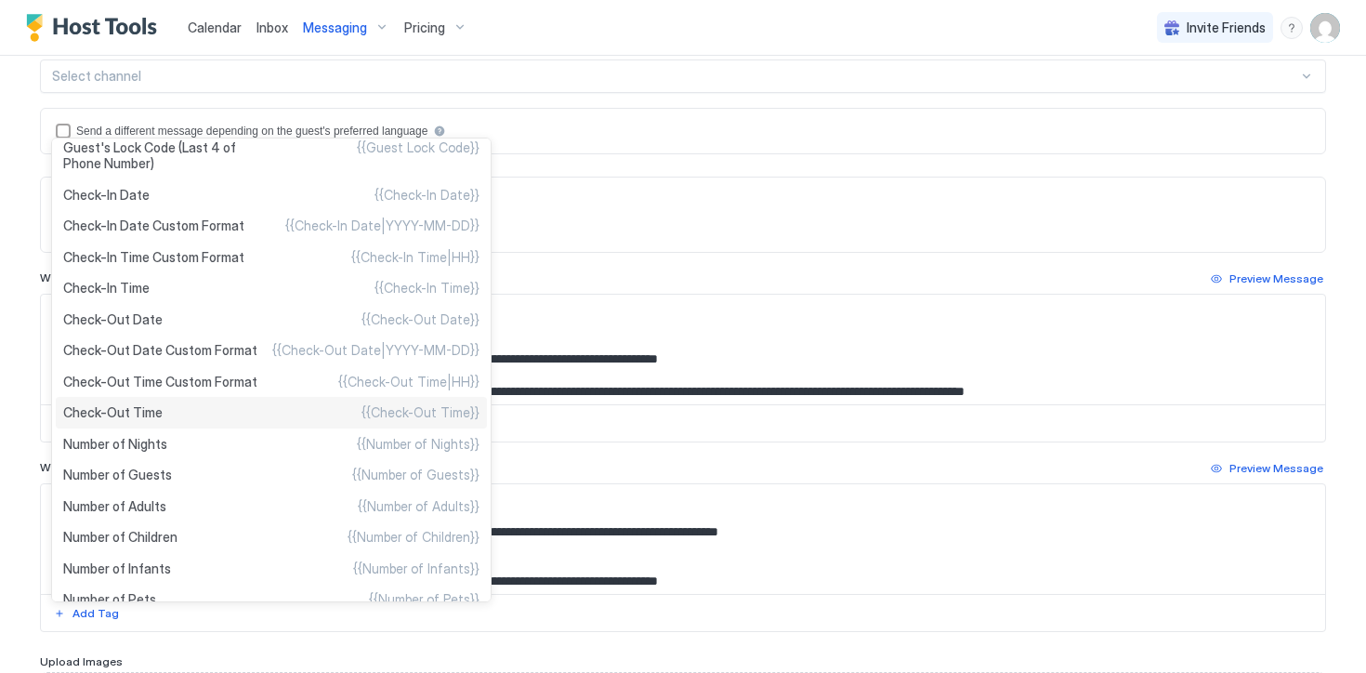
scroll to position [202, 0]
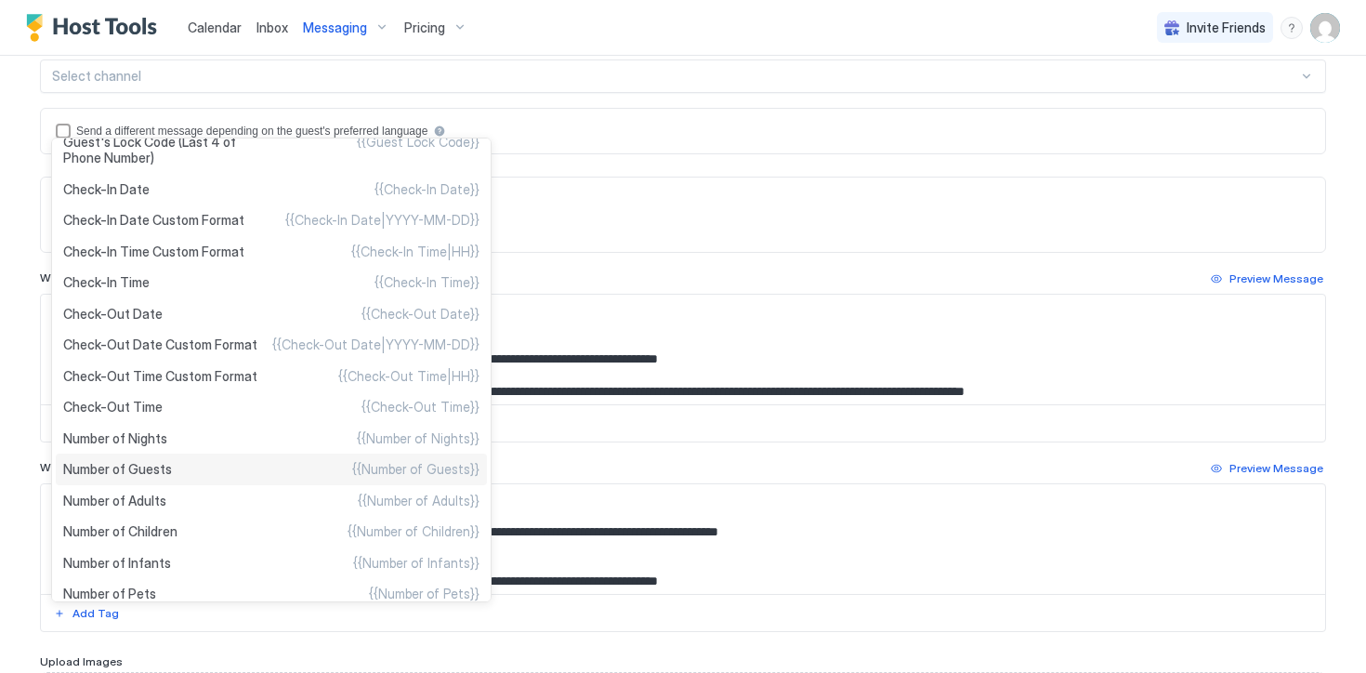
click at [170, 468] on div "Number of Guests {{Number of Guests}}" at bounding box center [271, 469] width 431 height 32
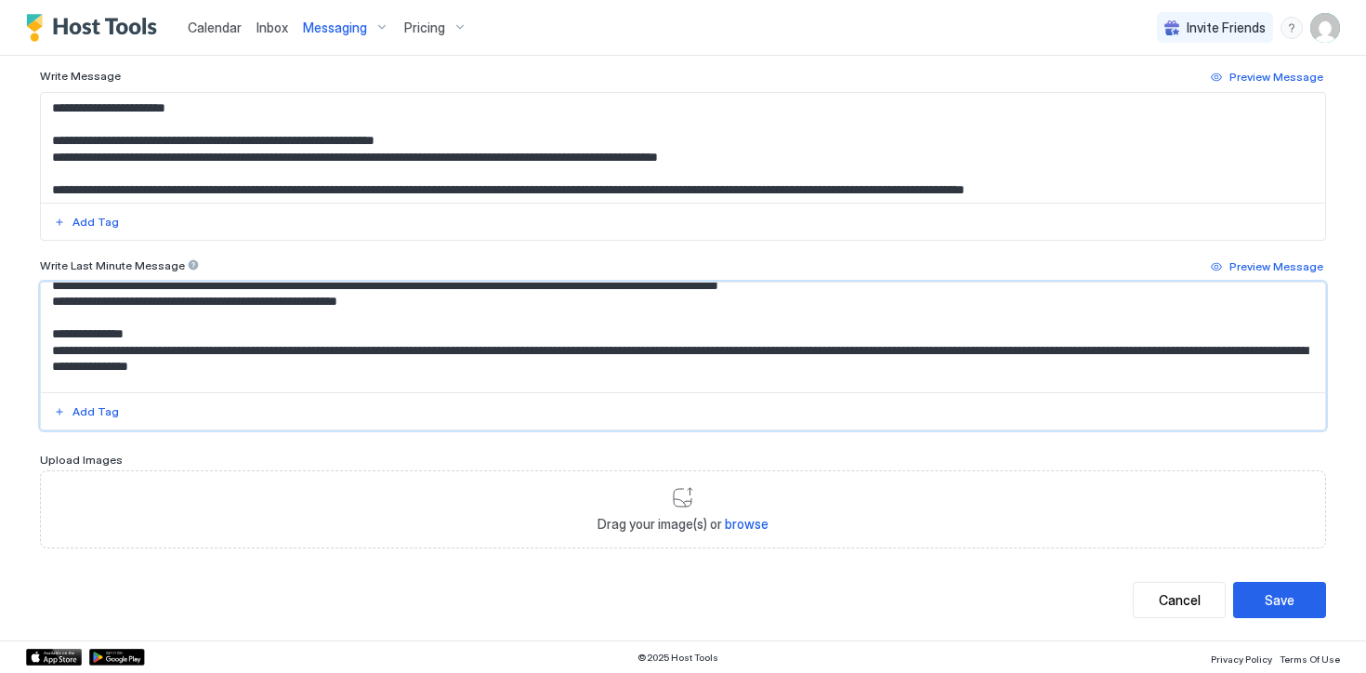
scroll to position [275, 0]
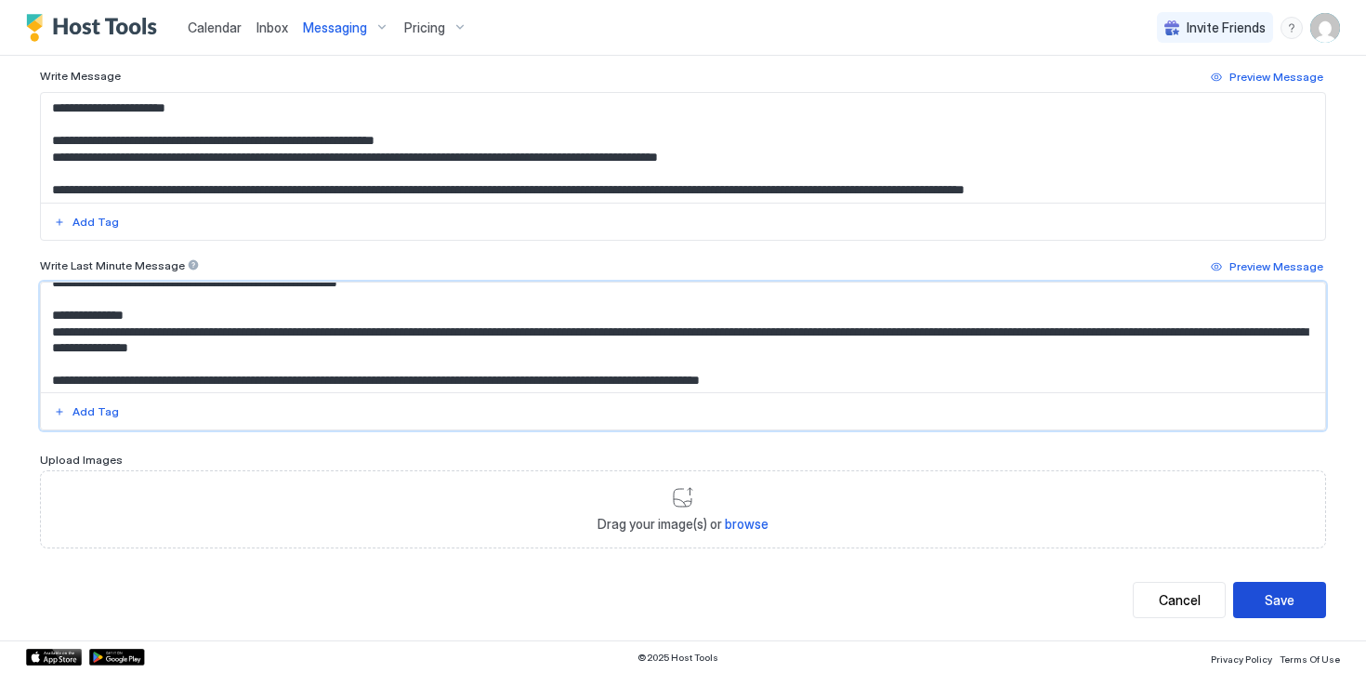
type textarea "**********"
click at [1281, 594] on div "Save" at bounding box center [1279, 600] width 30 height 20
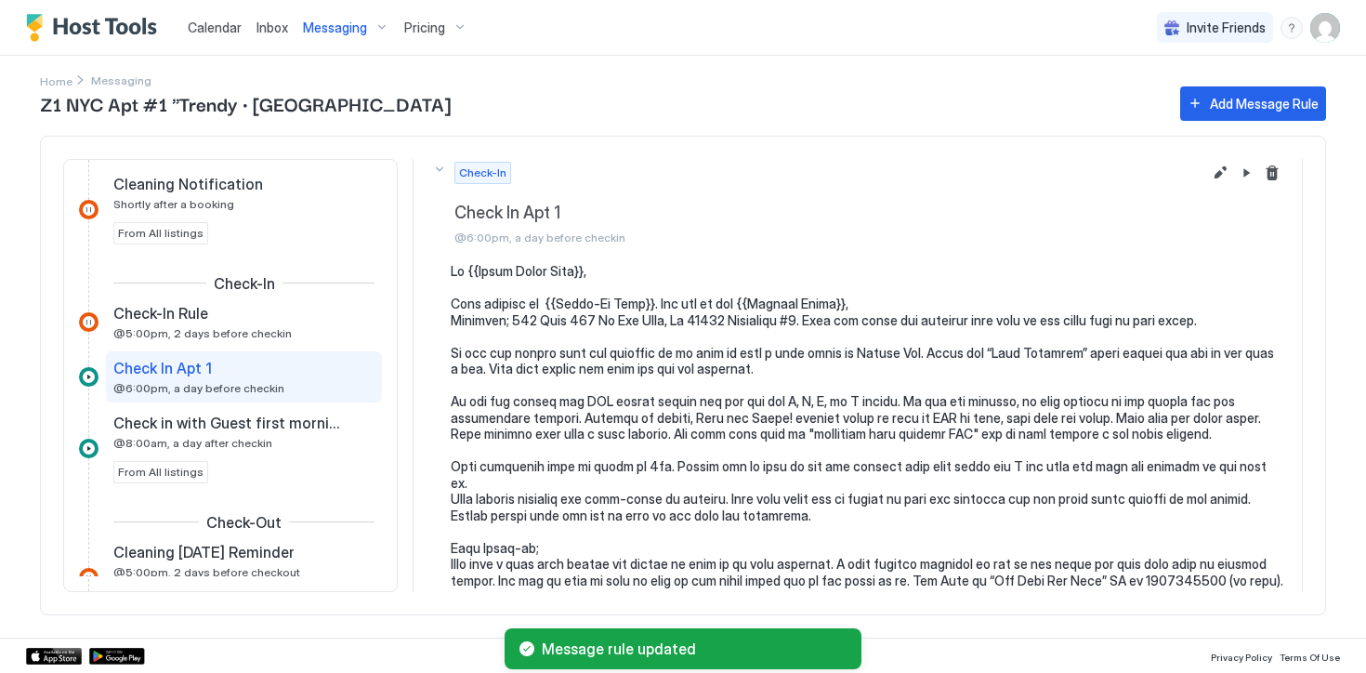
scroll to position [13, 0]
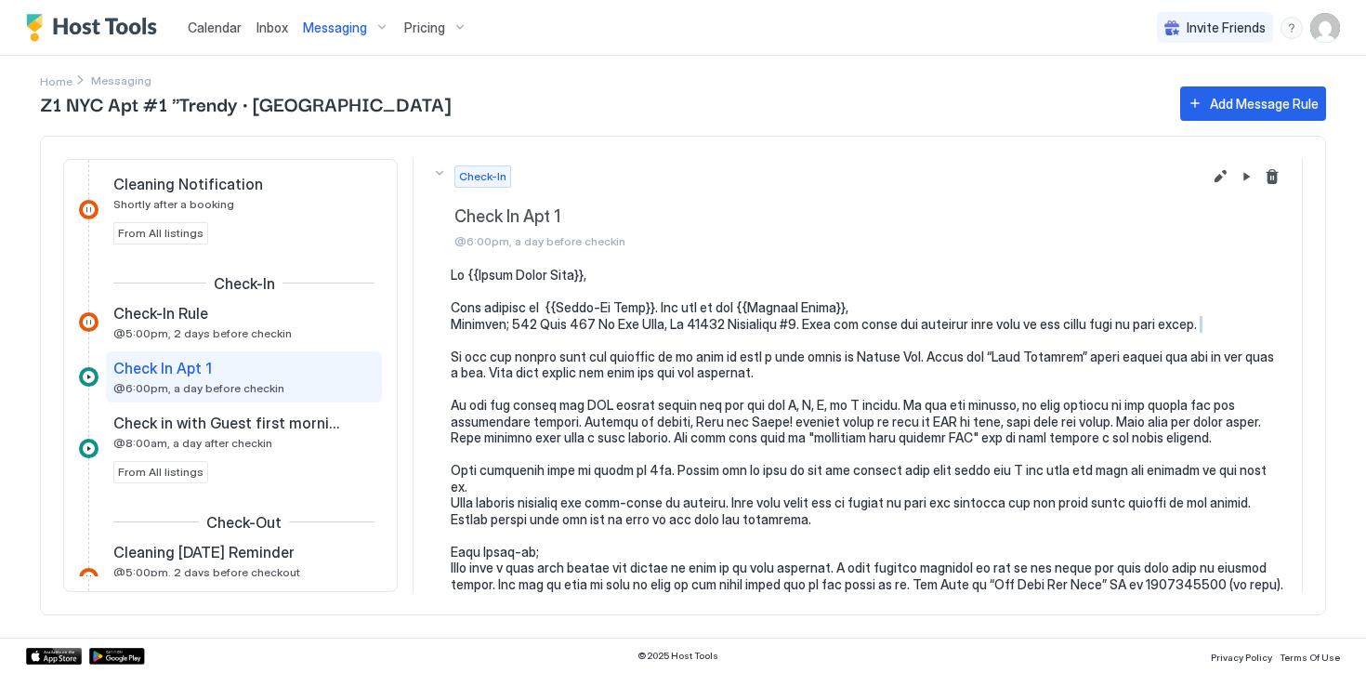
drag, startPoint x: 1192, startPoint y: 322, endPoint x: 1212, endPoint y: 339, distance: 26.4
click at [1212, 339] on pre at bounding box center [867, 665] width 832 height 797
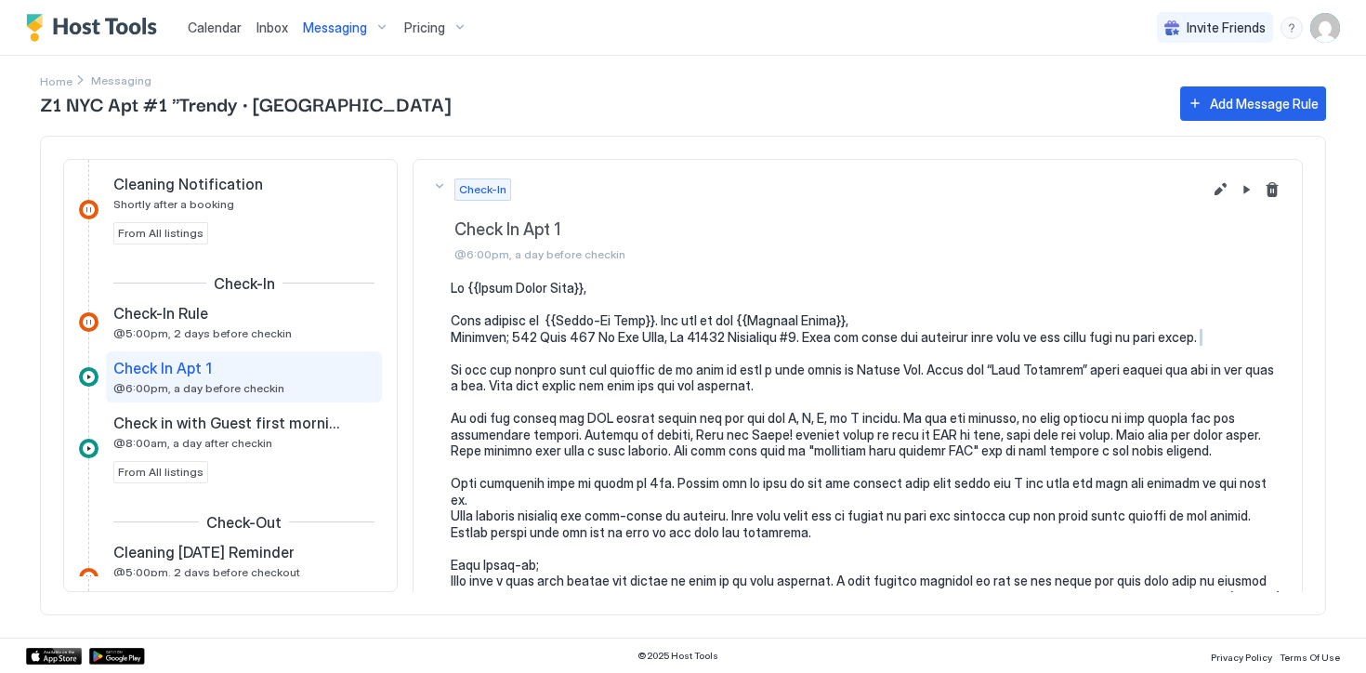
click at [229, 361] on div "Check In Apt 1" at bounding box center [230, 368] width 235 height 19
click at [1226, 192] on button "Edit message rule" at bounding box center [1220, 189] width 22 height 22
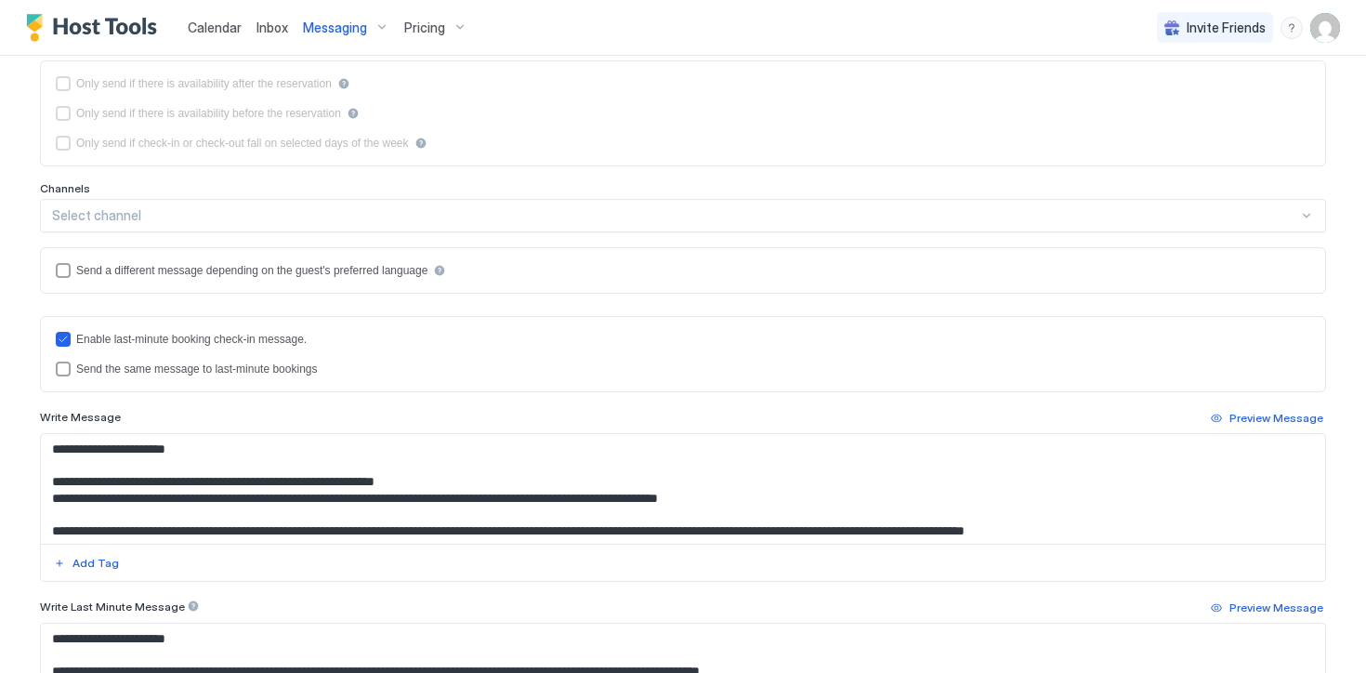
scroll to position [309, 0]
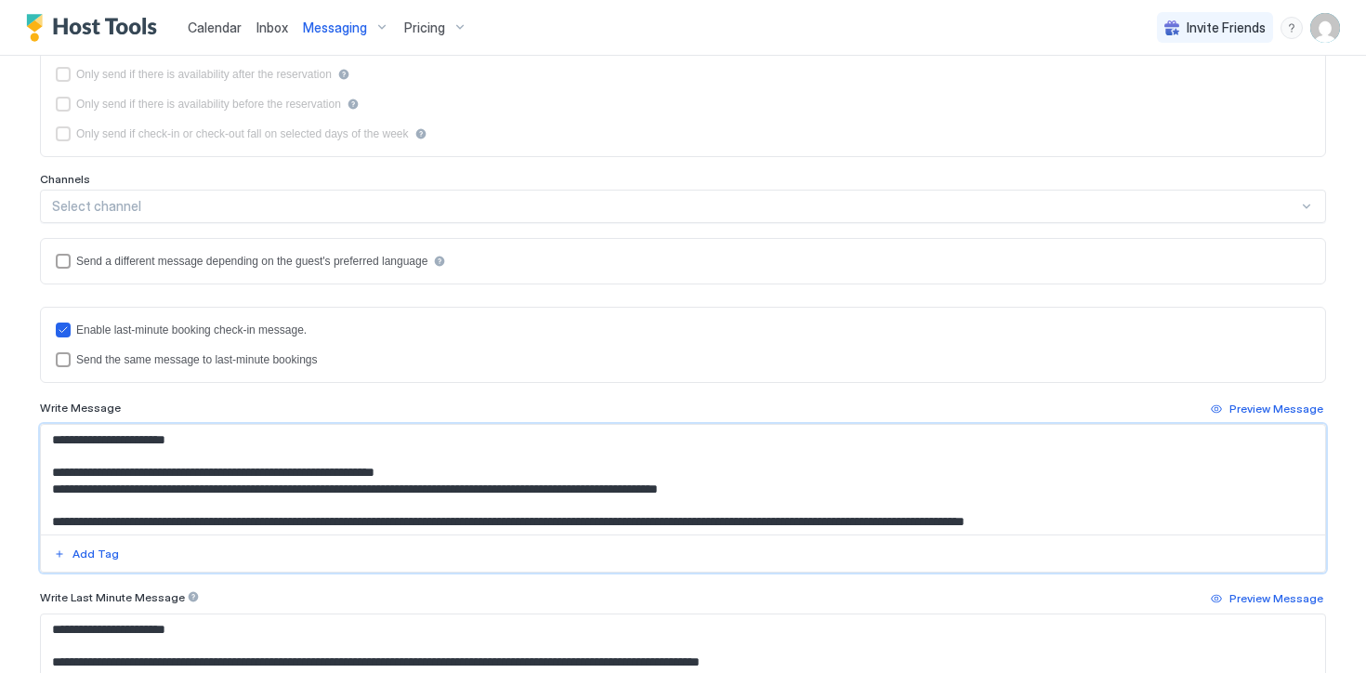
click at [794, 487] on textarea "Input Field" at bounding box center [683, 480] width 1284 height 110
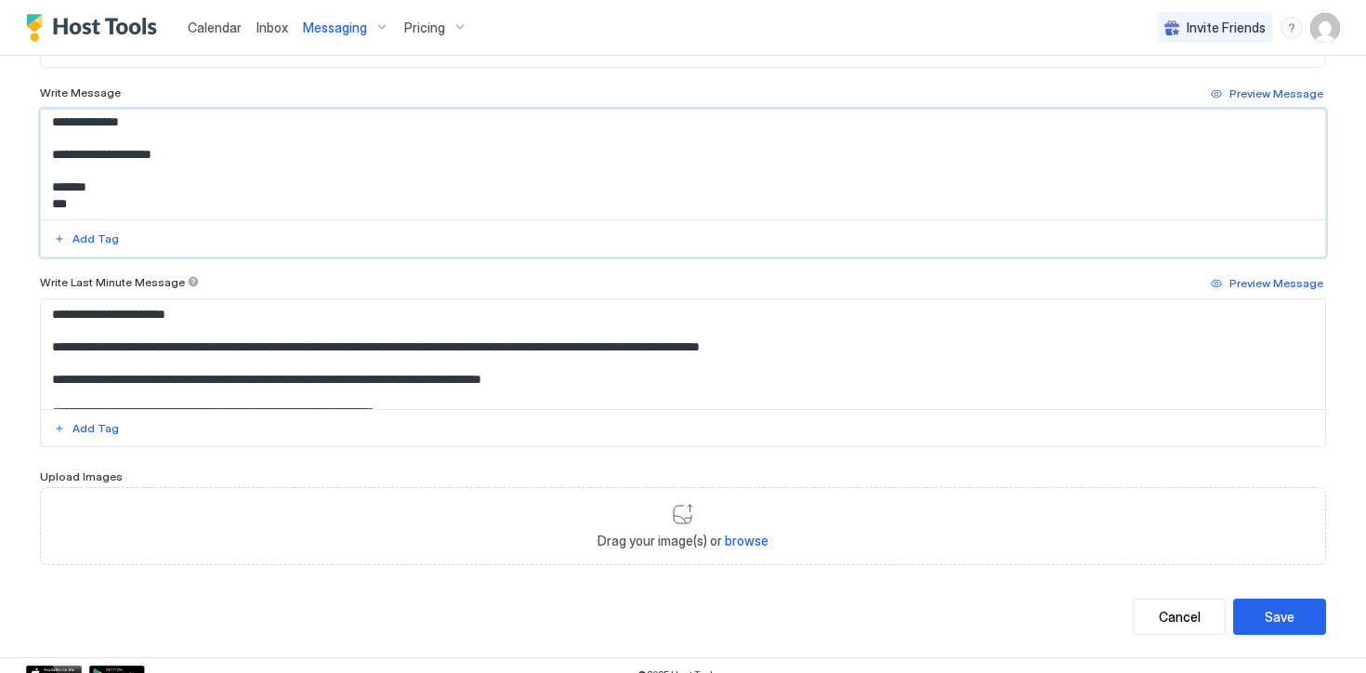
scroll to position [641, 0]
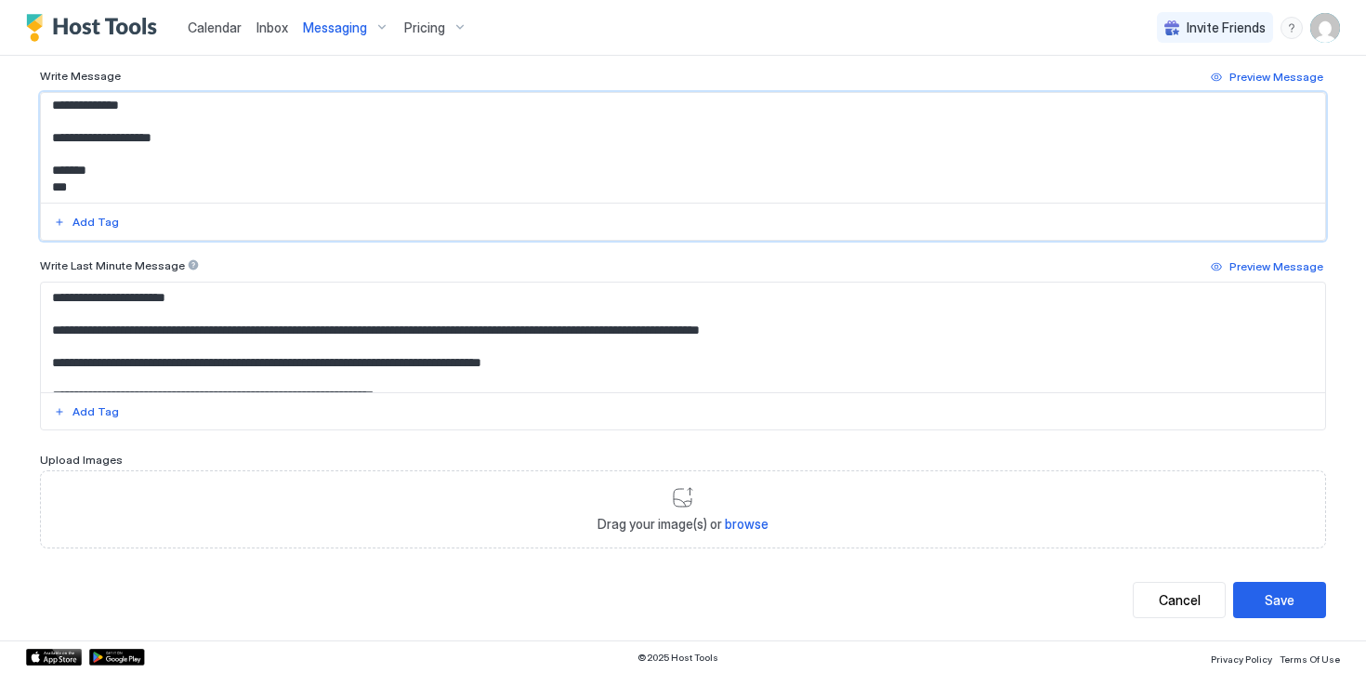
click at [487, 322] on textarea "Input Field" at bounding box center [683, 337] width 1284 height 110
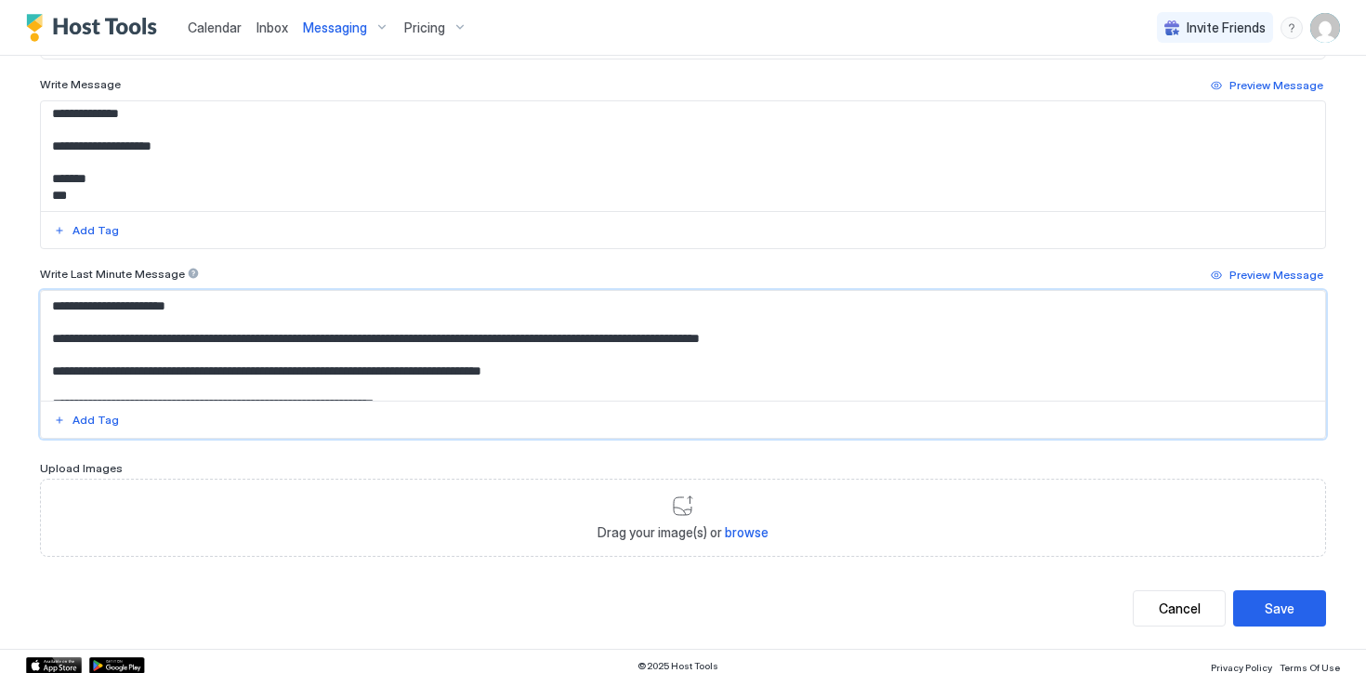
scroll to position [634, 0]
drag, startPoint x: 49, startPoint y: 335, endPoint x: 854, endPoint y: 352, distance: 804.8
click at [854, 352] on textarea "Input Field" at bounding box center [683, 345] width 1284 height 110
click at [918, 330] on textarea "Input Field" at bounding box center [683, 345] width 1284 height 110
click at [1162, 605] on div "Cancel" at bounding box center [1180, 607] width 42 height 20
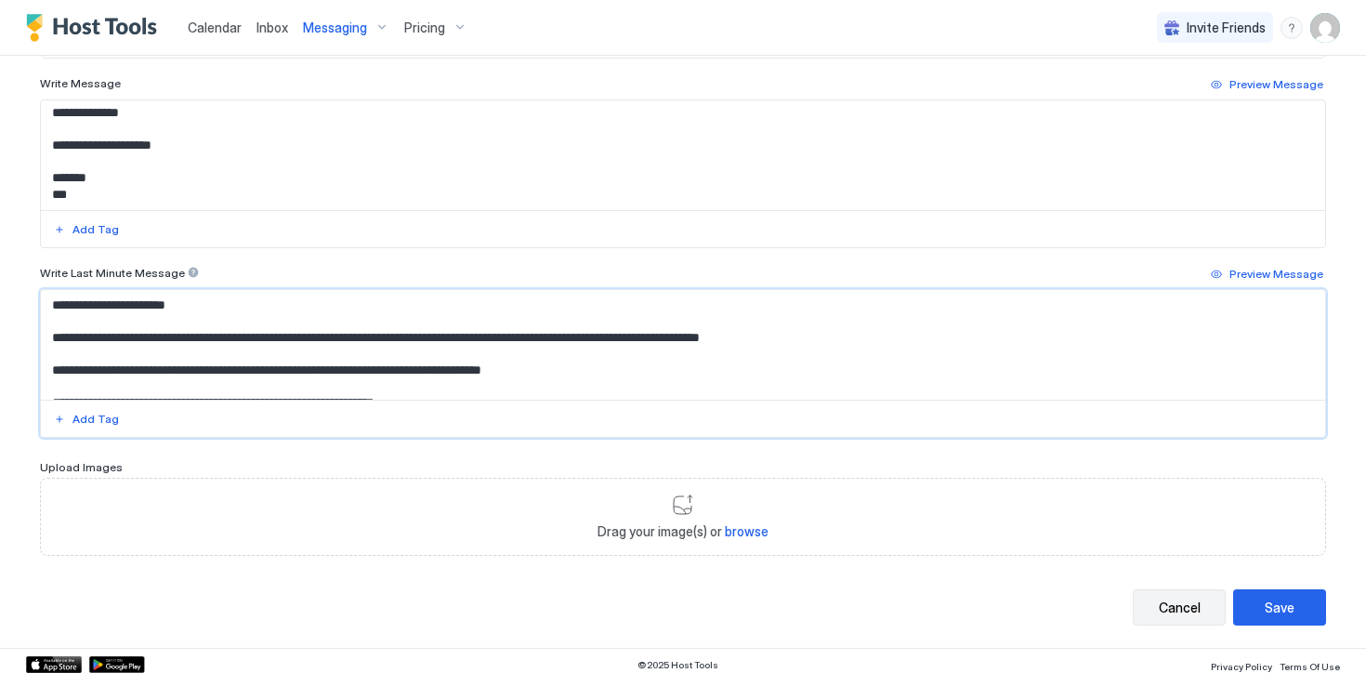
scroll to position [0, 0]
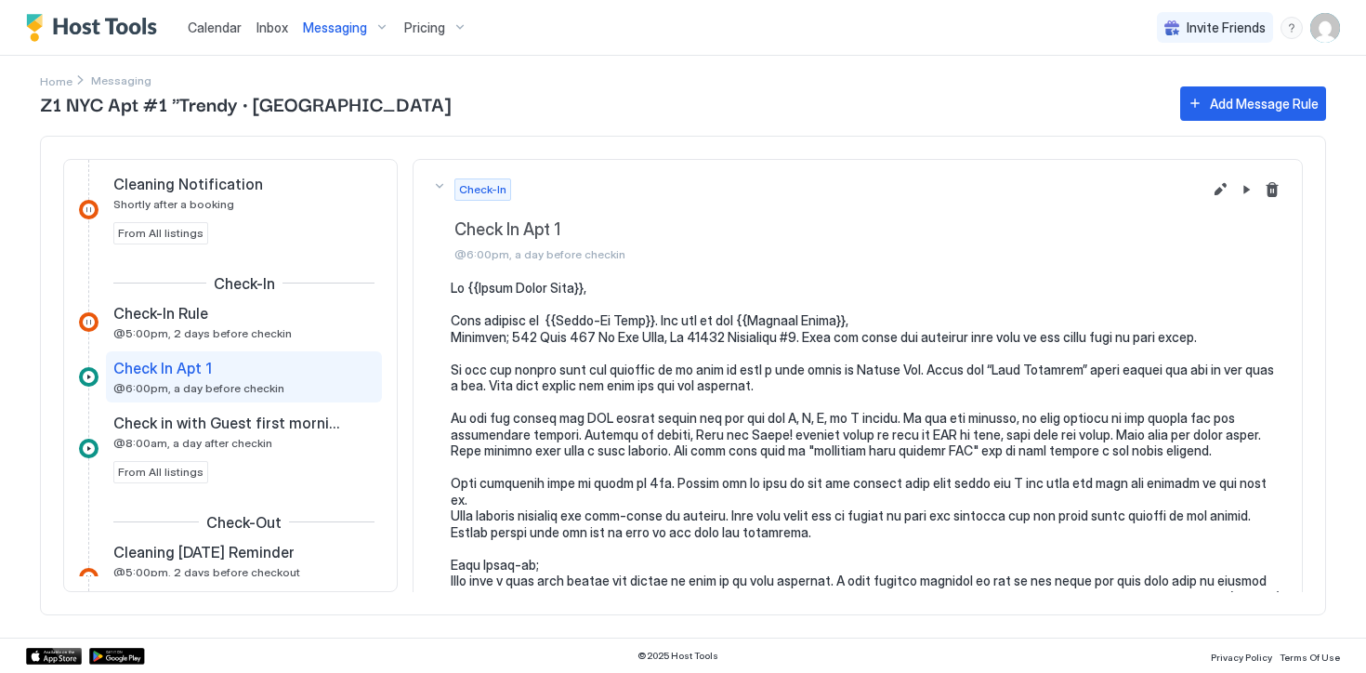
click at [319, 23] on span "Messaging" at bounding box center [335, 28] width 64 height 17
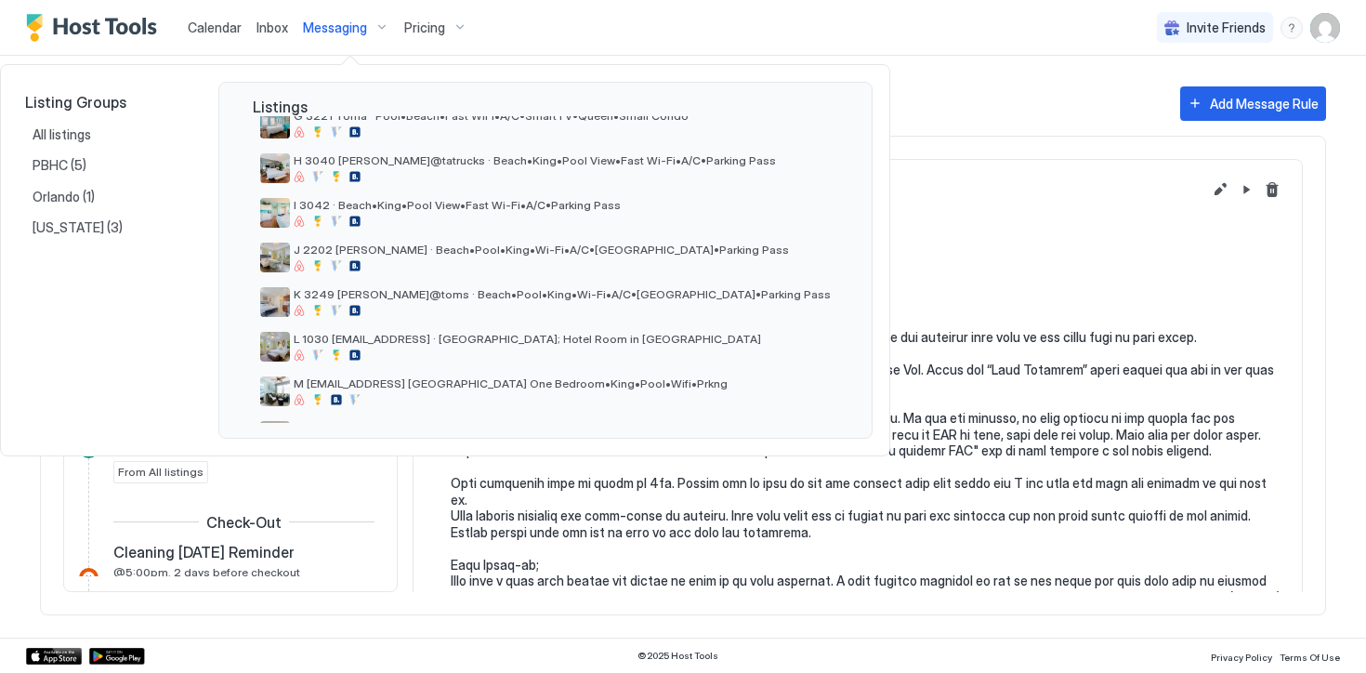
scroll to position [578, 0]
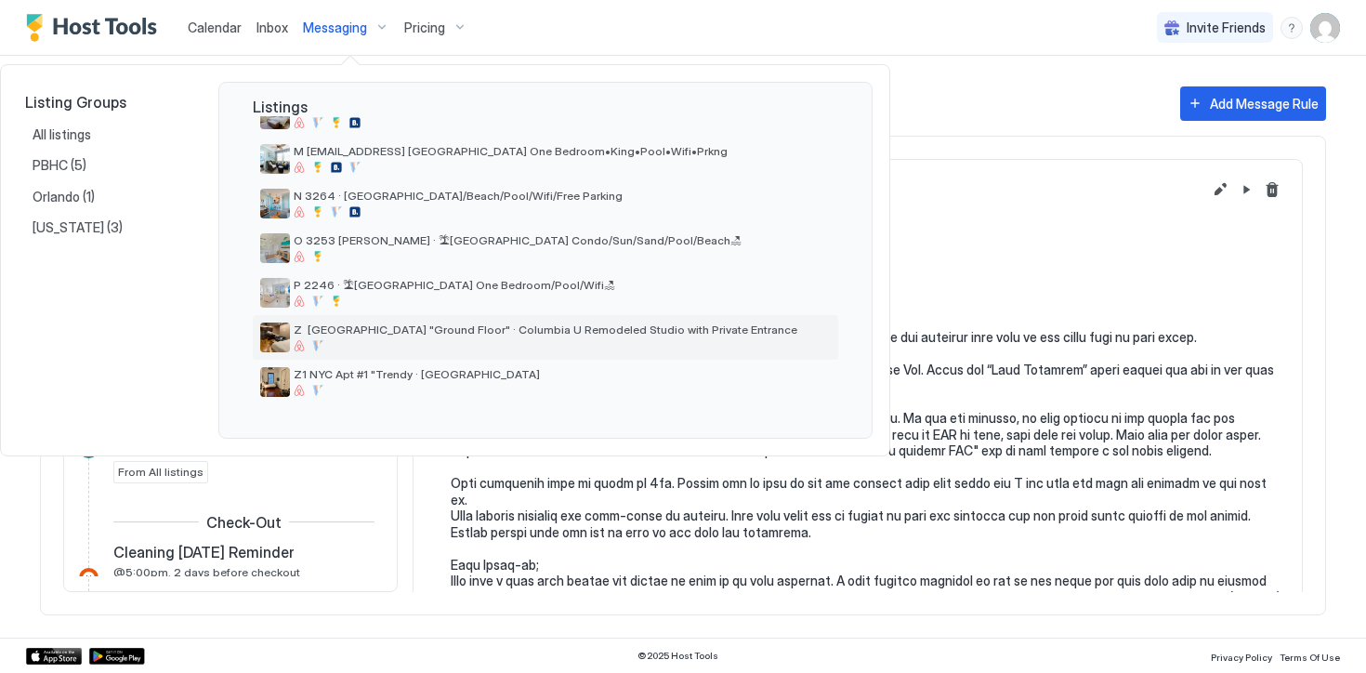
click at [369, 324] on span "Z [GEOGRAPHIC_DATA] "Ground Floor" · Columbia U Remodeled Studio with Private E…" at bounding box center [562, 329] width 537 height 14
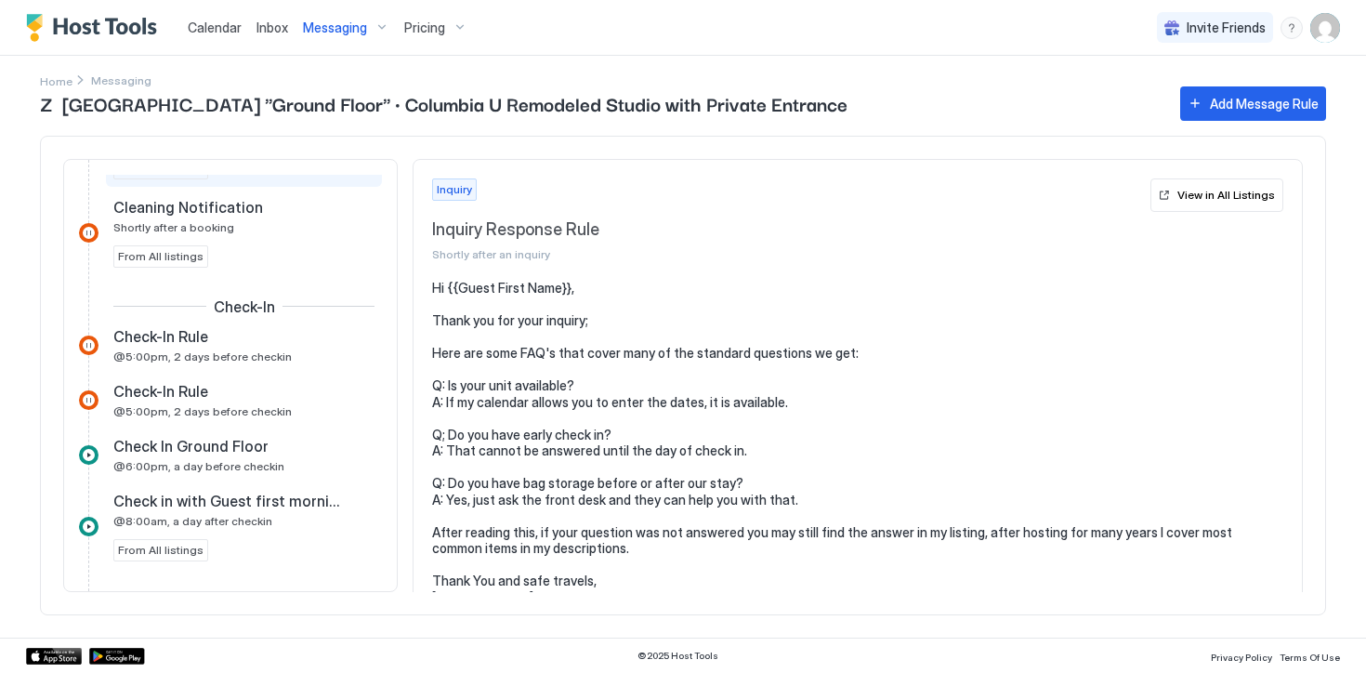
scroll to position [616, 0]
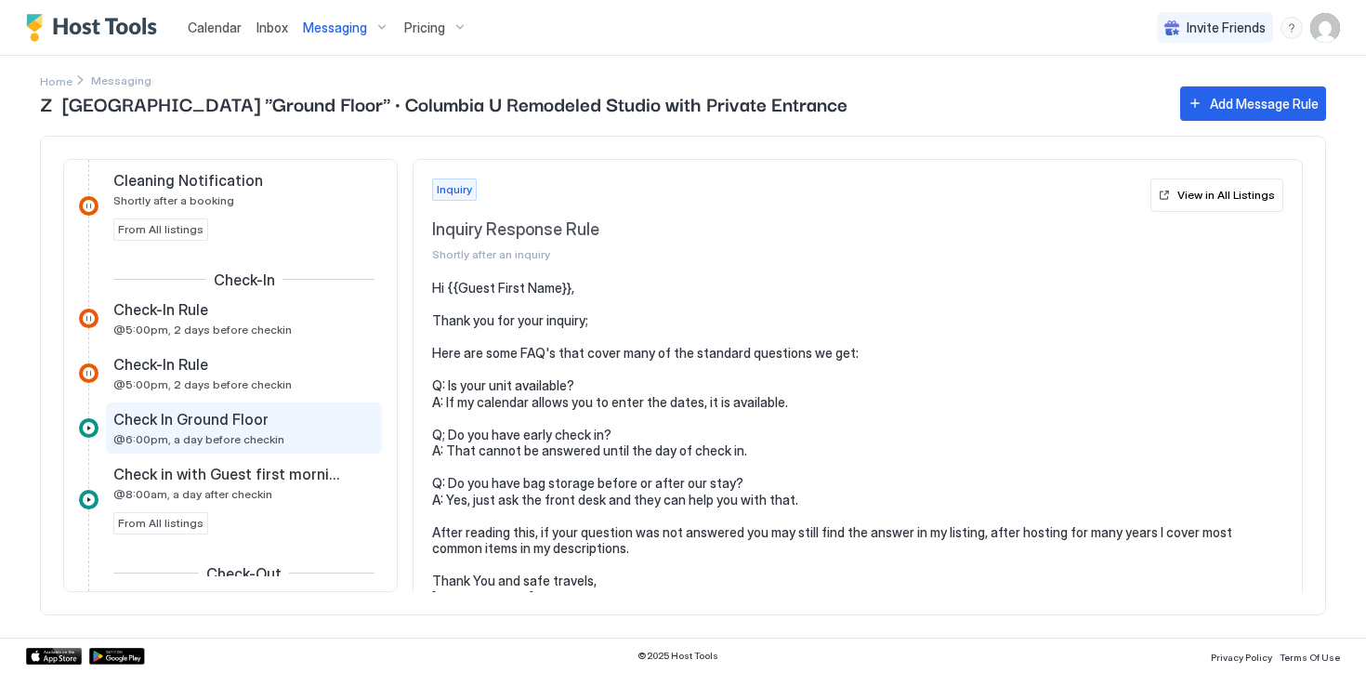
click at [238, 432] on span "@6:00pm, a day before checkin" at bounding box center [198, 439] width 171 height 14
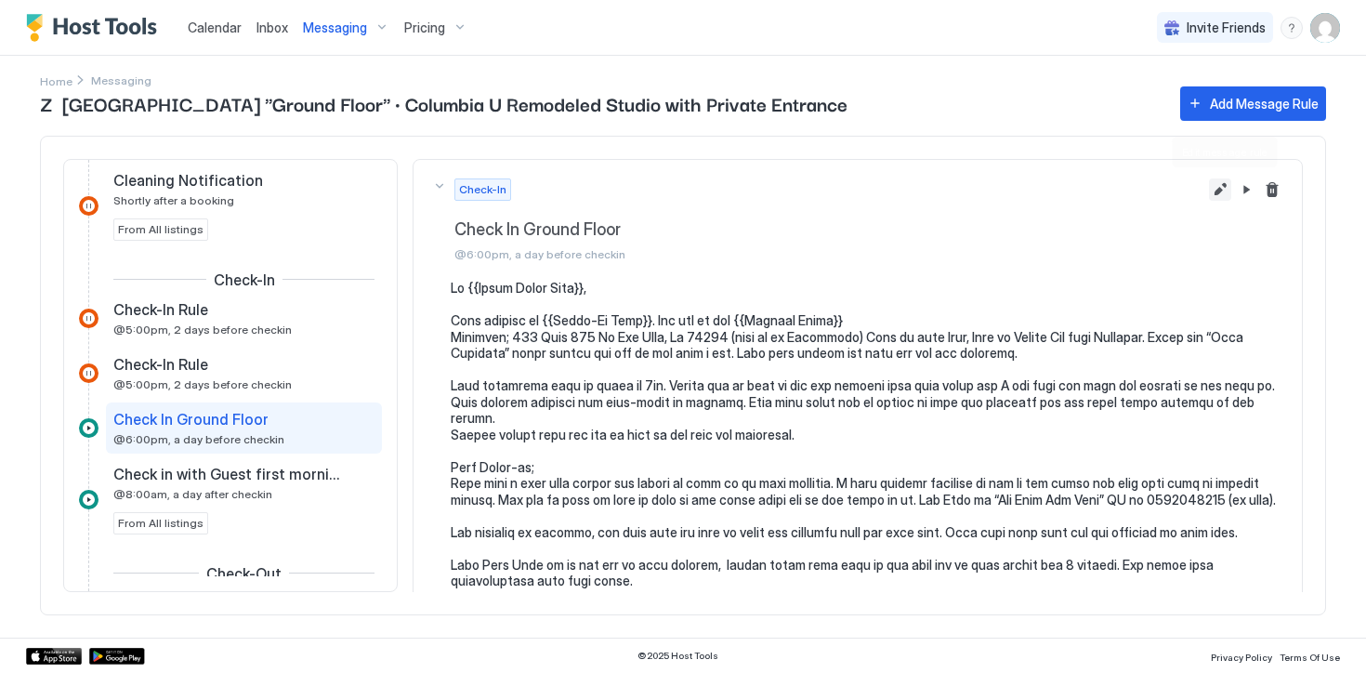
click at [1216, 183] on button "Edit message rule" at bounding box center [1220, 189] width 22 height 22
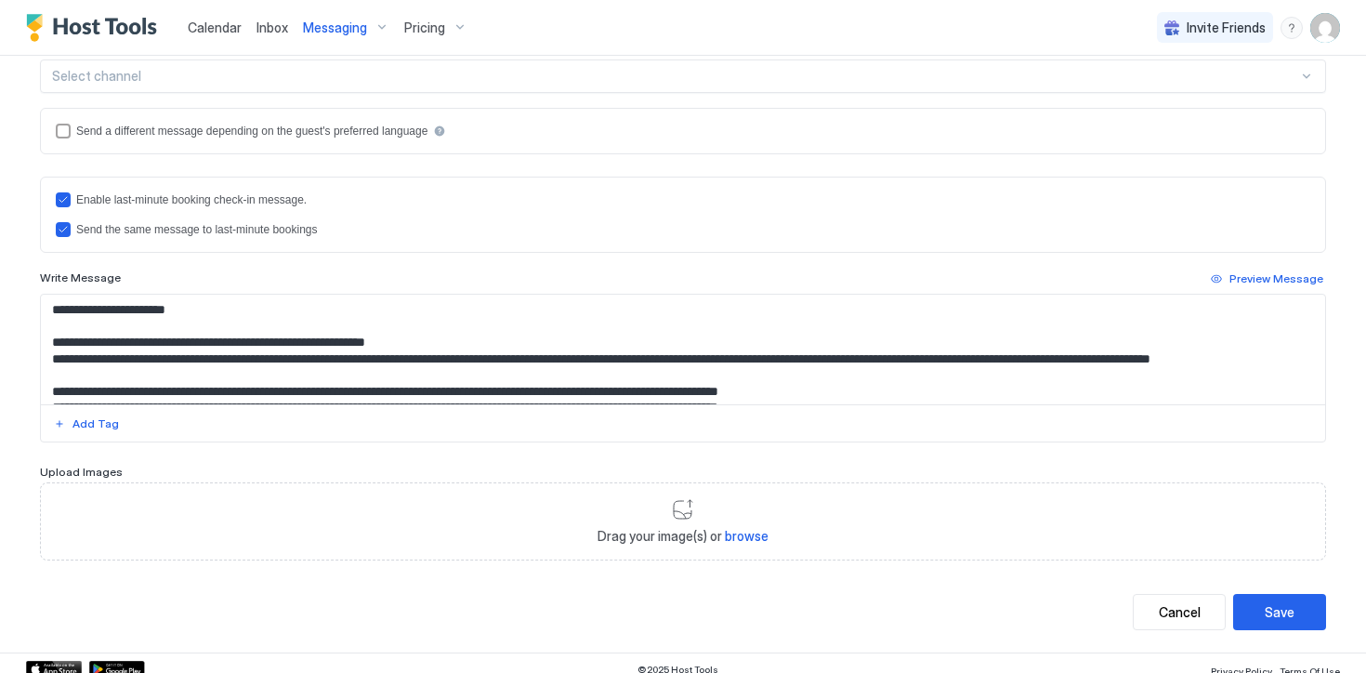
scroll to position [439, 0]
click at [63, 233] on icon "lastMinuteMessageIsTheSame" at bounding box center [63, 230] width 11 height 11
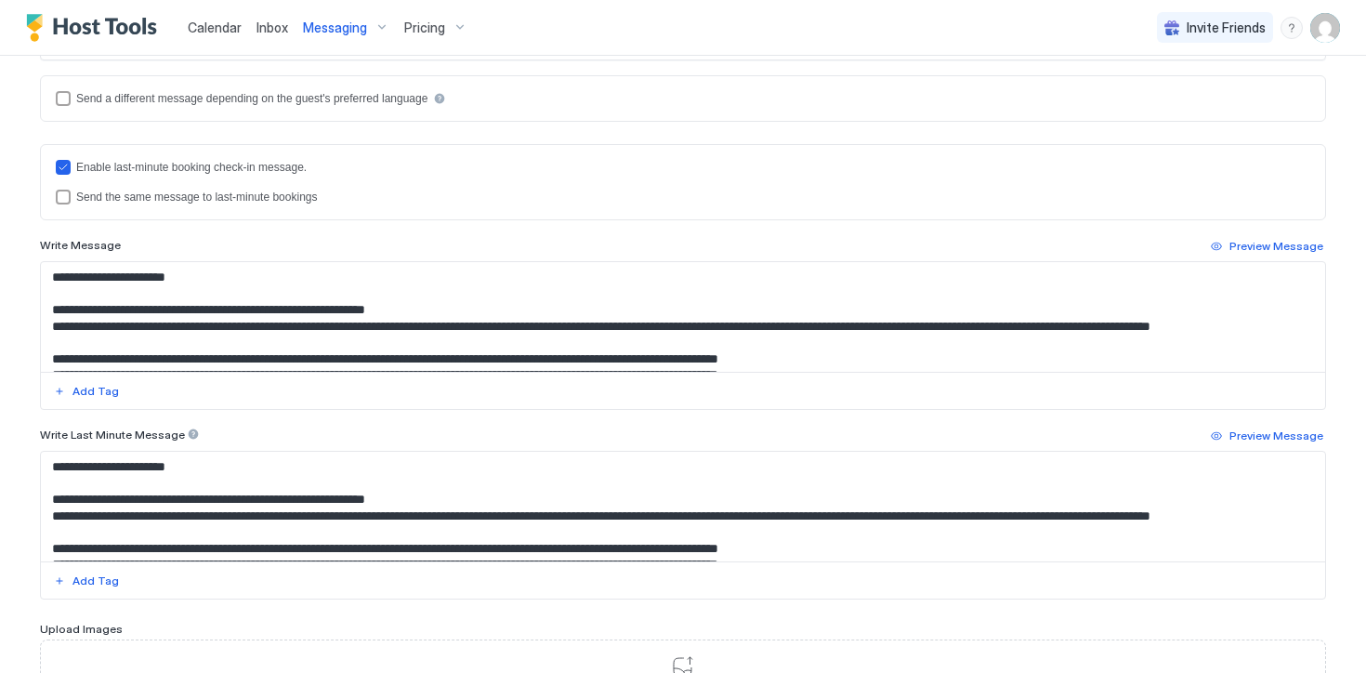
scroll to position [478, 0]
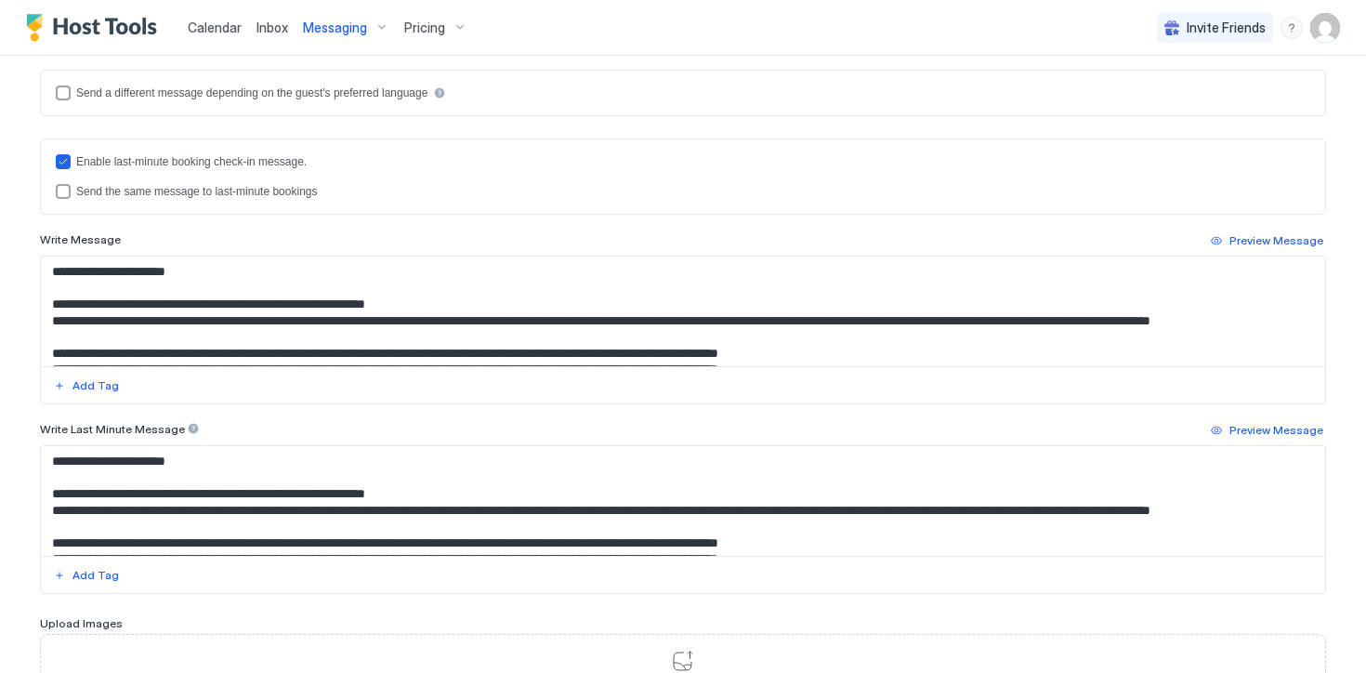
click at [200, 465] on textarea "Input Field" at bounding box center [683, 501] width 1284 height 110
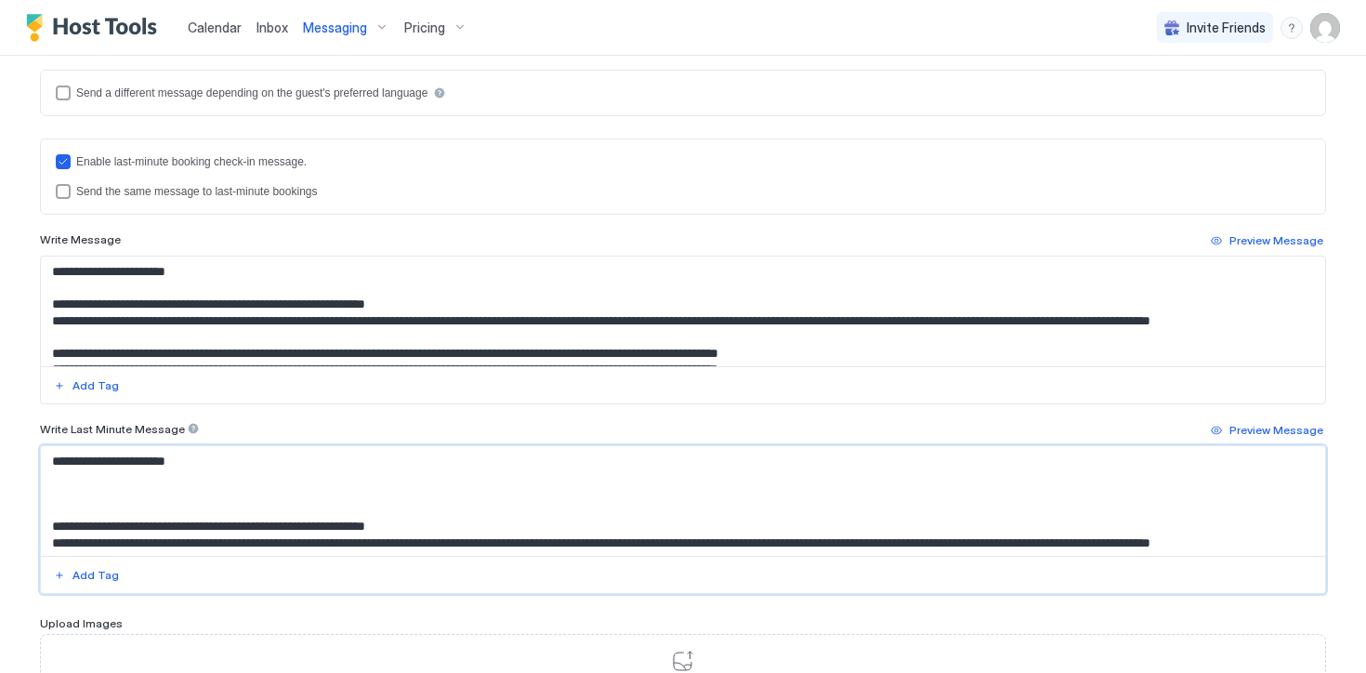
paste textarea "**********"
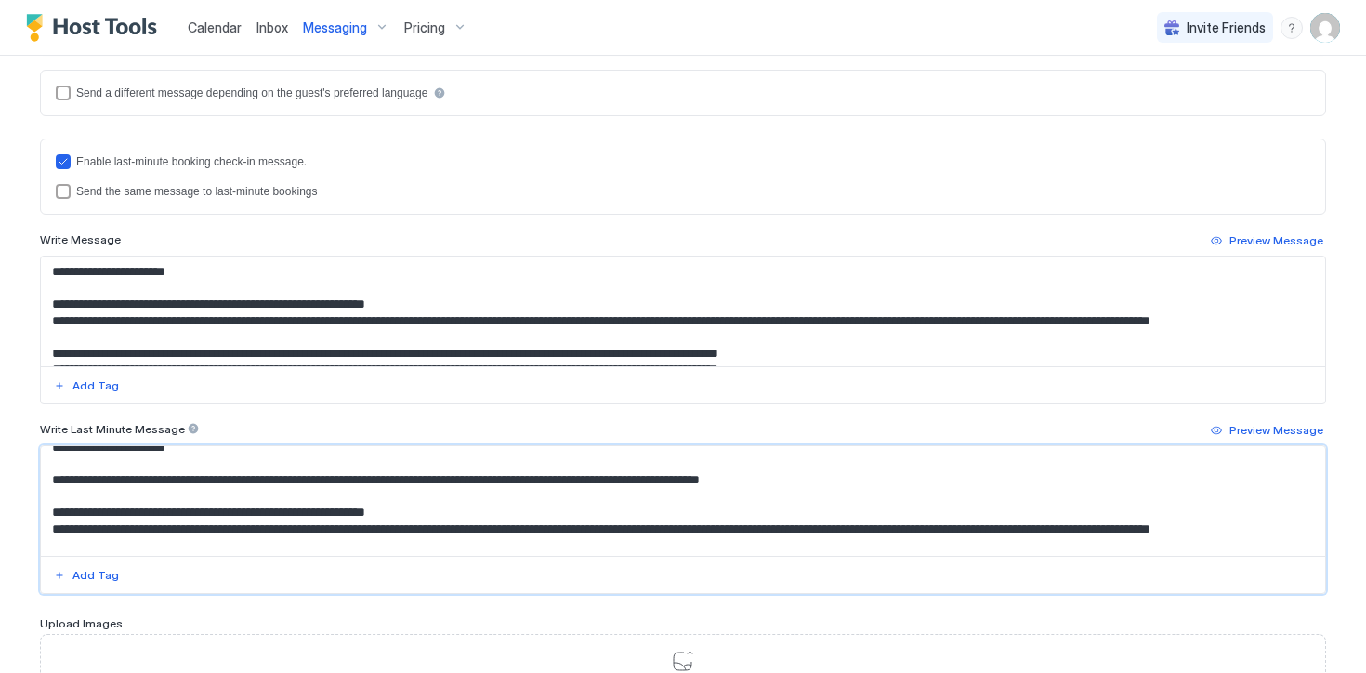
scroll to position [17, 0]
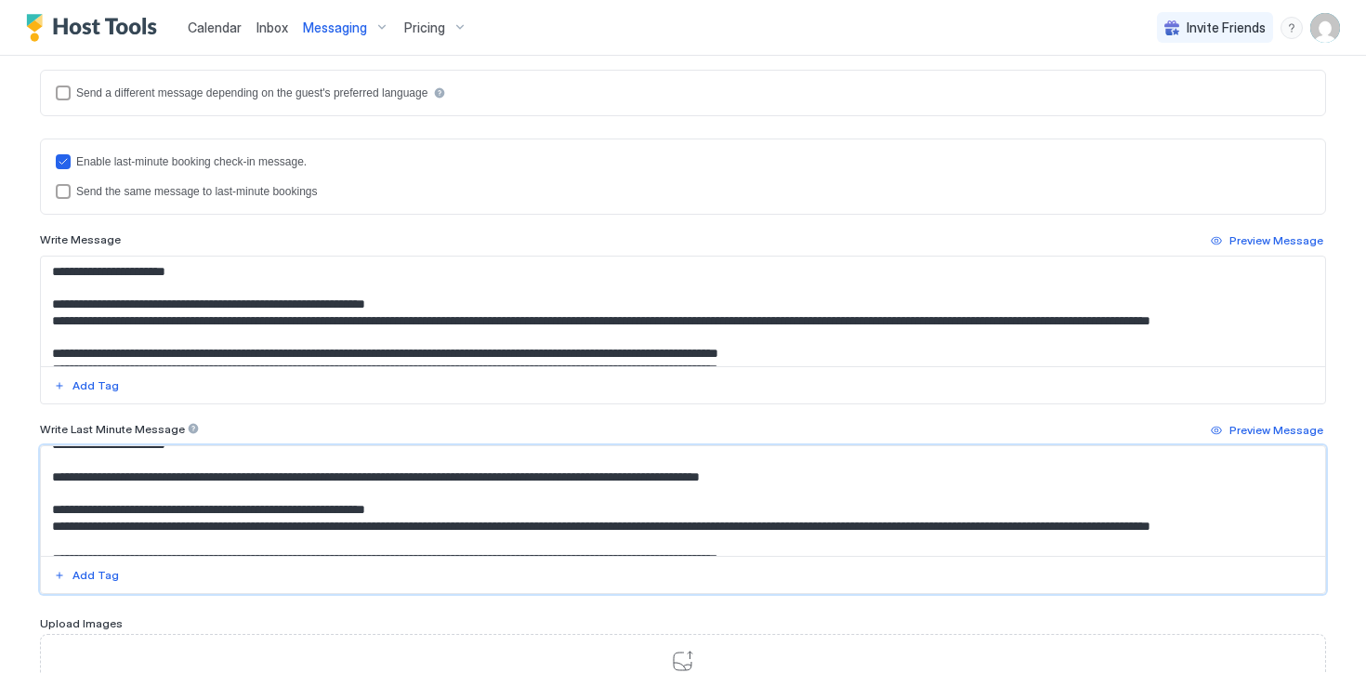
click at [116, 514] on textarea "Input Field" at bounding box center [683, 501] width 1284 height 110
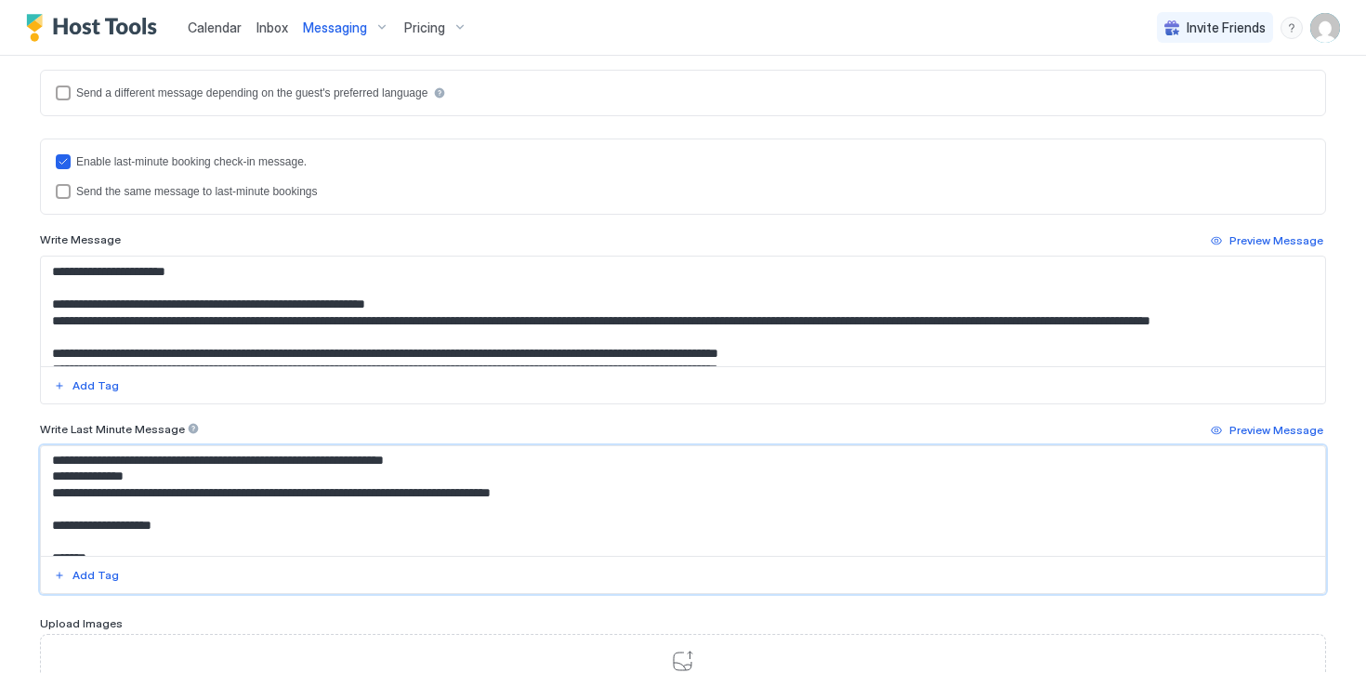
scroll to position [434, 0]
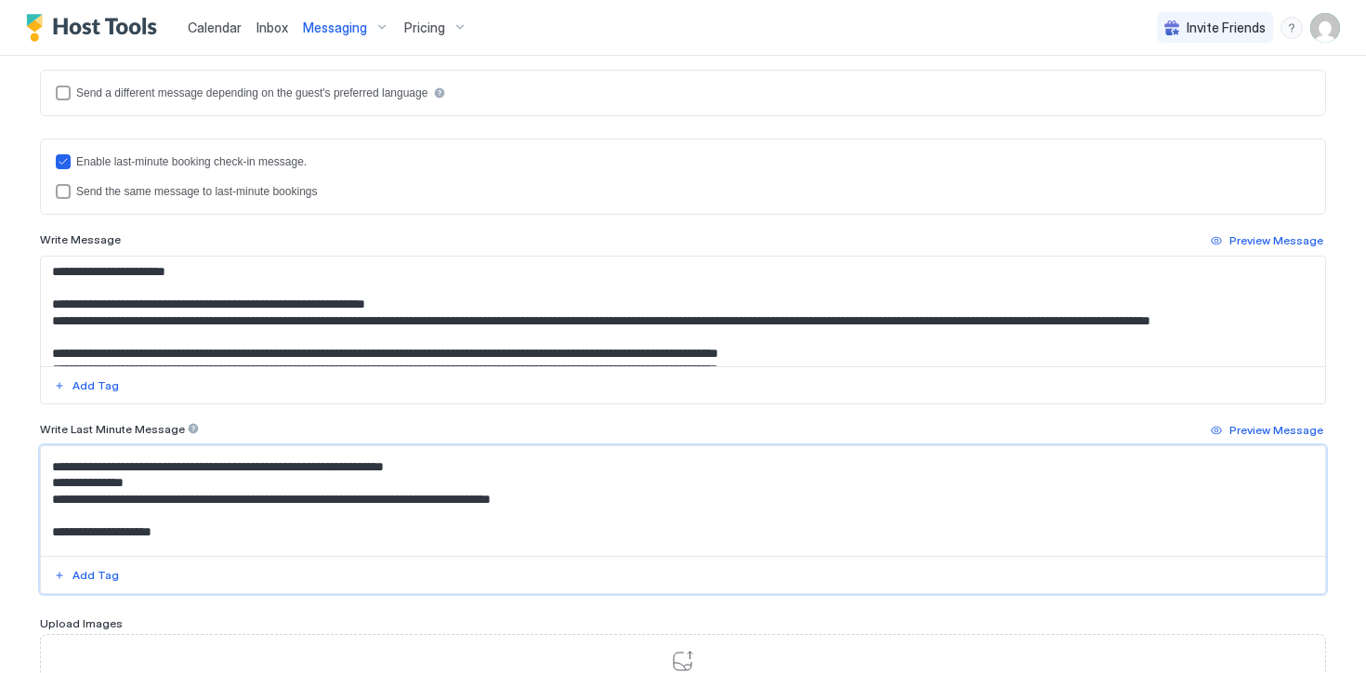
click at [175, 493] on textarea "Input Field" at bounding box center [683, 501] width 1284 height 110
type textarea "**********"
